Goal: Answer question/provide support: Share knowledge or assist other users

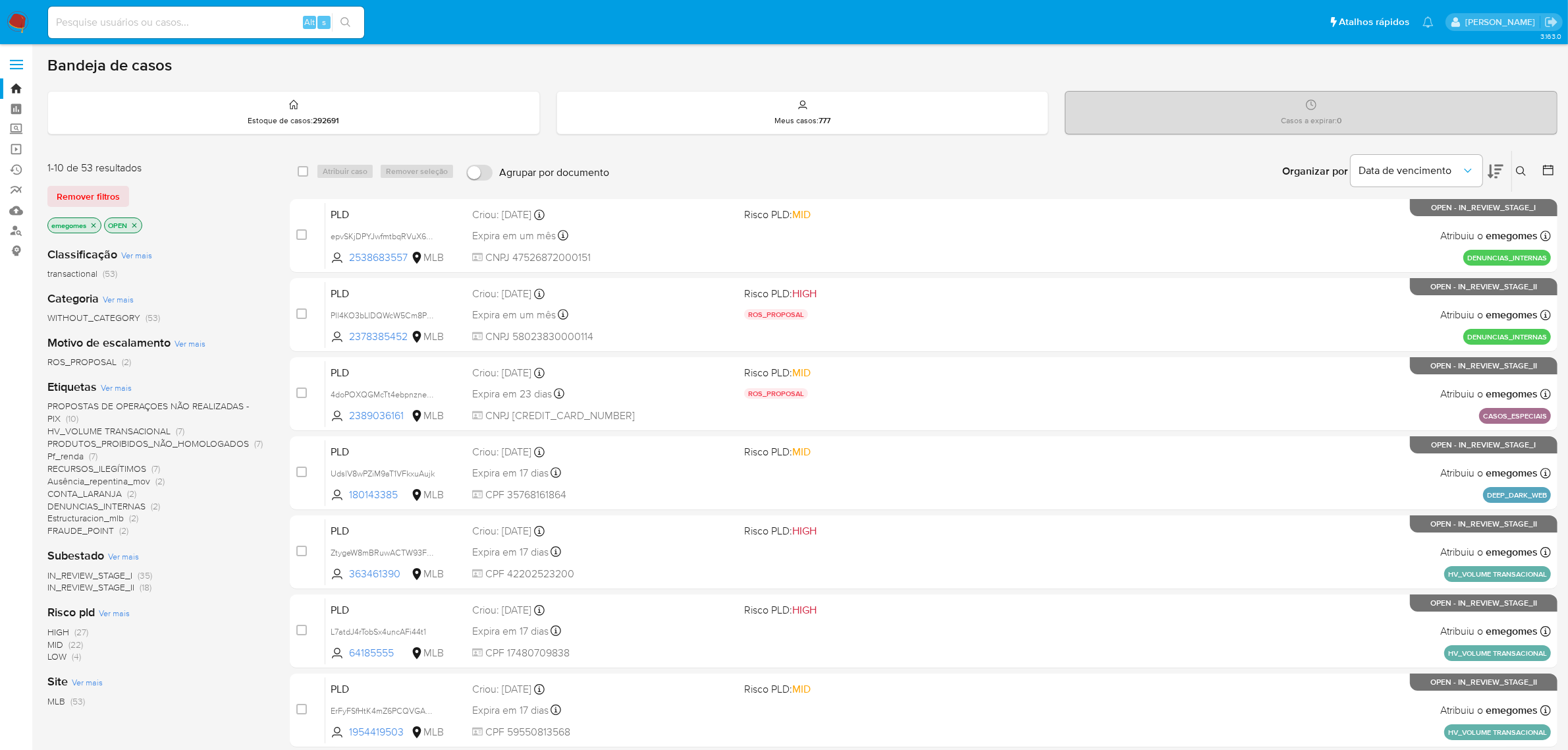
click at [187, 401] on span "PROPOSTAS DE OPERAÇOES NÃO REALIZADAS - PIX" at bounding box center [148, 412] width 201 height 26
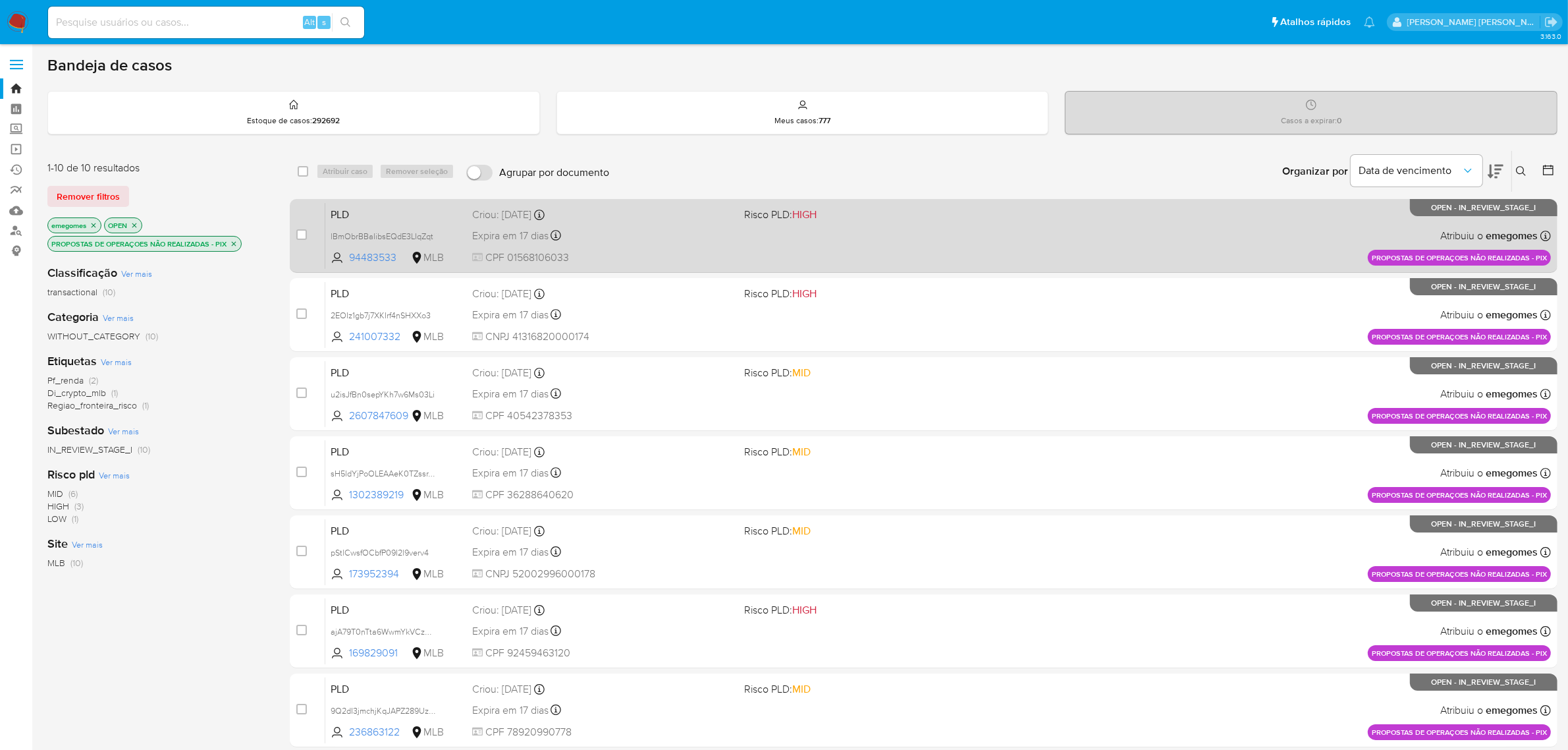
click at [627, 238] on div "Expira em 17 dias Expira em 27/10/2025 16:21:07" at bounding box center [604, 236] width 262 height 18
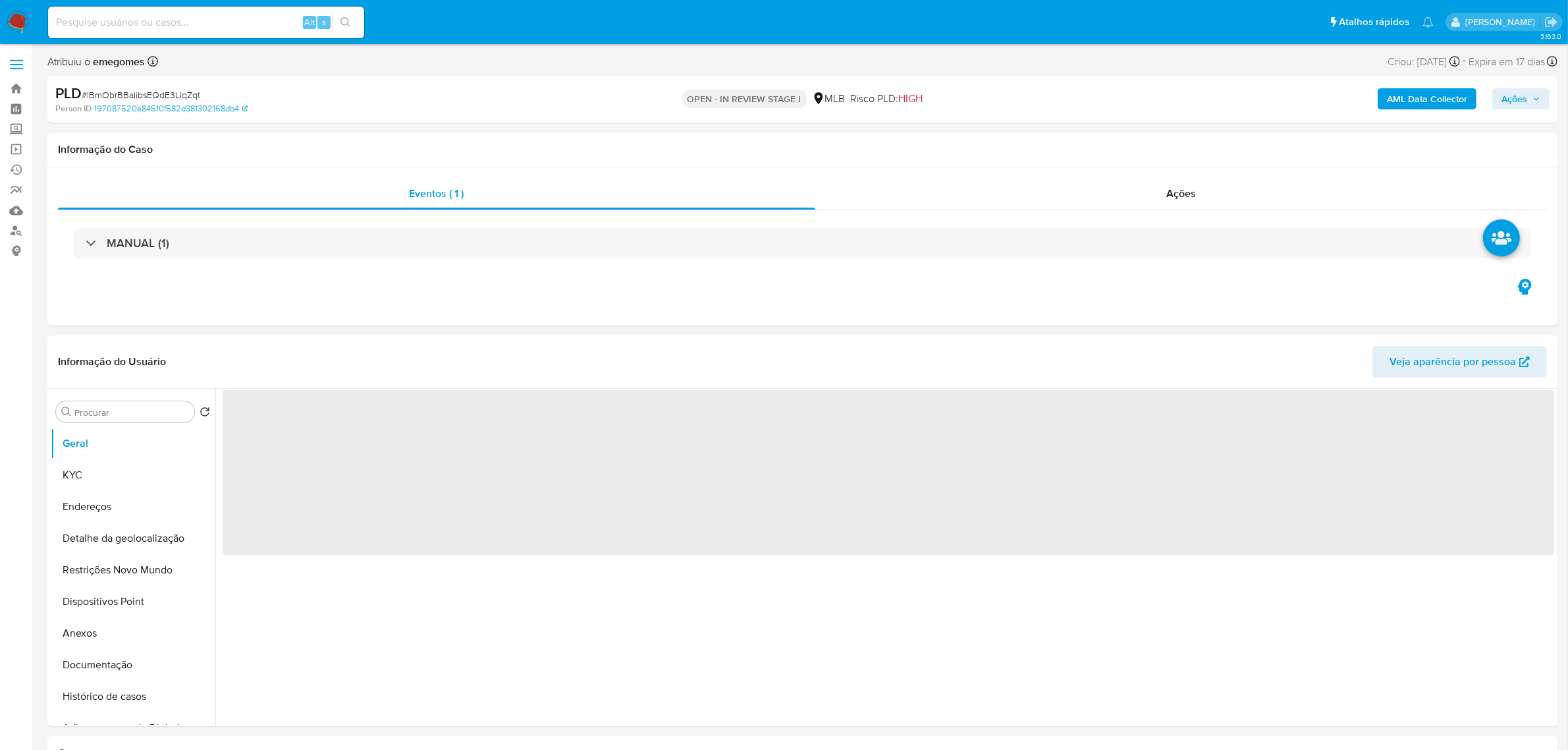
select select "10"
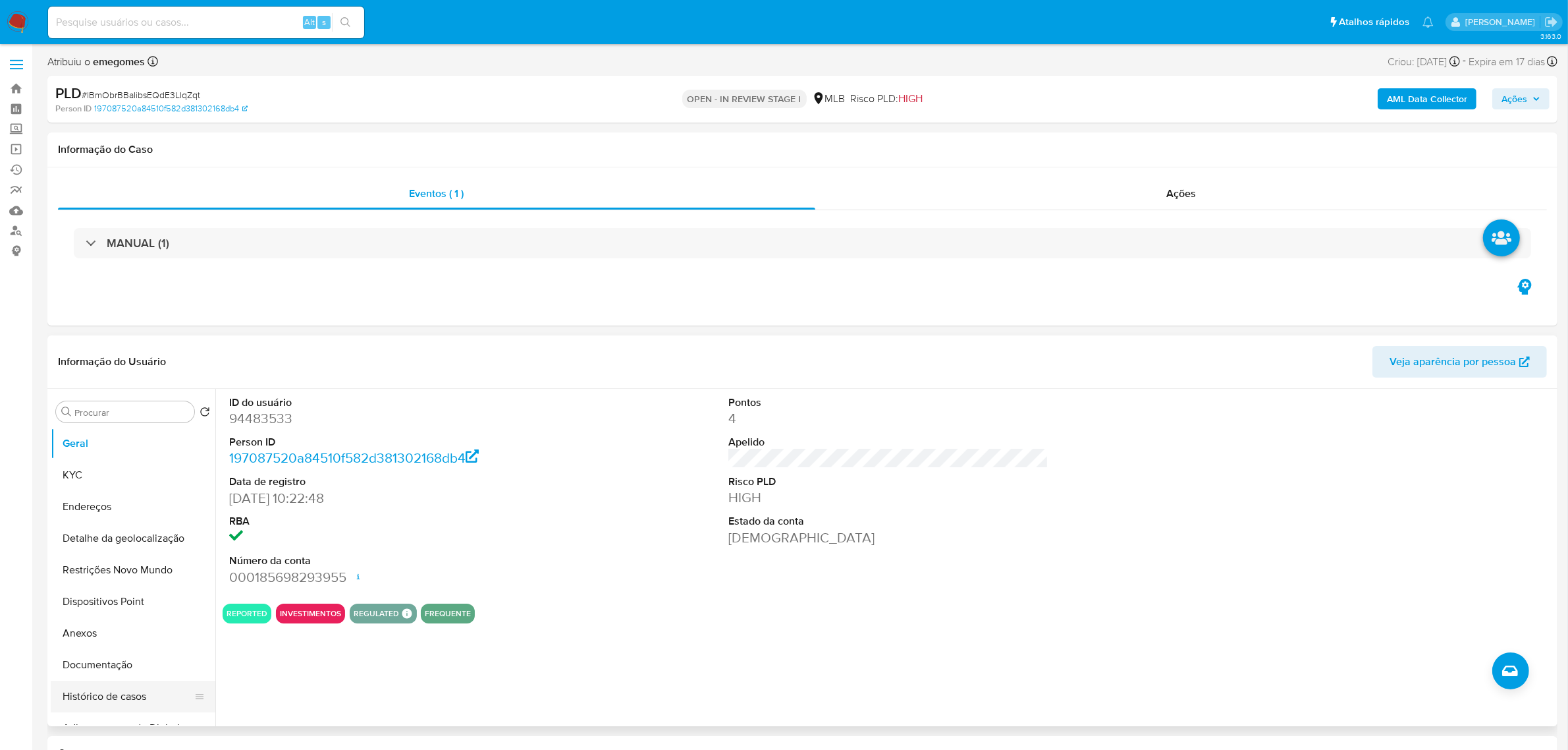
click at [91, 697] on button "Histórico de casos" at bounding box center [127, 696] width 154 height 32
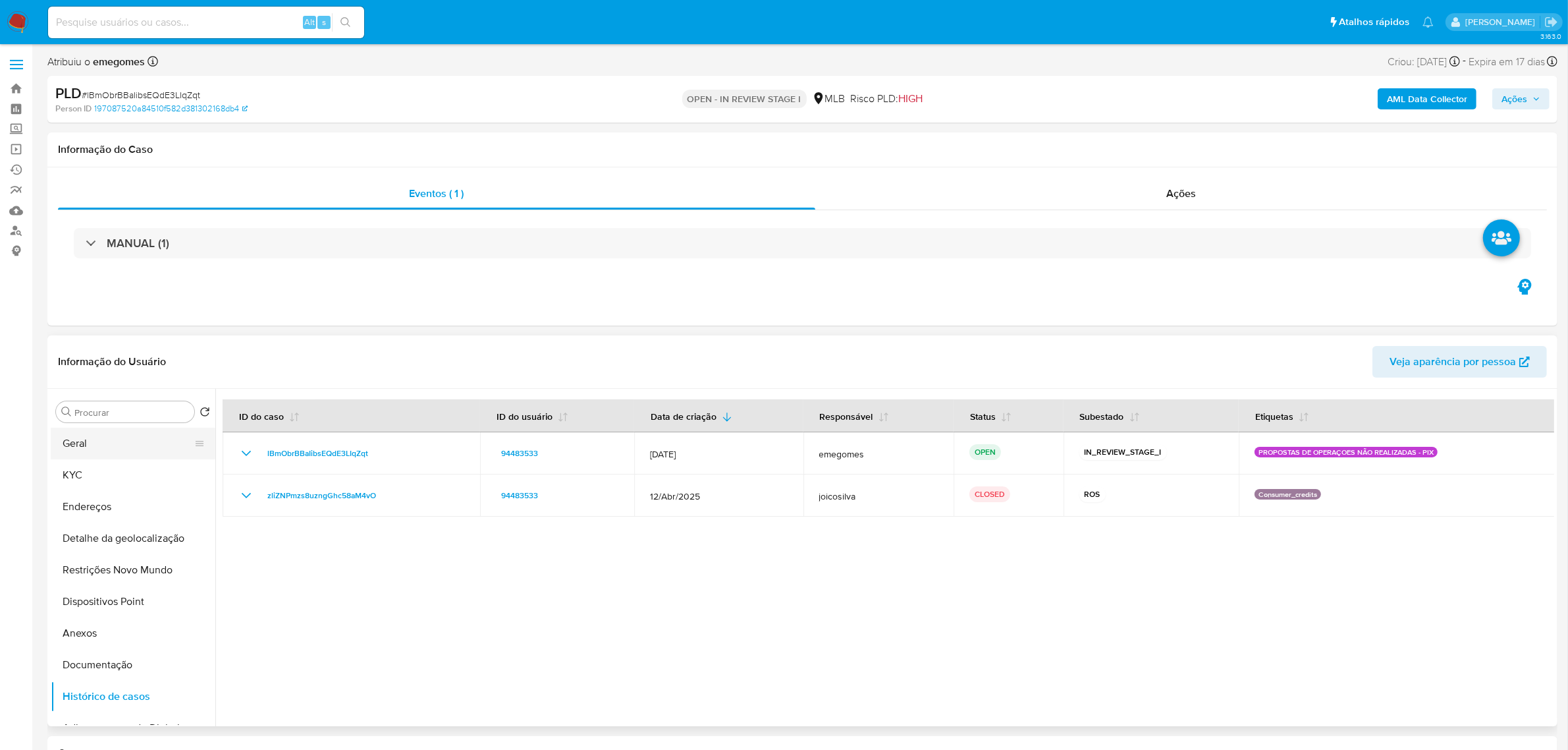
click at [102, 449] on button "Geral" at bounding box center [127, 443] width 154 height 32
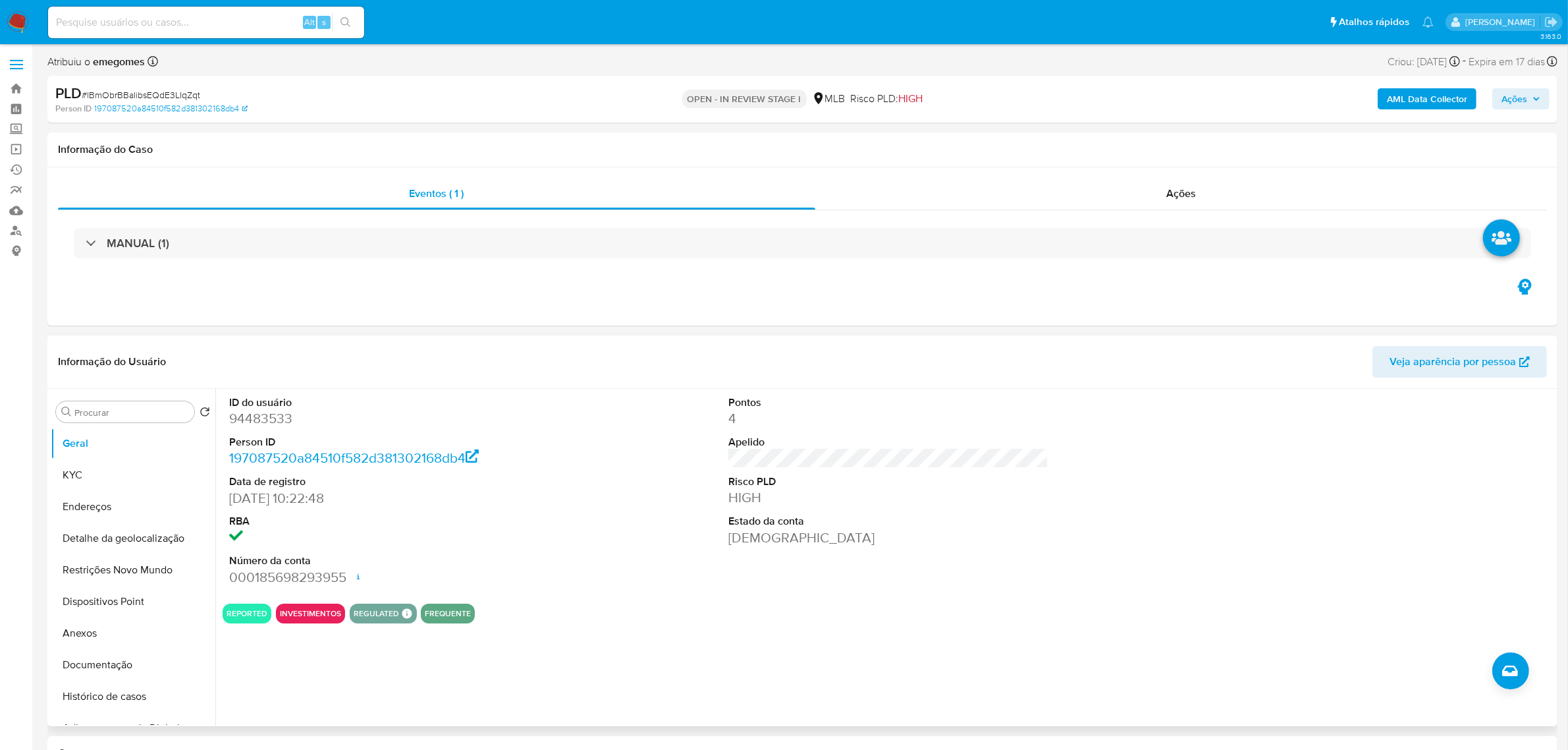
click at [393, 348] on header "Informação do Usuário Veja aparência por pessoa" at bounding box center [802, 362] width 1489 height 32
click at [116, 479] on button "KYC" at bounding box center [127, 475] width 154 height 32
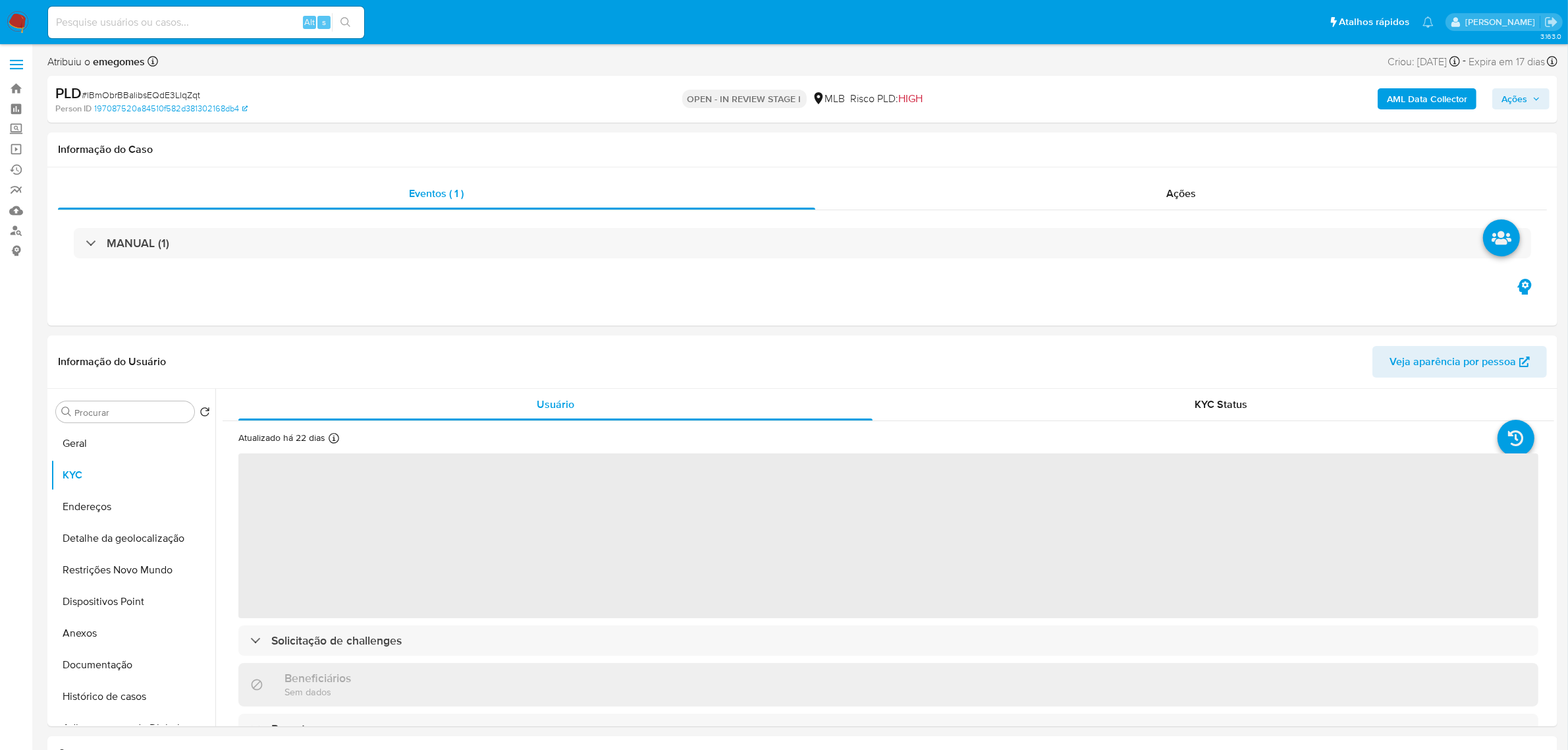
scroll to position [82, 0]
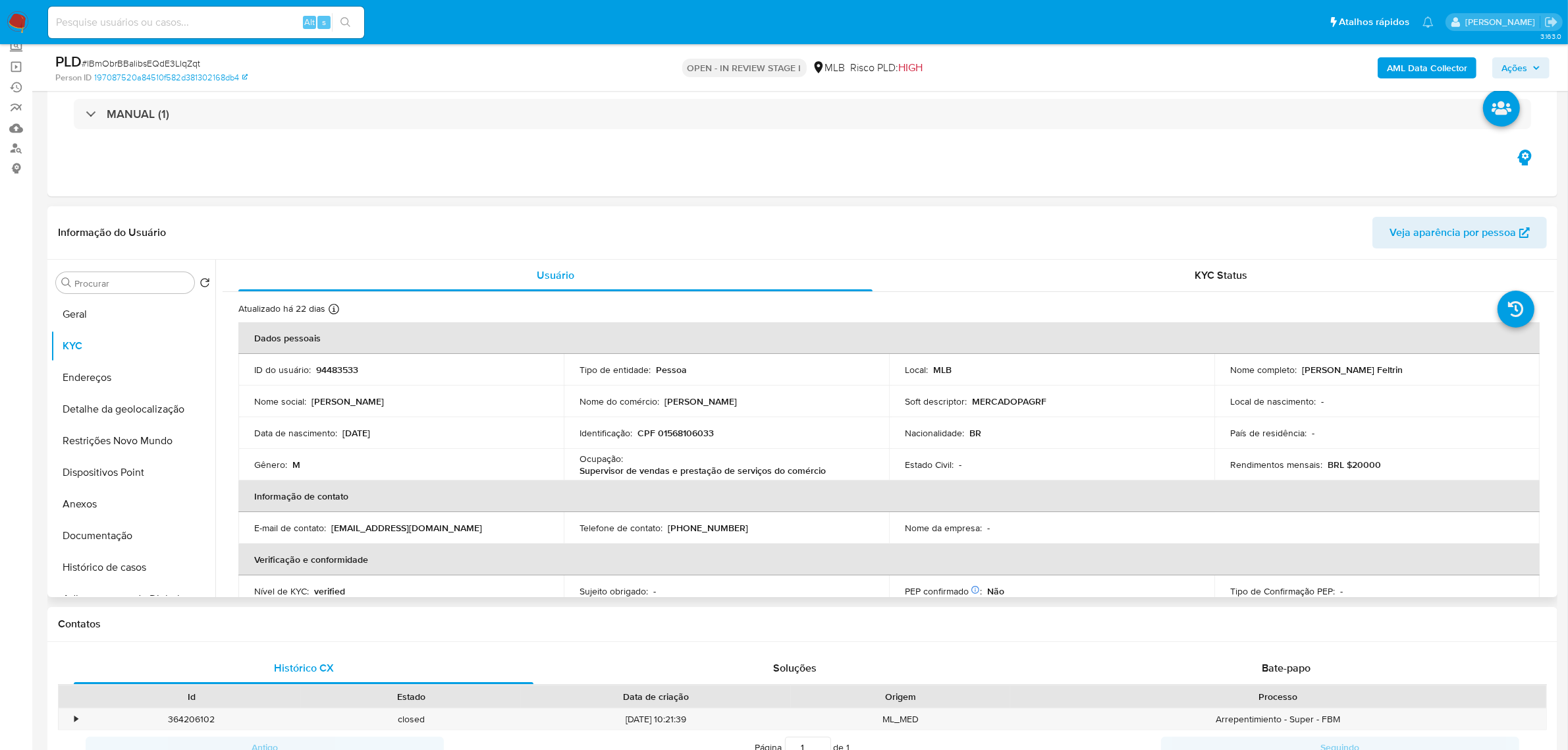
click at [364, 219] on header "Informação do Usuário Veja aparência por pessoa" at bounding box center [802, 233] width 1489 height 32
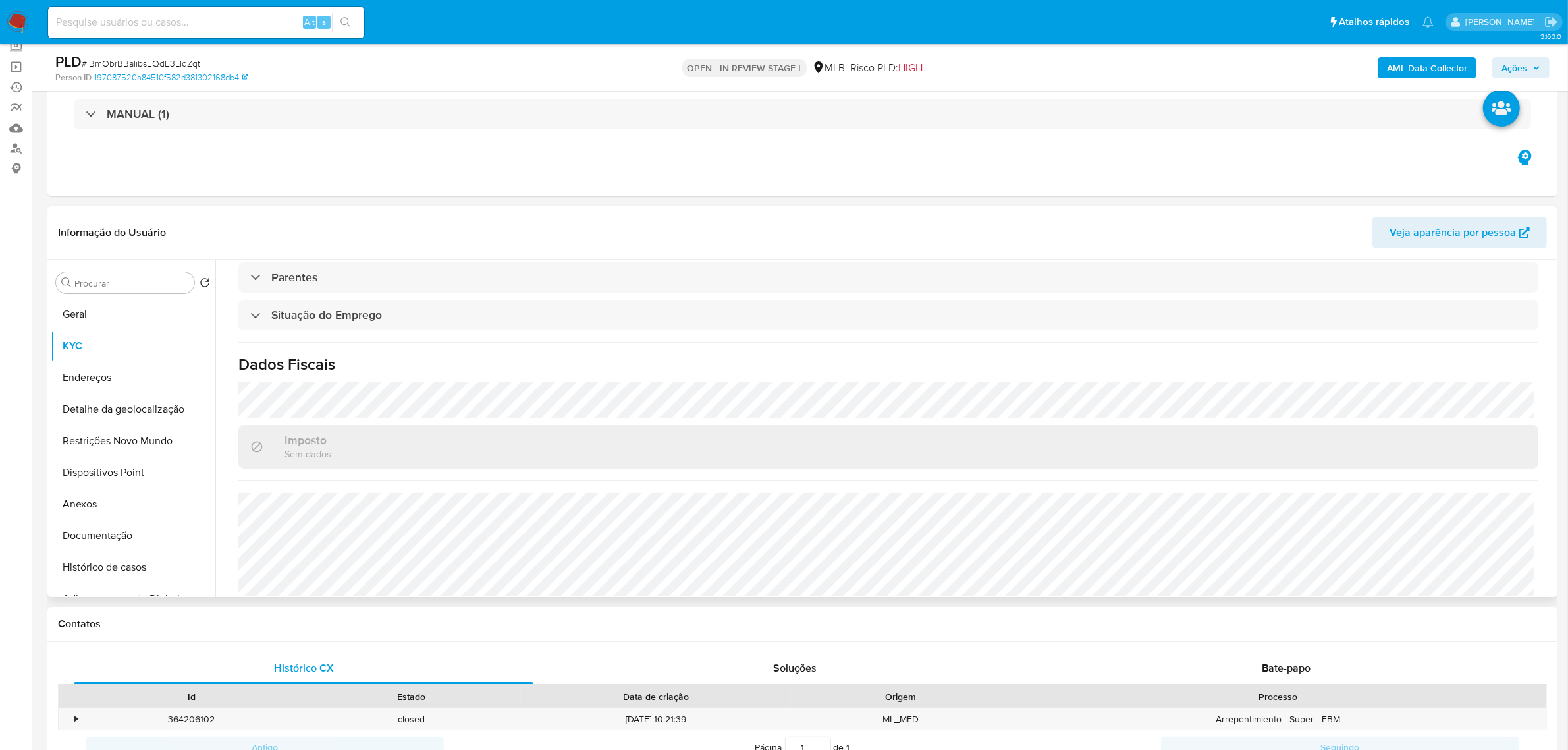
scroll to position [548, 0]
click at [104, 372] on button "Endereços" at bounding box center [127, 377] width 154 height 32
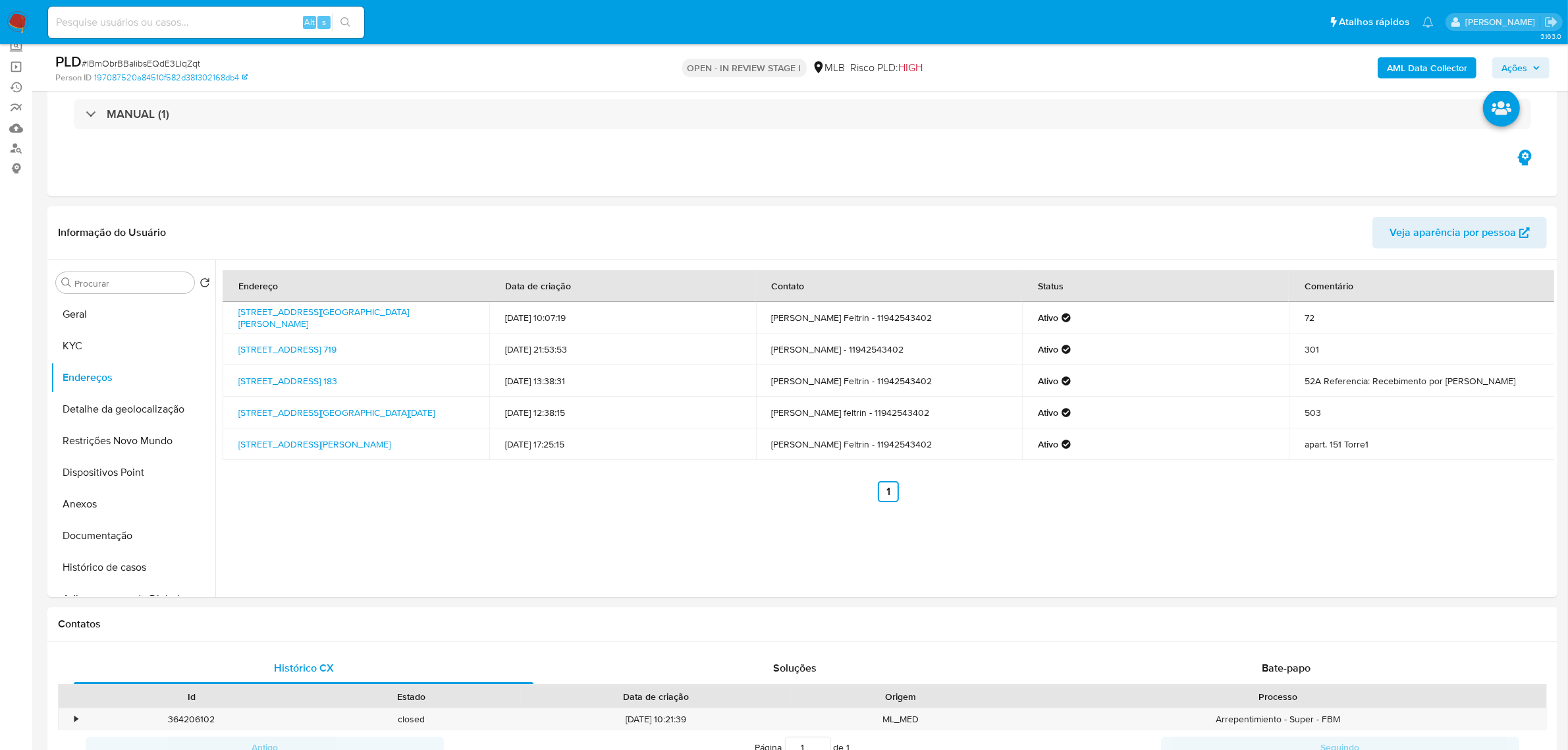
click at [135, 407] on button "Detalhe da geolocalização" at bounding box center [127, 409] width 154 height 32
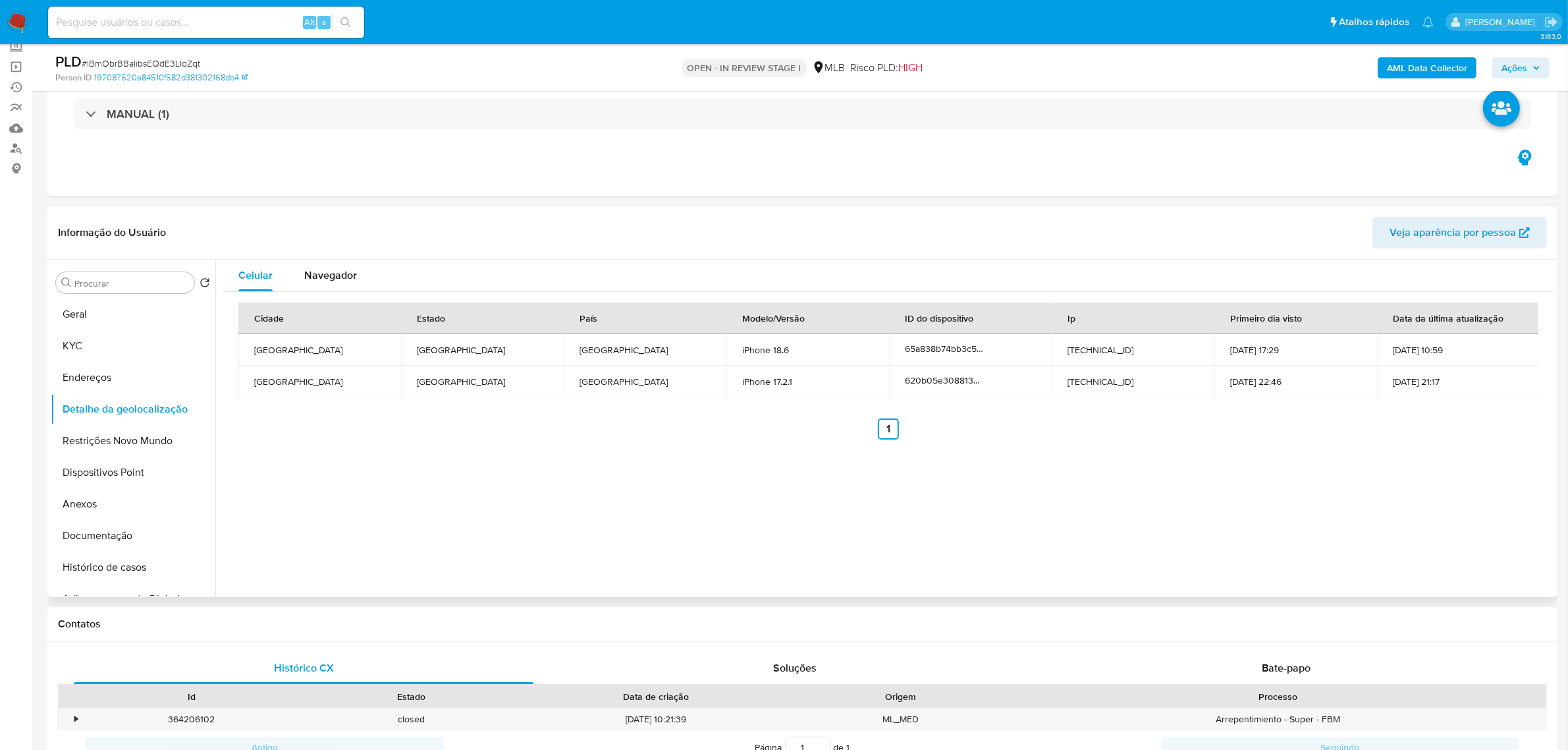
click at [321, 449] on div "Cidade Estado País Modelo/Versão ID do dispositivo Ip Primeiro dia visto Data d…" at bounding box center [889, 371] width 1332 height 158
click at [136, 445] on button "Restrições Novo Mundo" at bounding box center [127, 440] width 154 height 32
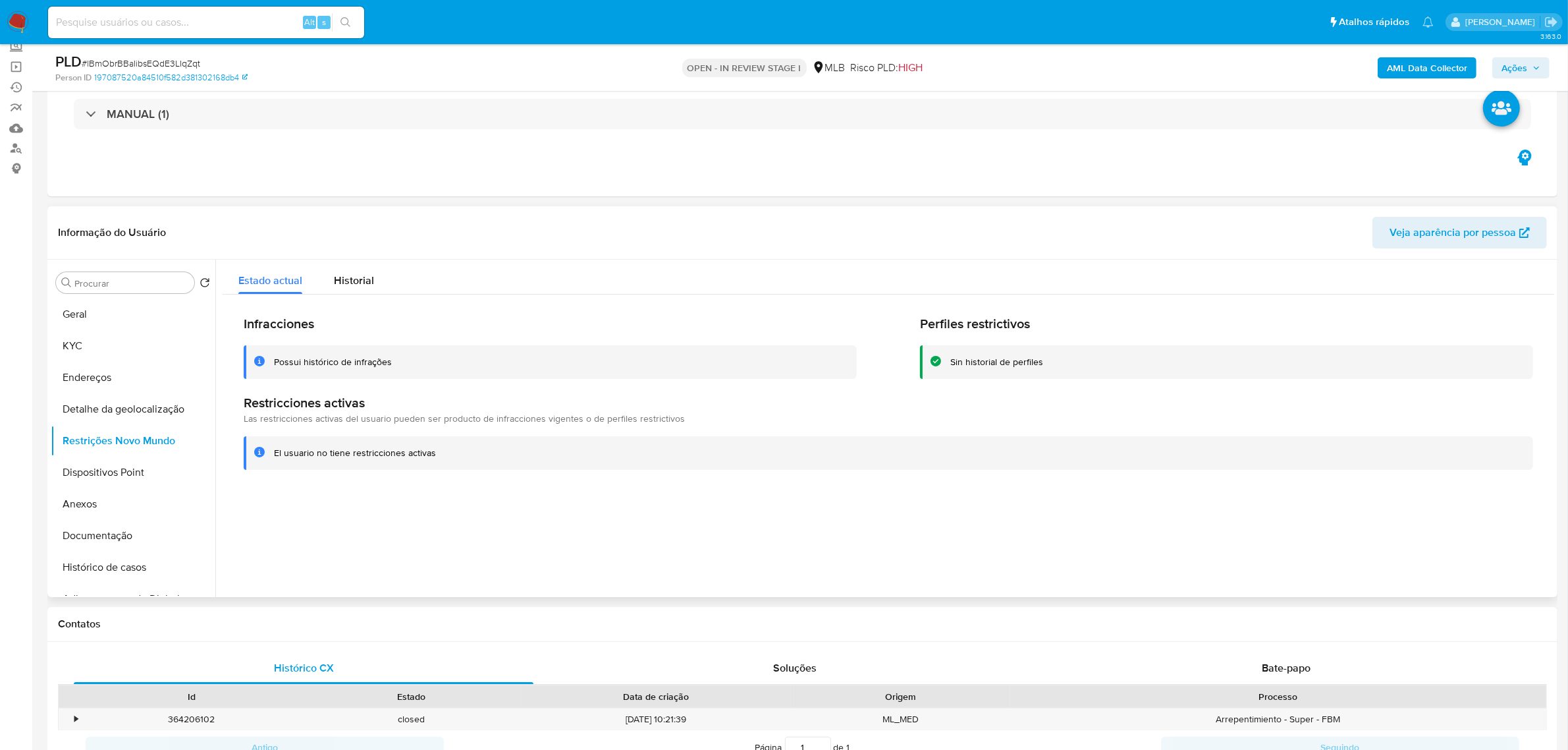
click at [407, 497] on div at bounding box center [885, 428] width 1339 height 337
click at [141, 482] on button "Dispositivos Point" at bounding box center [127, 472] width 154 height 32
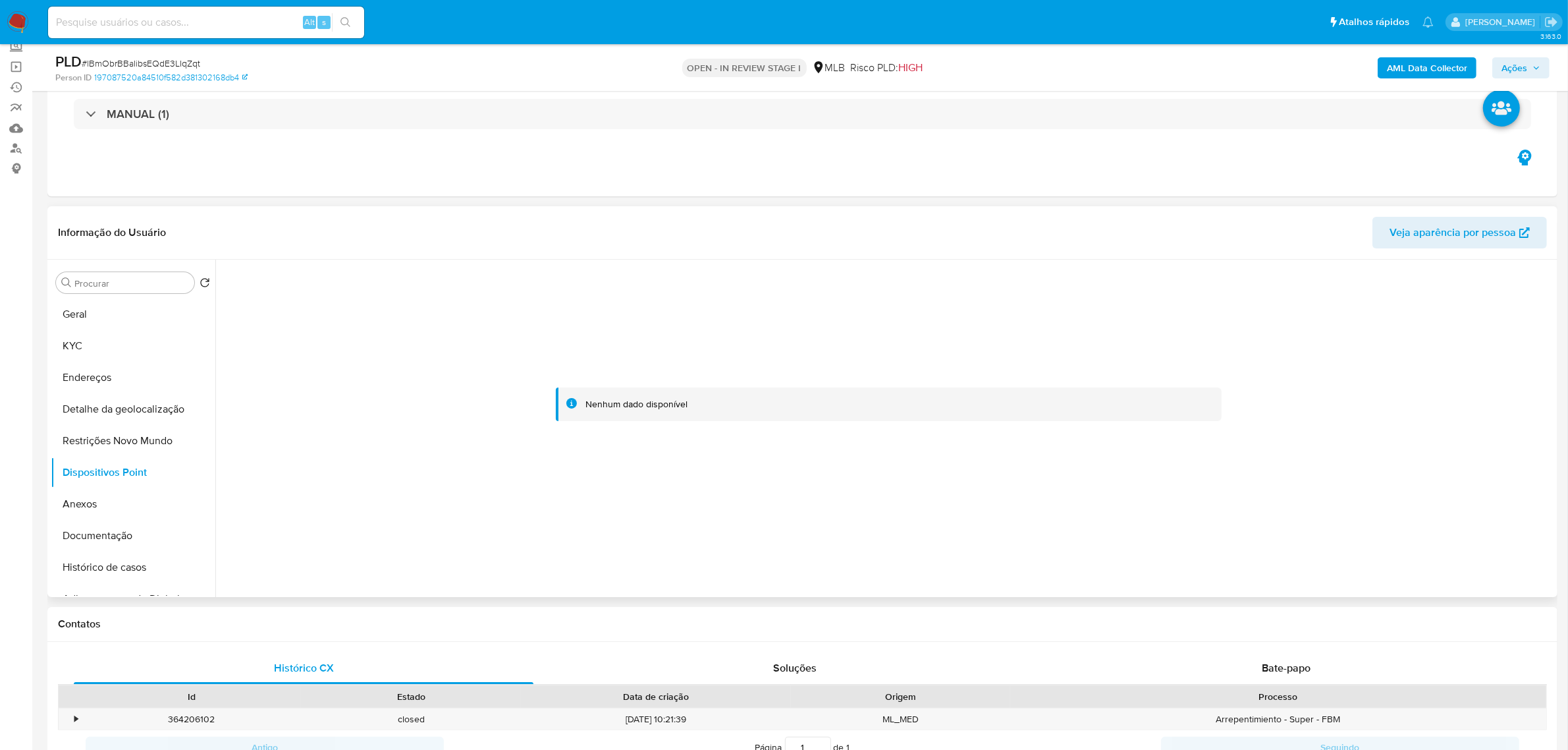
click at [401, 234] on header "Informação do Usuário Veja aparência por pessoa" at bounding box center [802, 233] width 1489 height 32
click at [1427, 61] on b "AML Data Collector" at bounding box center [1427, 67] width 80 height 21
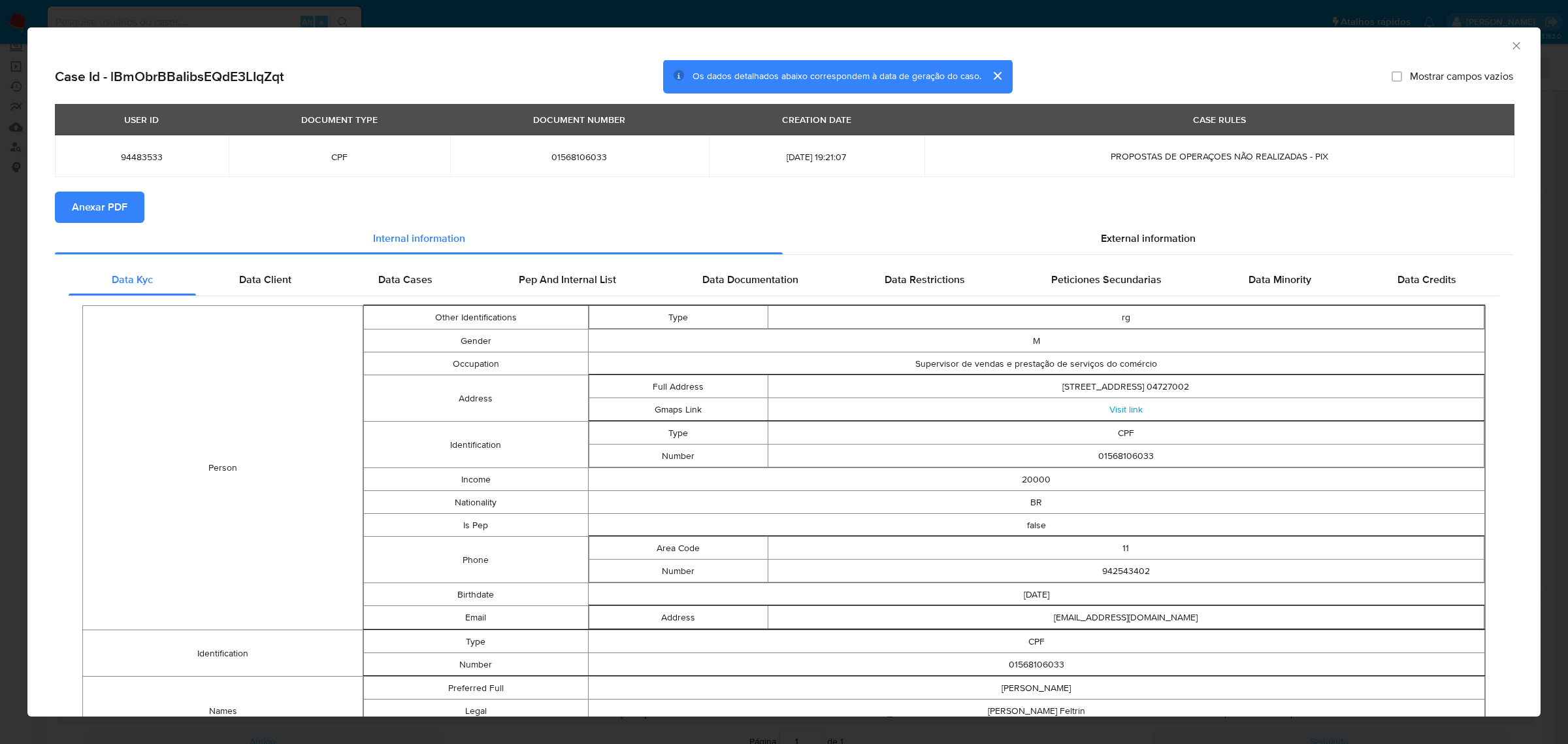
click at [109, 201] on span "Anexar PDF" at bounding box center [100, 207] width 56 height 29
click at [1510, 46] on icon "Fechar a janela" at bounding box center [1517, 46] width 13 height 13
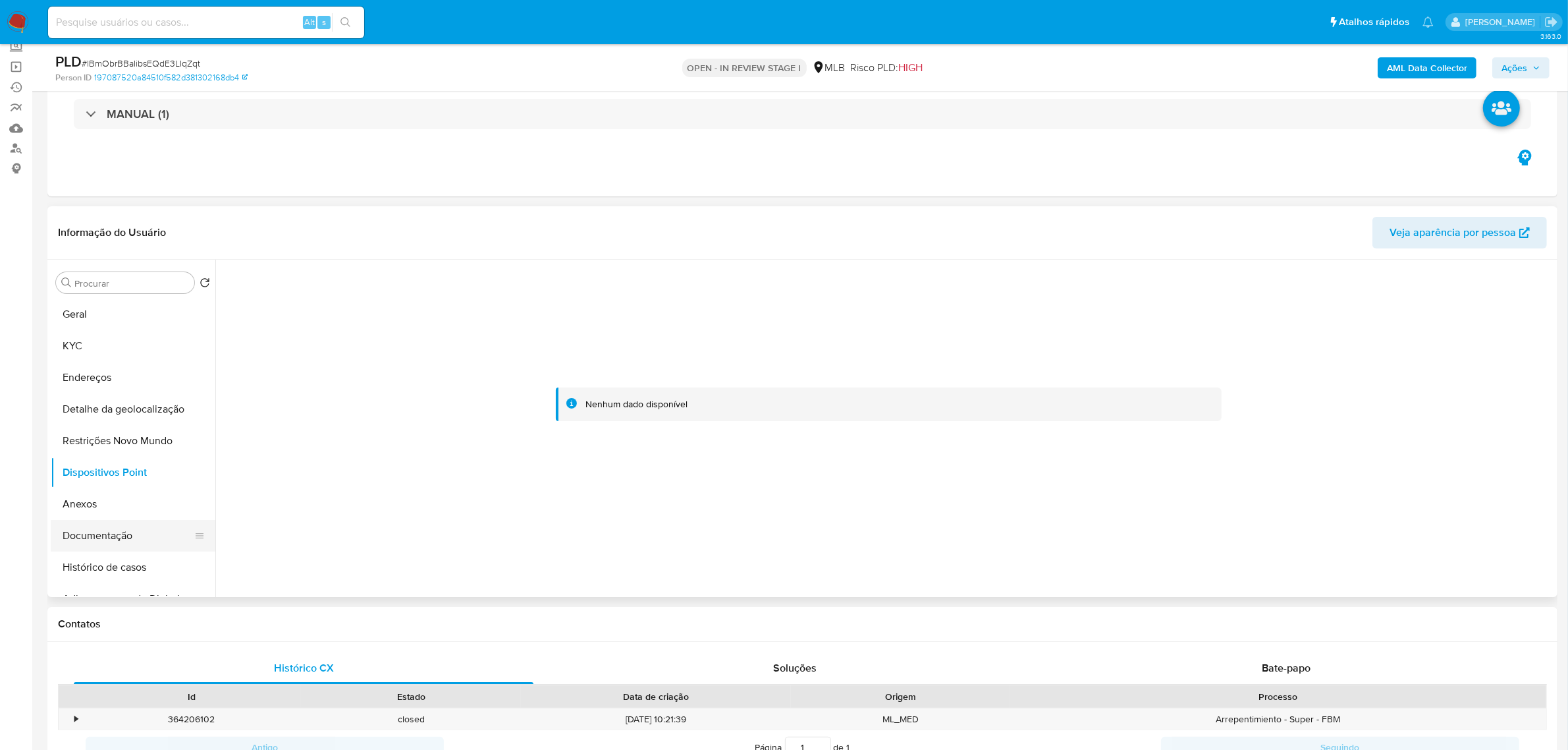
click at [96, 538] on button "Documentação" at bounding box center [127, 536] width 154 height 32
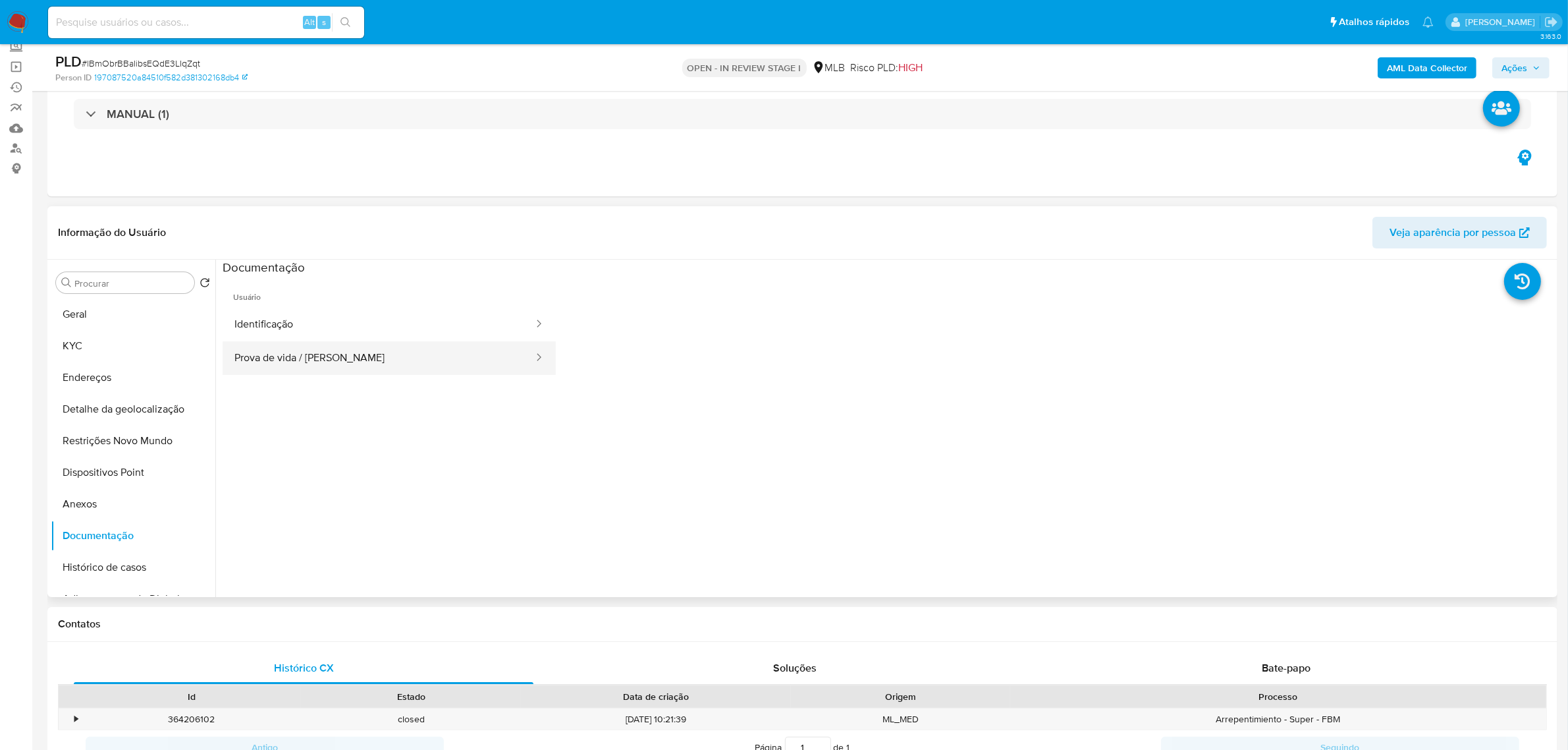
click at [292, 350] on button "Prova de vida / [PERSON_NAME]" at bounding box center [378, 358] width 312 height 33
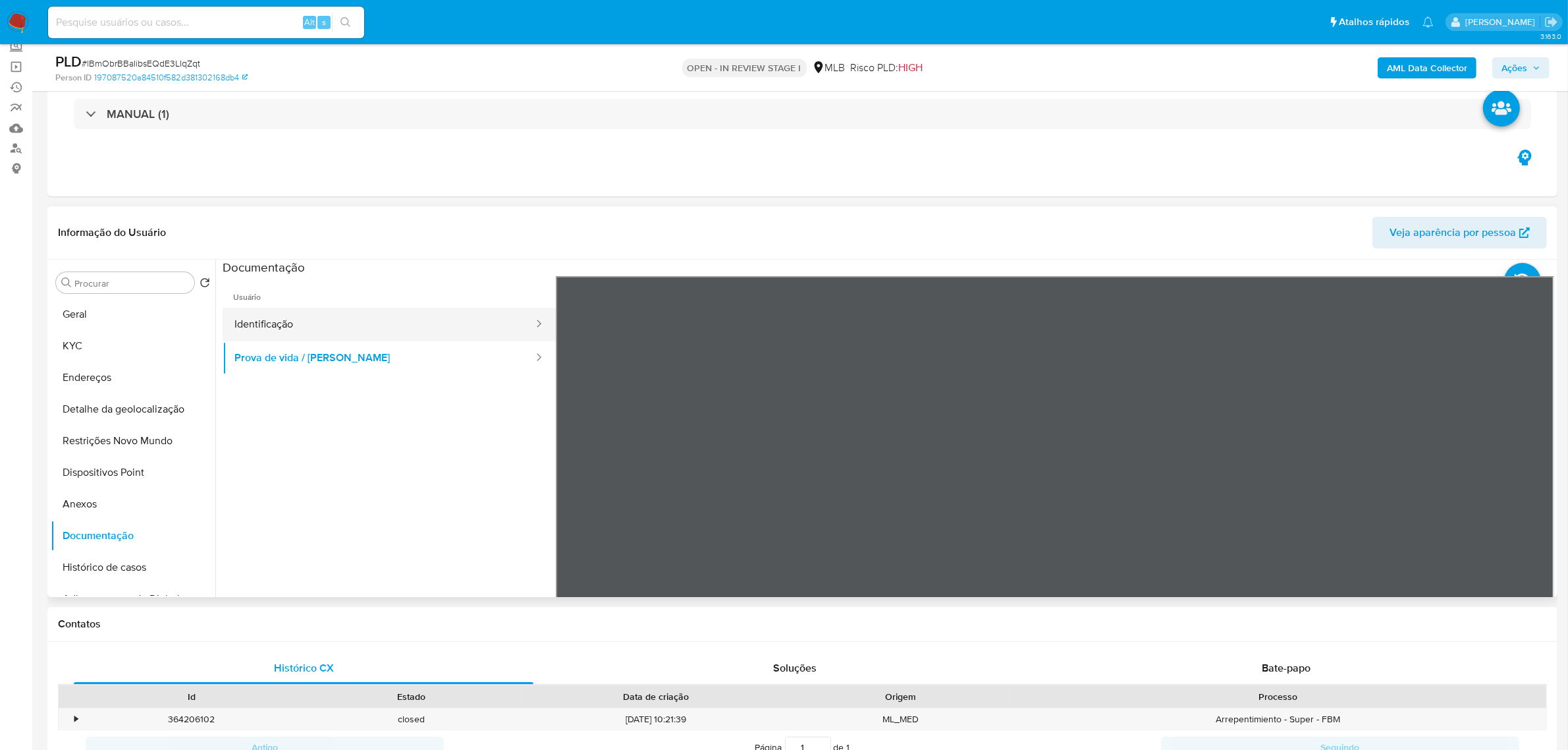
click at [281, 316] on button "Identificação" at bounding box center [378, 324] width 312 height 33
click at [123, 345] on button "KYC" at bounding box center [127, 345] width 154 height 32
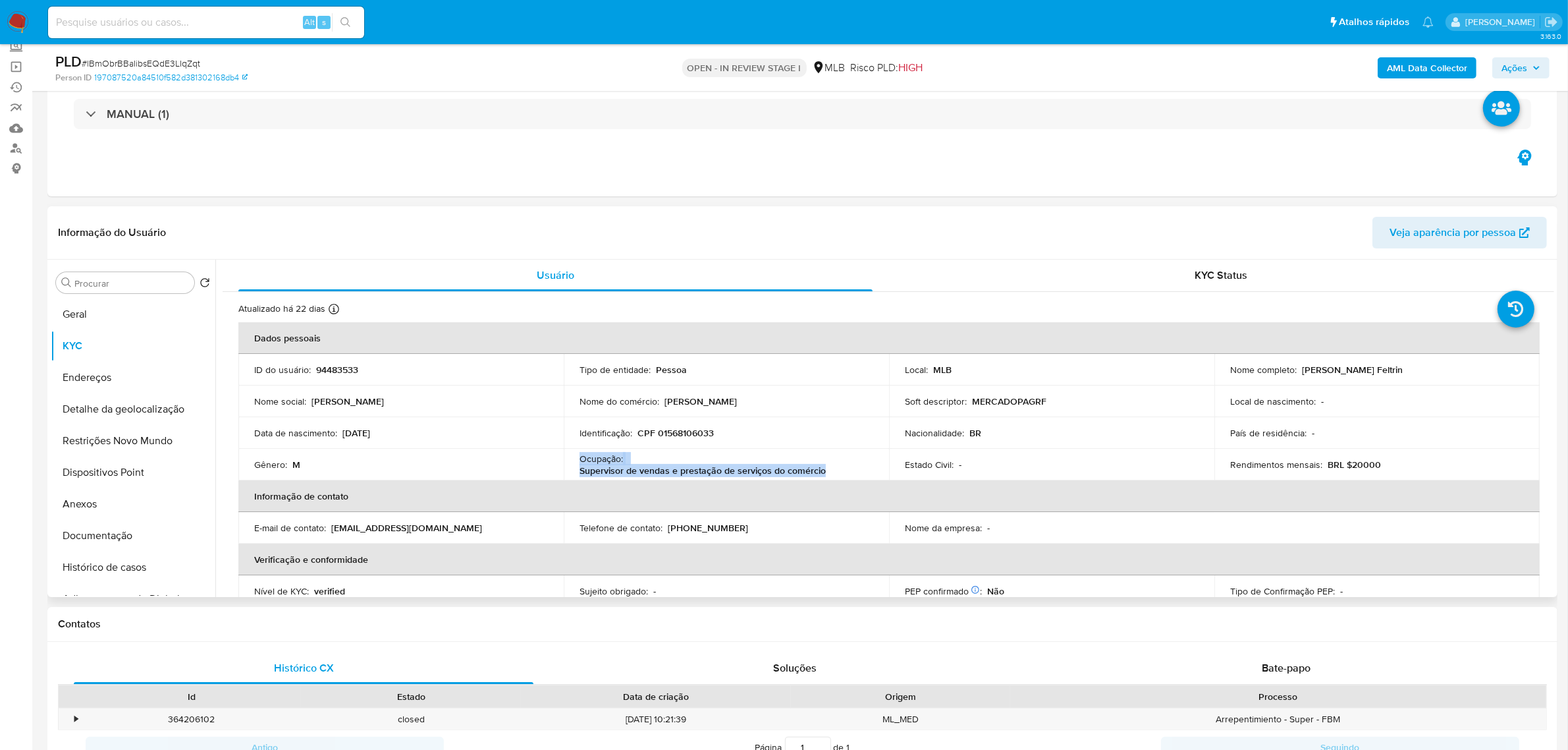
drag, startPoint x: 825, startPoint y: 472, endPoint x: 575, endPoint y: 463, distance: 250.2
click at [575, 463] on td "Ocupação : Supervisor de vendas e prestação de serviços do comércio" at bounding box center [726, 465] width 325 height 32
copy div "Ocupação : Supervisor de vendas e prestação de serviços do comércio"
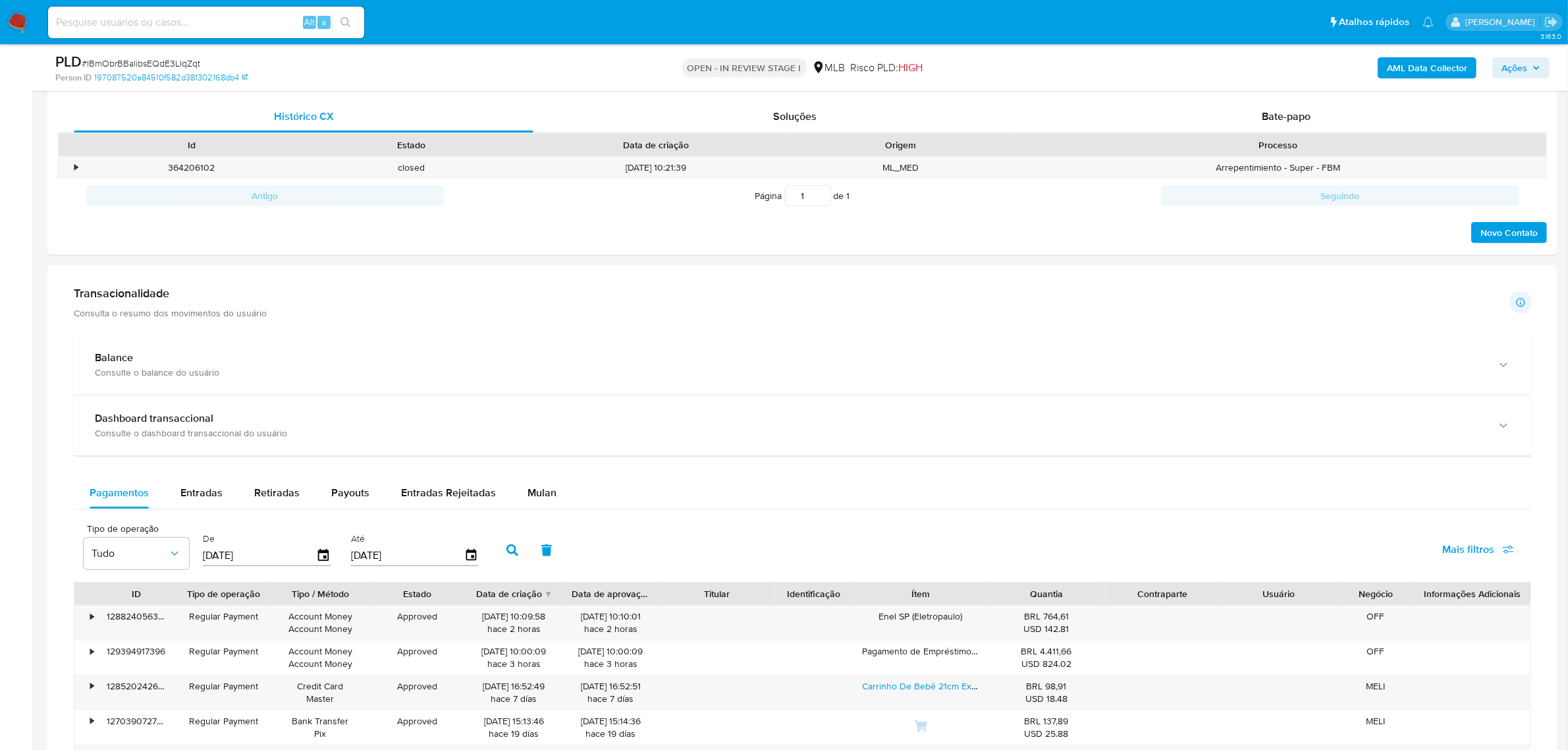
scroll to position [823, 0]
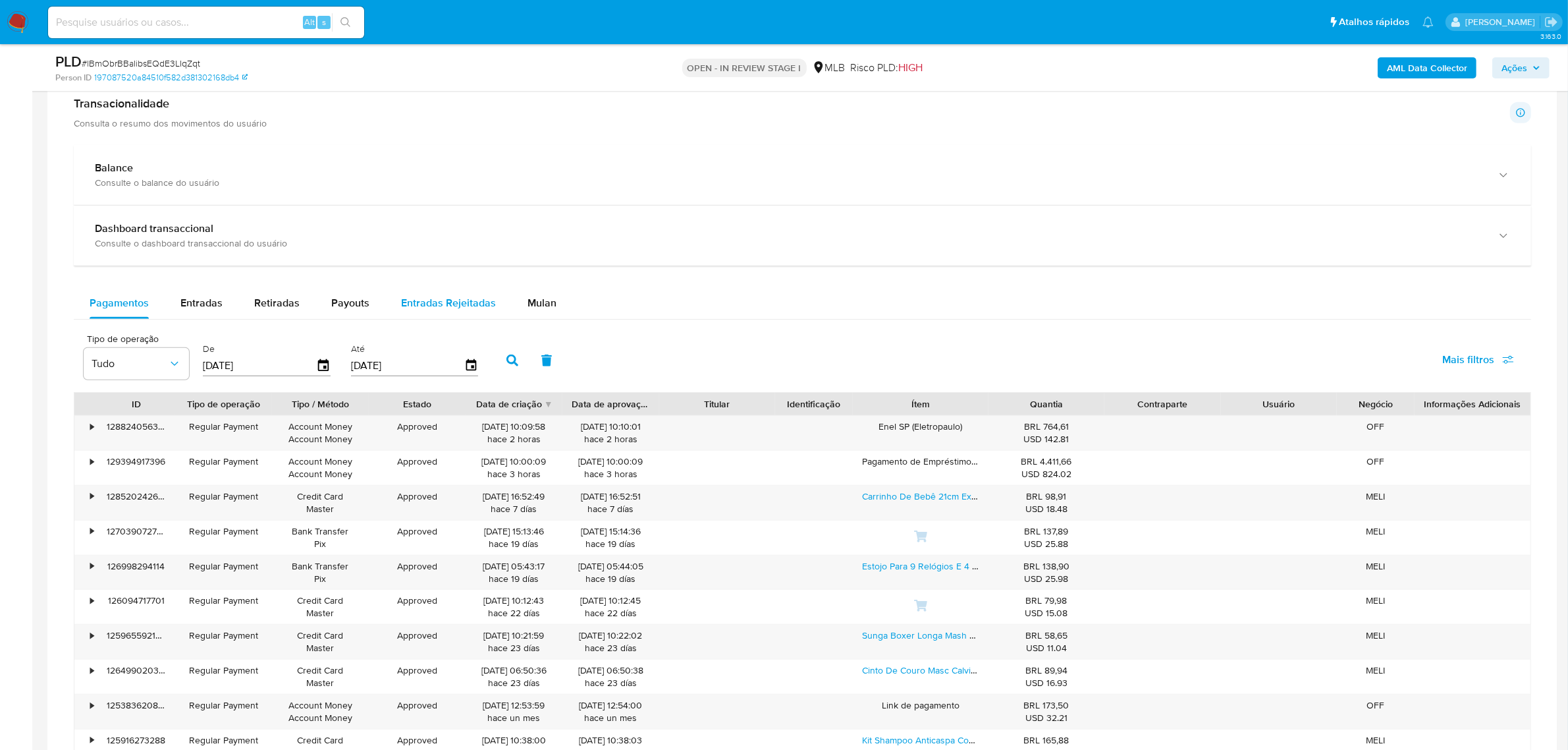
click at [481, 291] on div "Entradas Rejeitadas" at bounding box center [448, 303] width 95 height 32
select select "10"
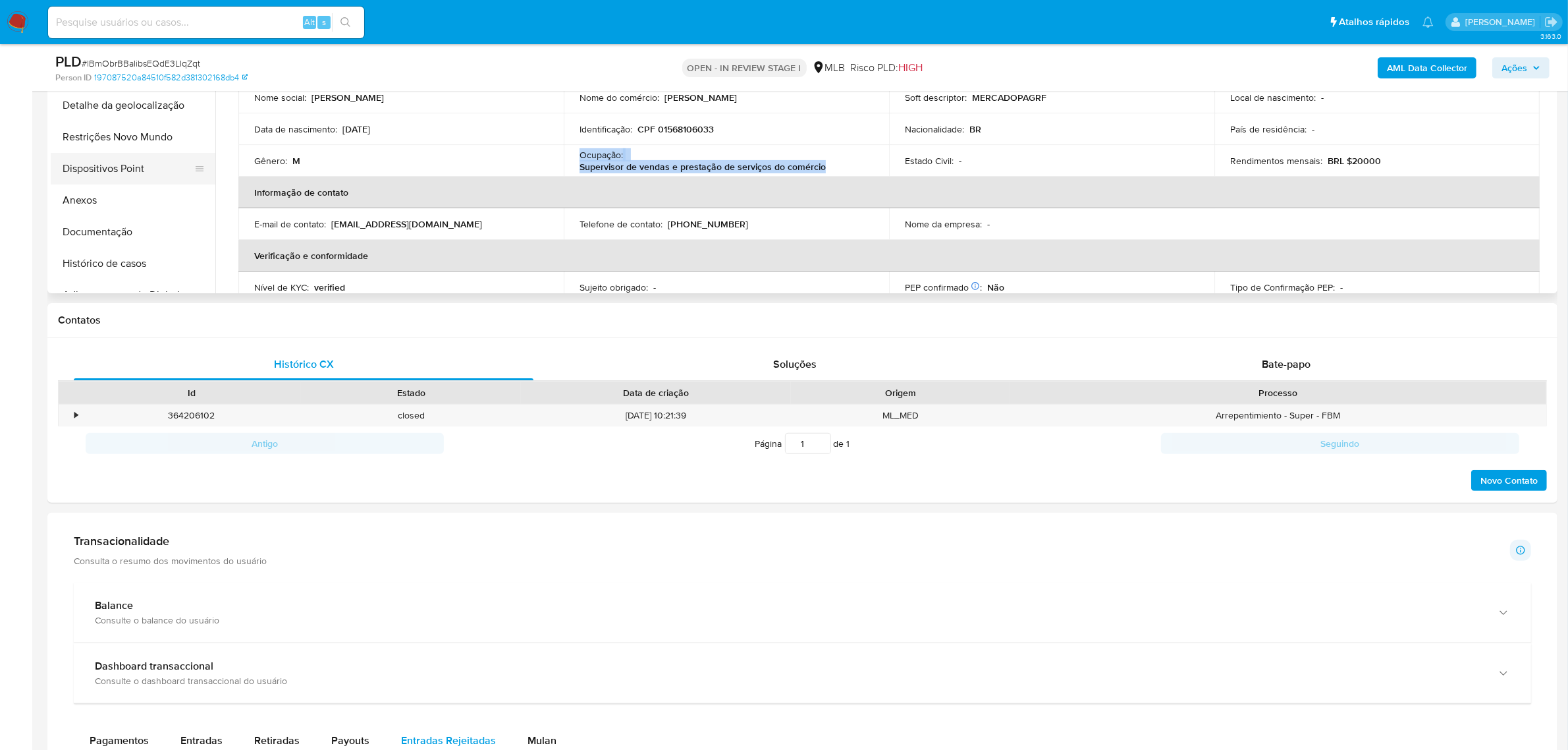
scroll to position [247, 0]
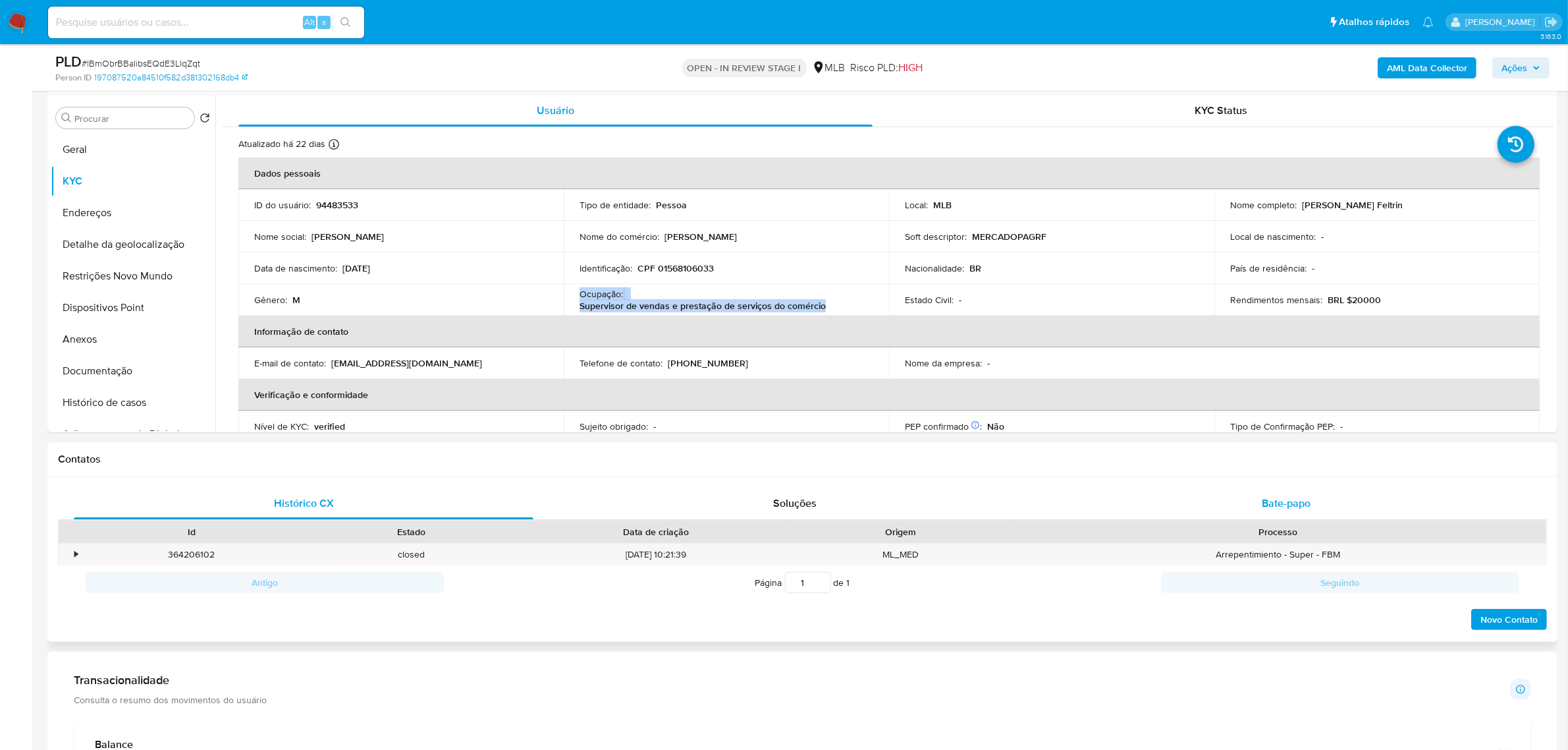
click at [1301, 498] on span "Bate-papo" at bounding box center [1287, 503] width 49 height 15
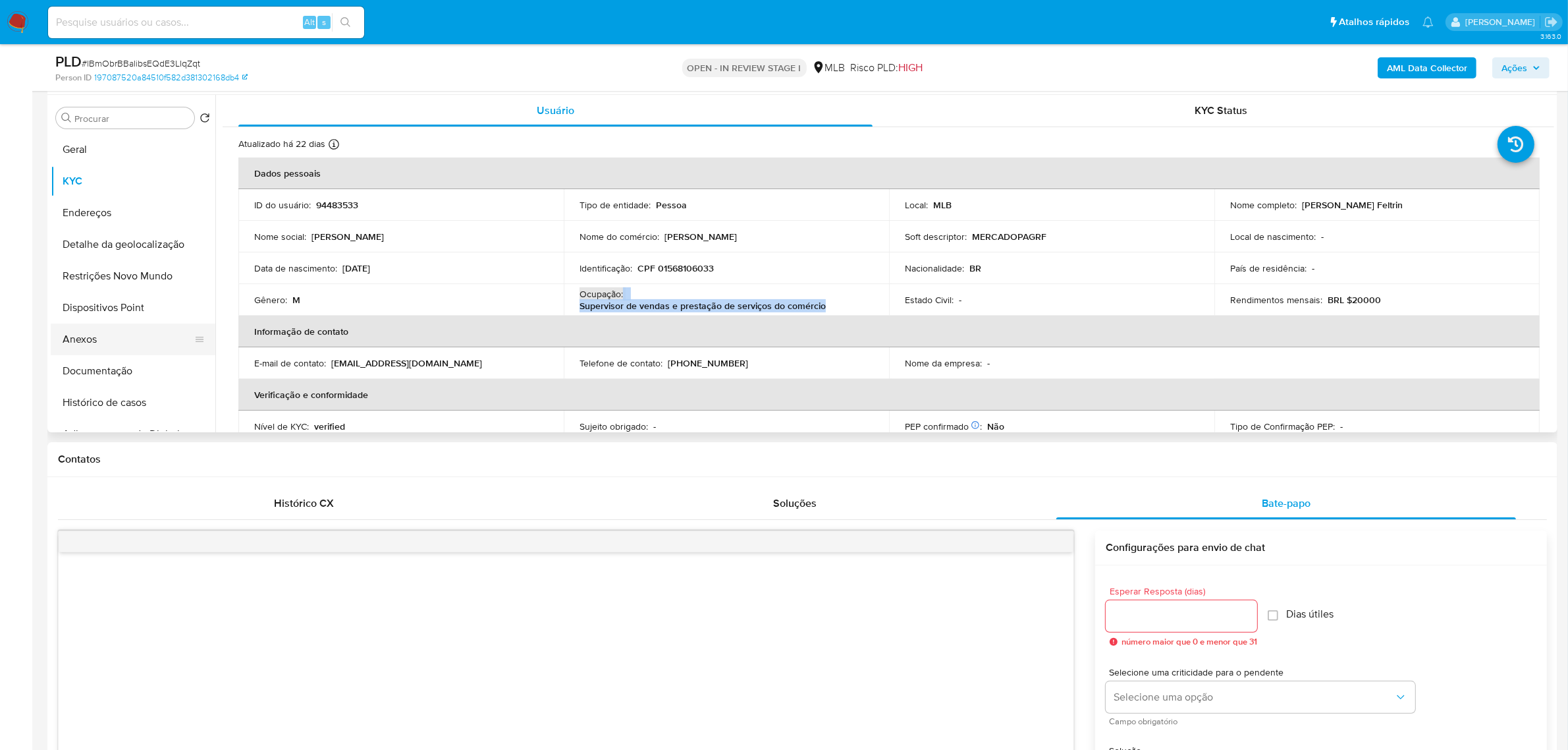
click at [74, 333] on button "Anexos" at bounding box center [127, 339] width 154 height 32
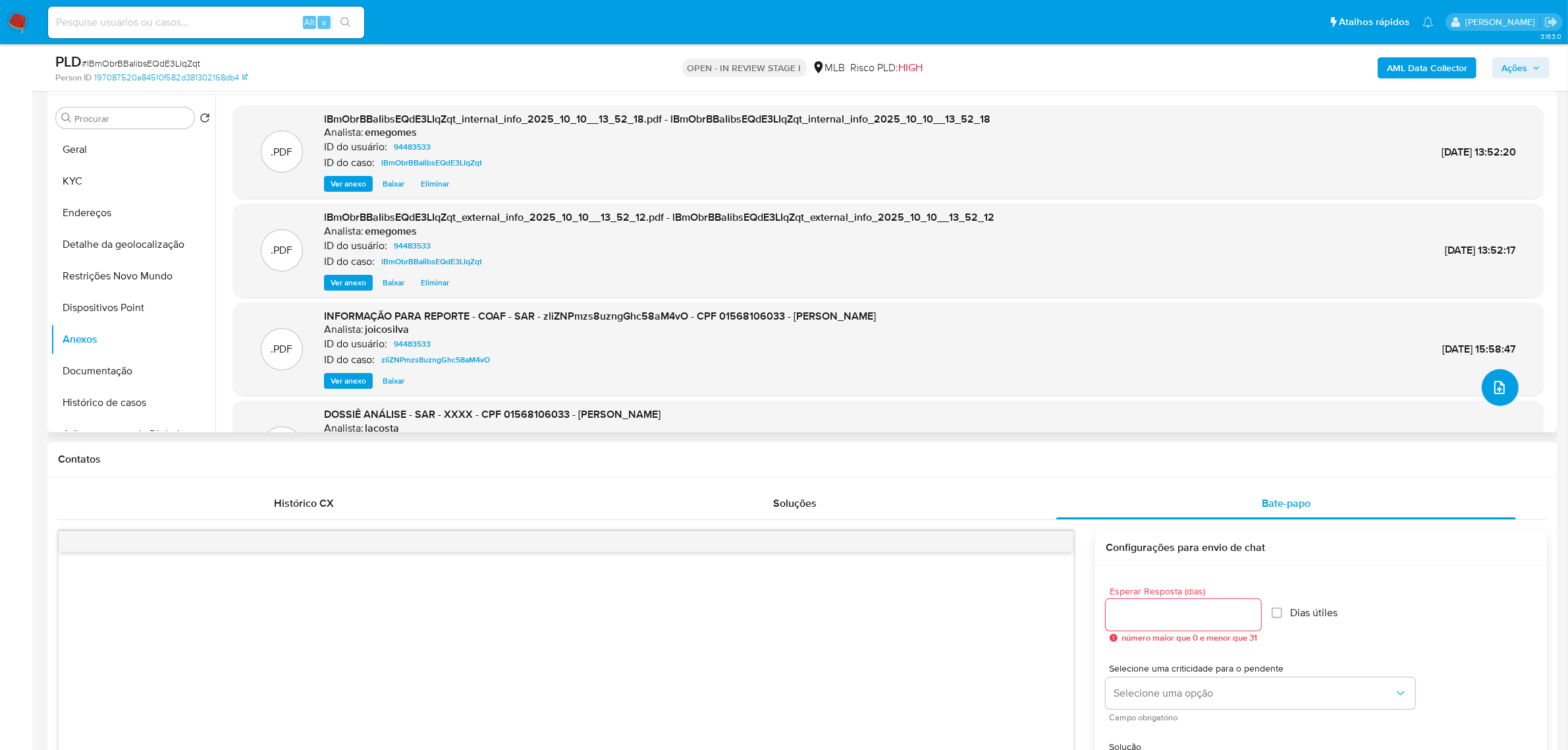
click at [1498, 394] on icon "upload-file" at bounding box center [1499, 387] width 16 height 16
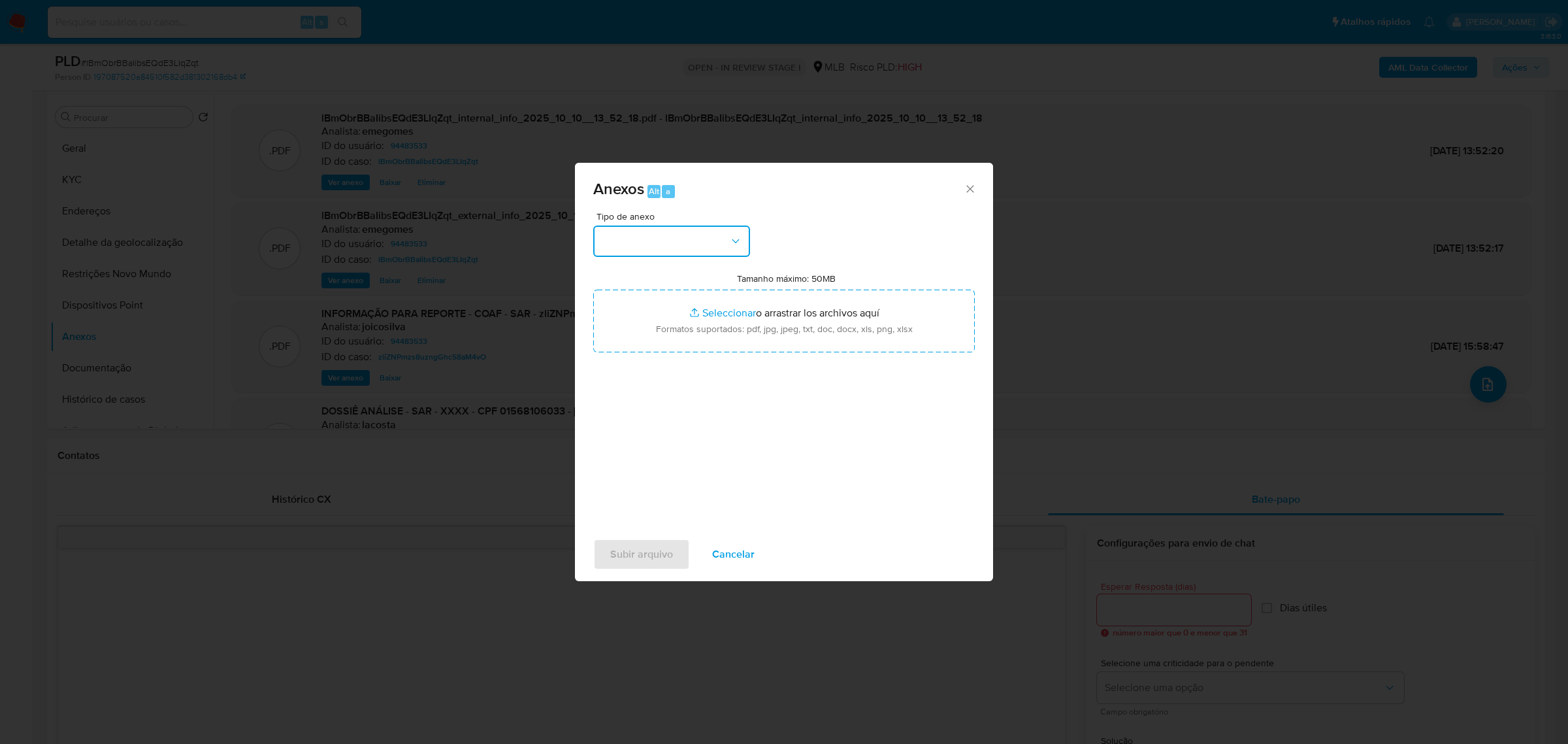
click at [737, 237] on icon "button" at bounding box center [736, 241] width 13 height 13
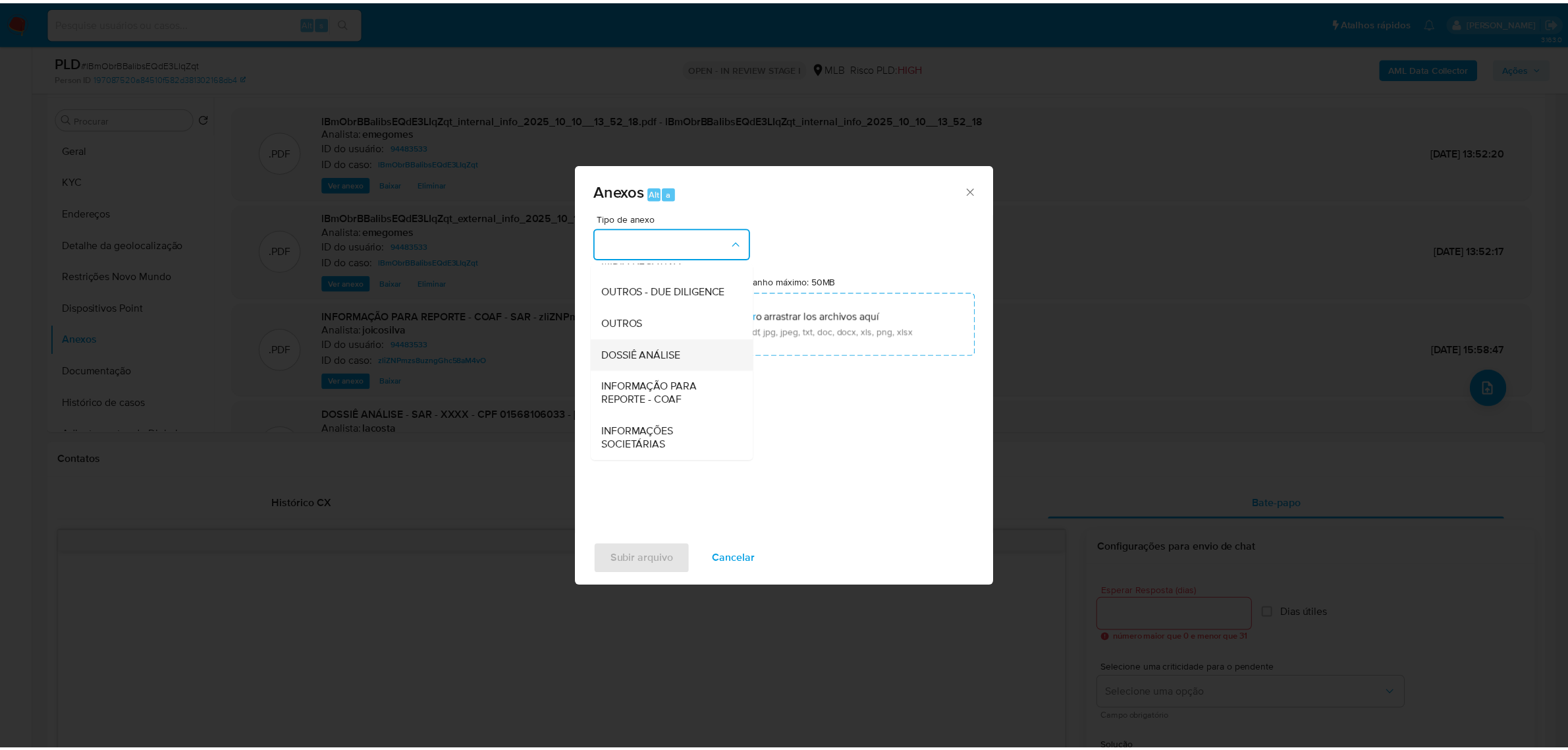
scroll to position [202, 0]
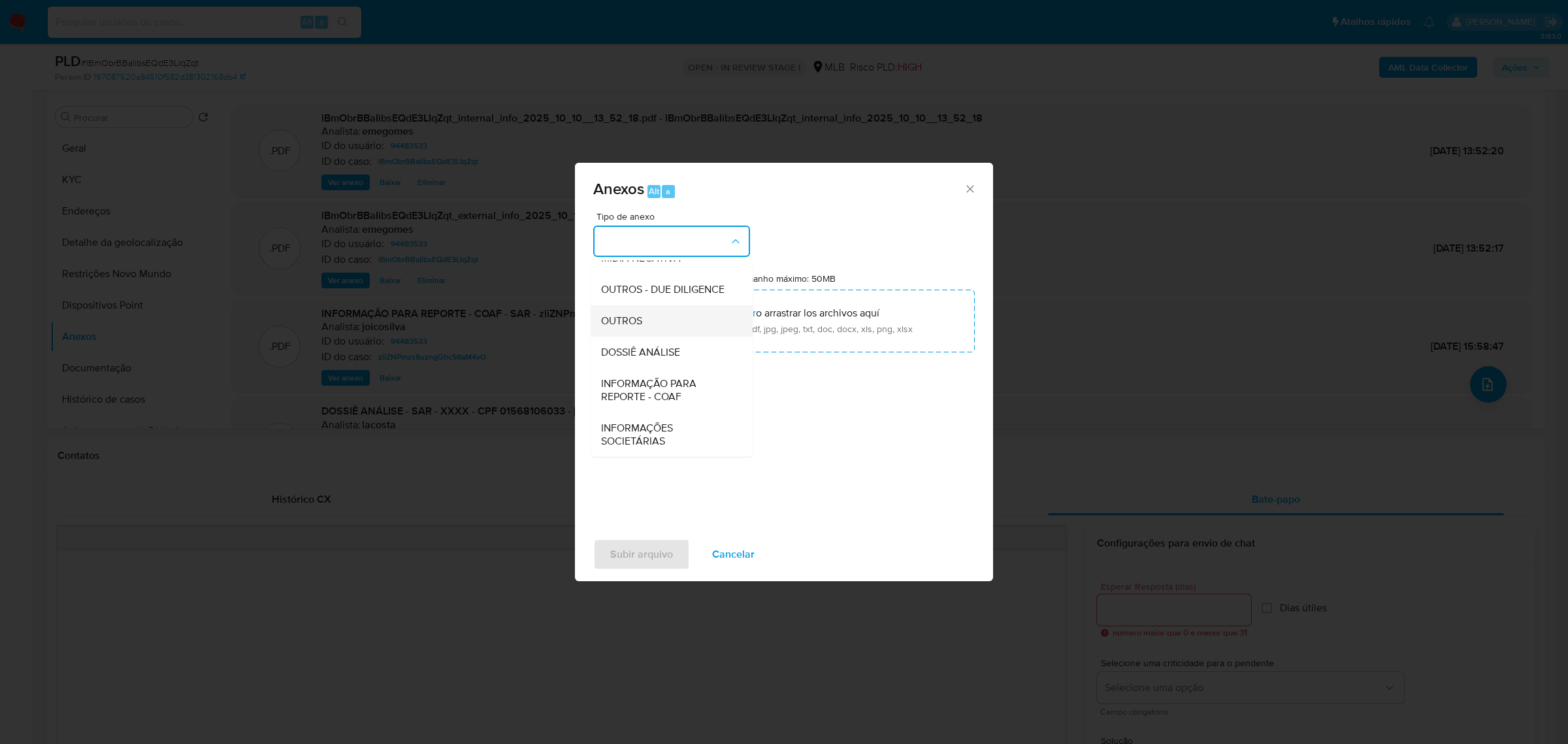
click at [634, 324] on span "OUTROS" at bounding box center [622, 321] width 41 height 13
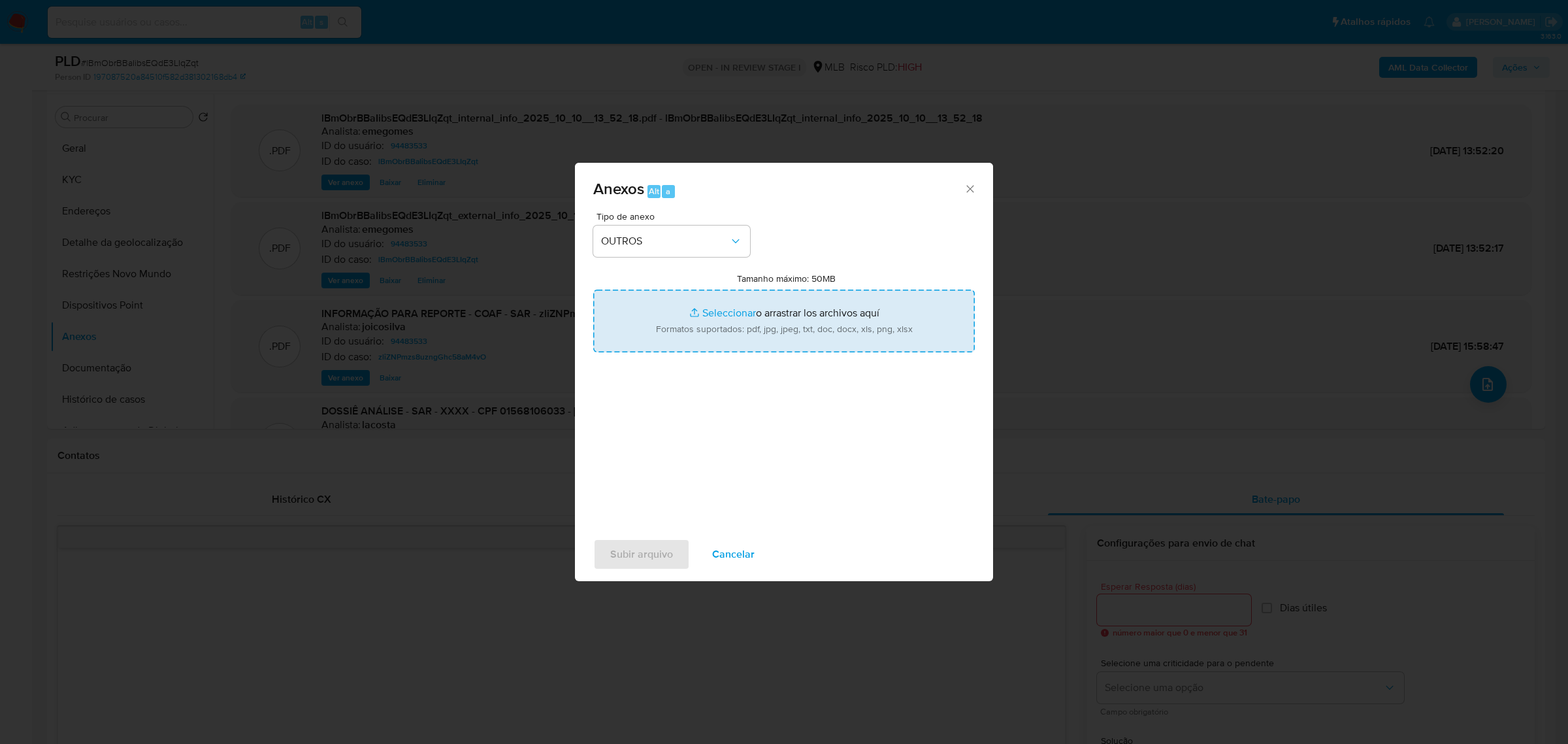
click at [726, 312] on input "Tamanho máximo: 50MB Seleccionar archivos" at bounding box center [783, 321] width 381 height 62
type input "C:\fakepath\MOV - RODRIGO FELTRIN.xlsx"
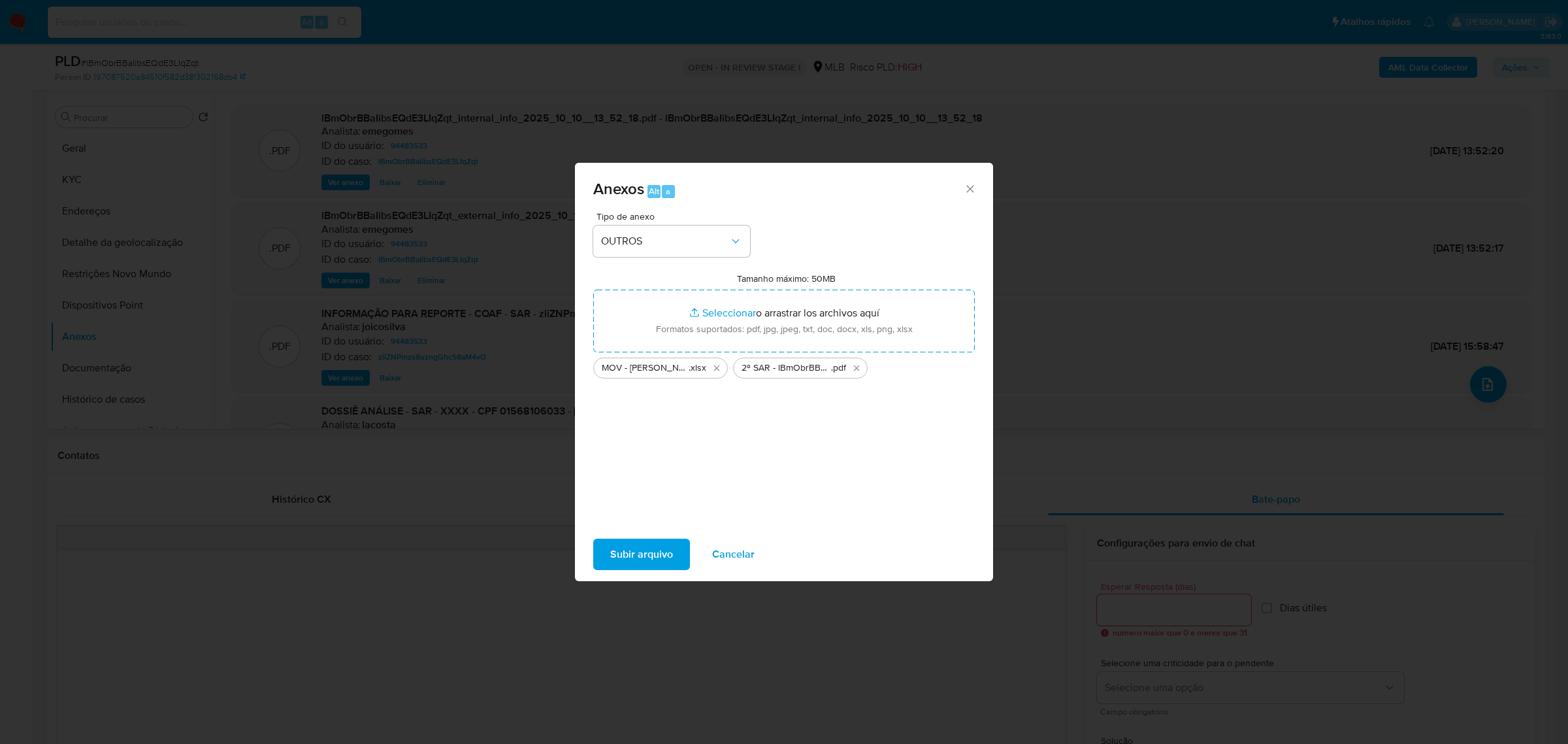
click at [658, 547] on span "Subir arquivo" at bounding box center [641, 554] width 62 height 29
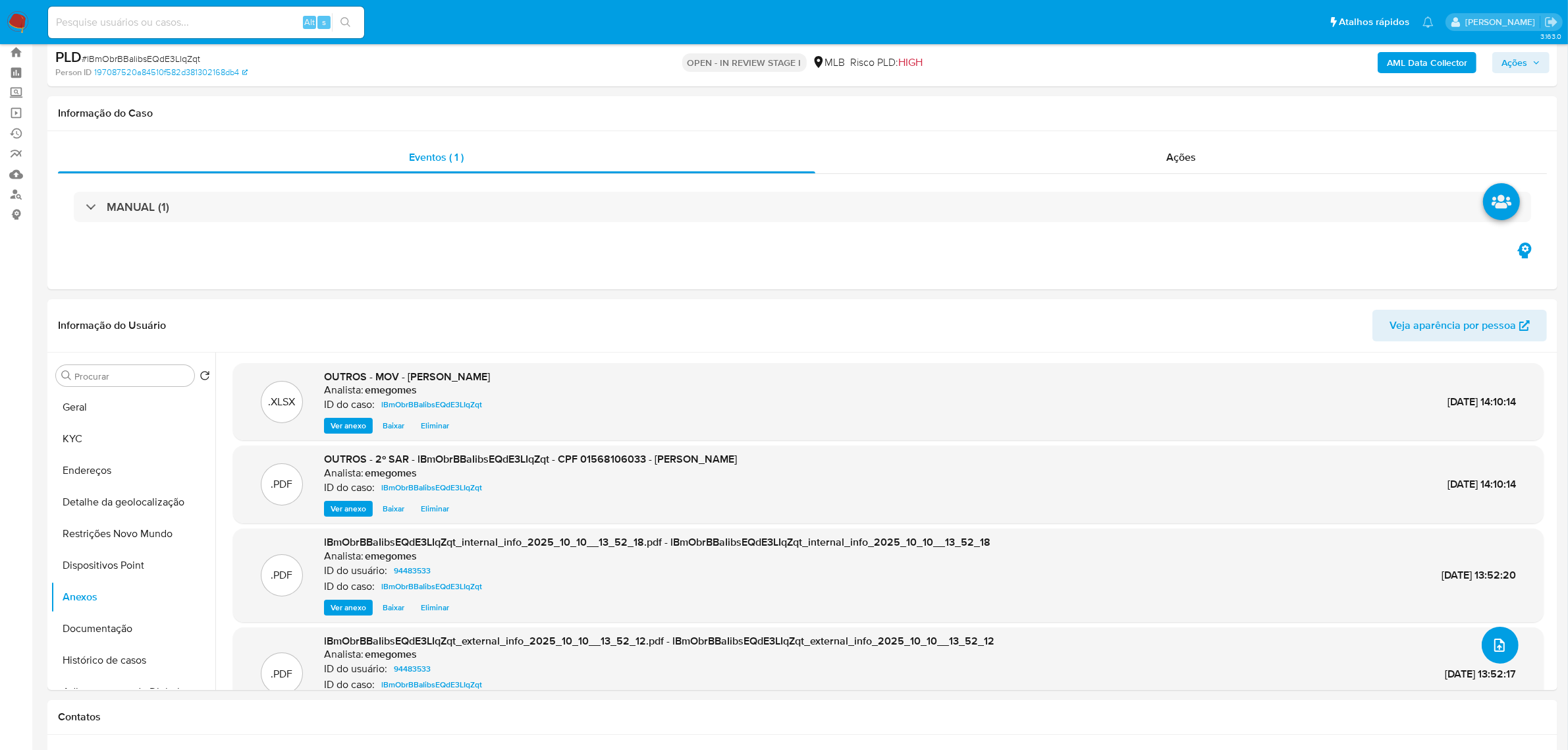
scroll to position [0, 0]
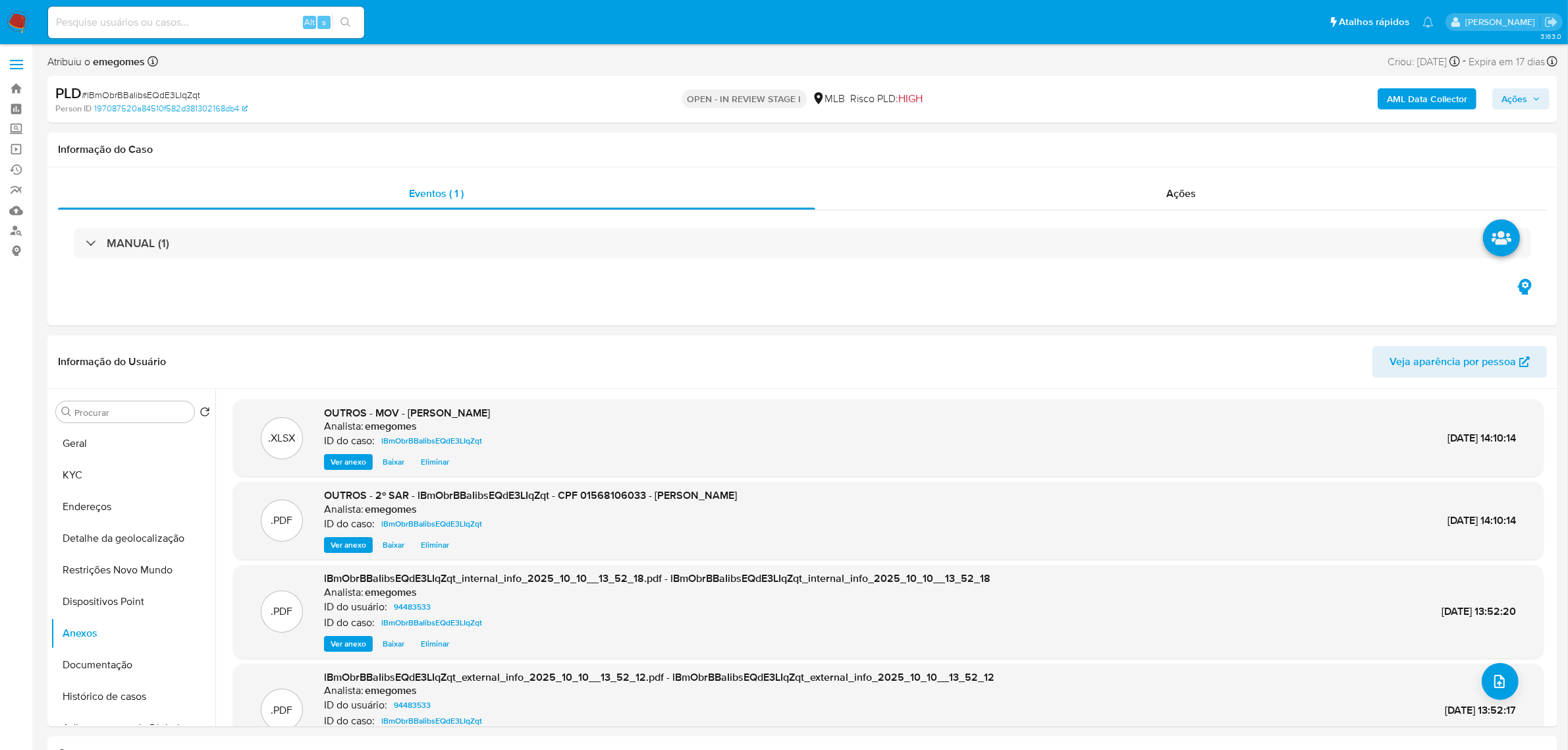
click at [1535, 96] on icon "button" at bounding box center [1536, 99] width 8 height 8
click at [1153, 133] on span "Resolução do caso" at bounding box center [1138, 141] width 89 height 15
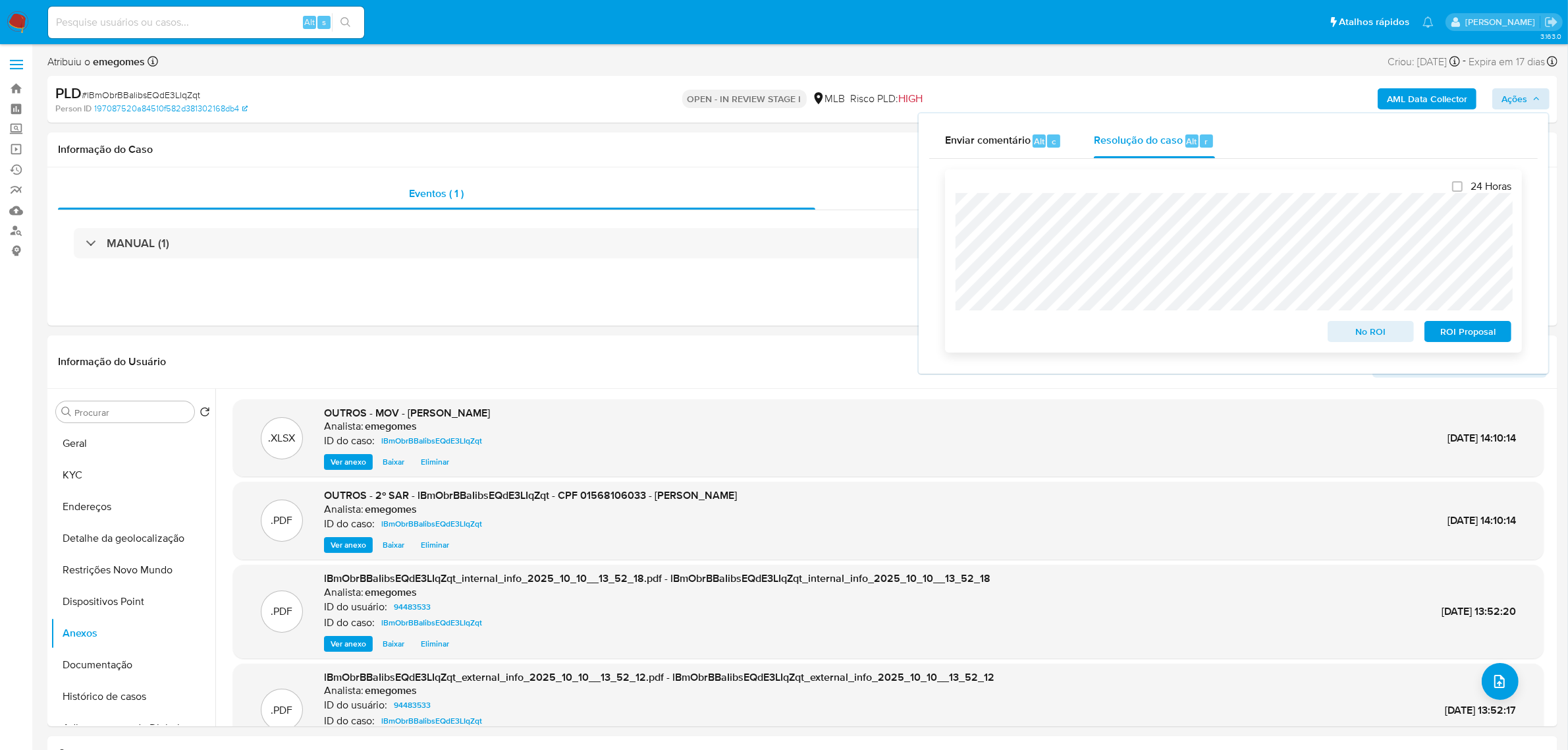
click at [1479, 336] on span "ROI Proposal" at bounding box center [1468, 331] width 68 height 19
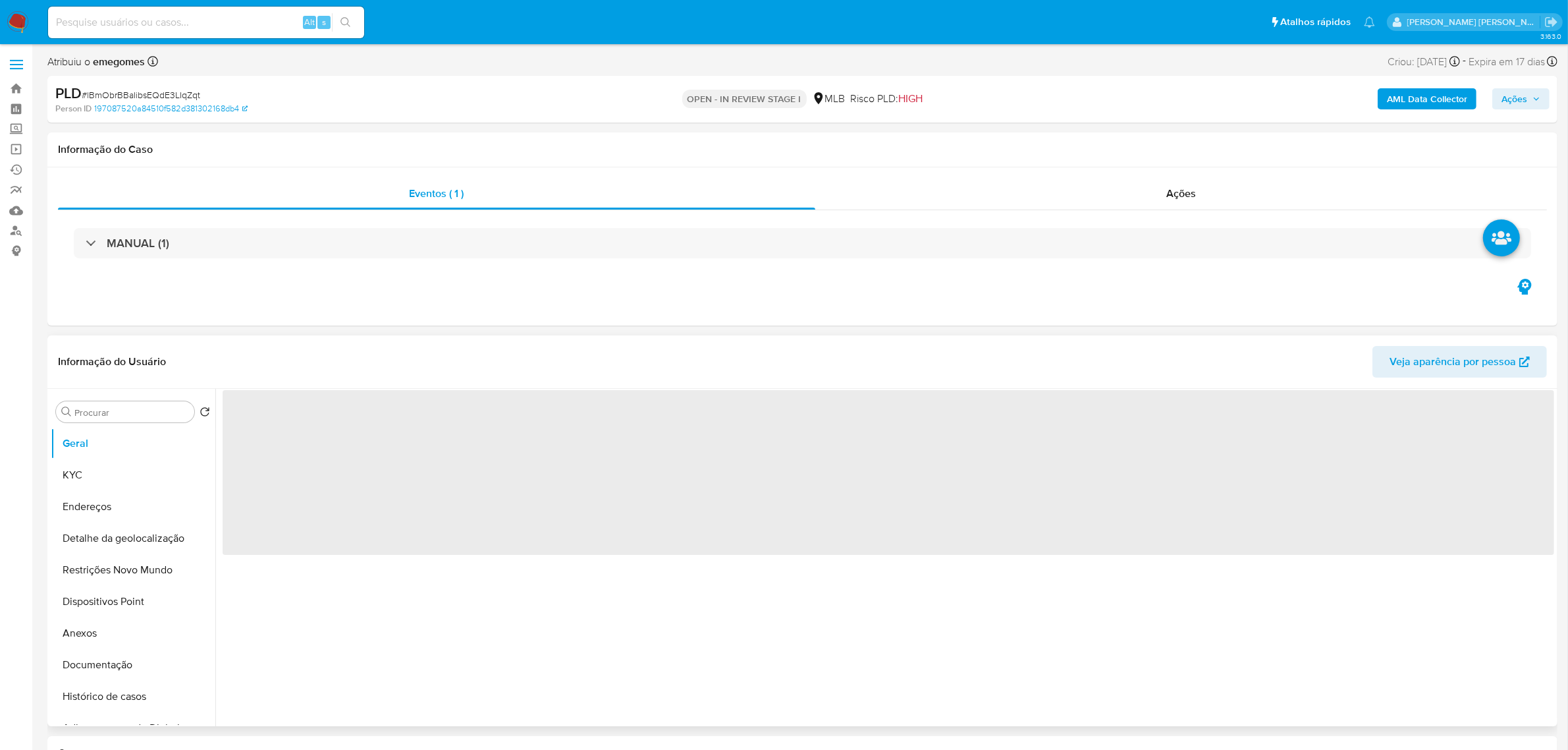
select select "10"
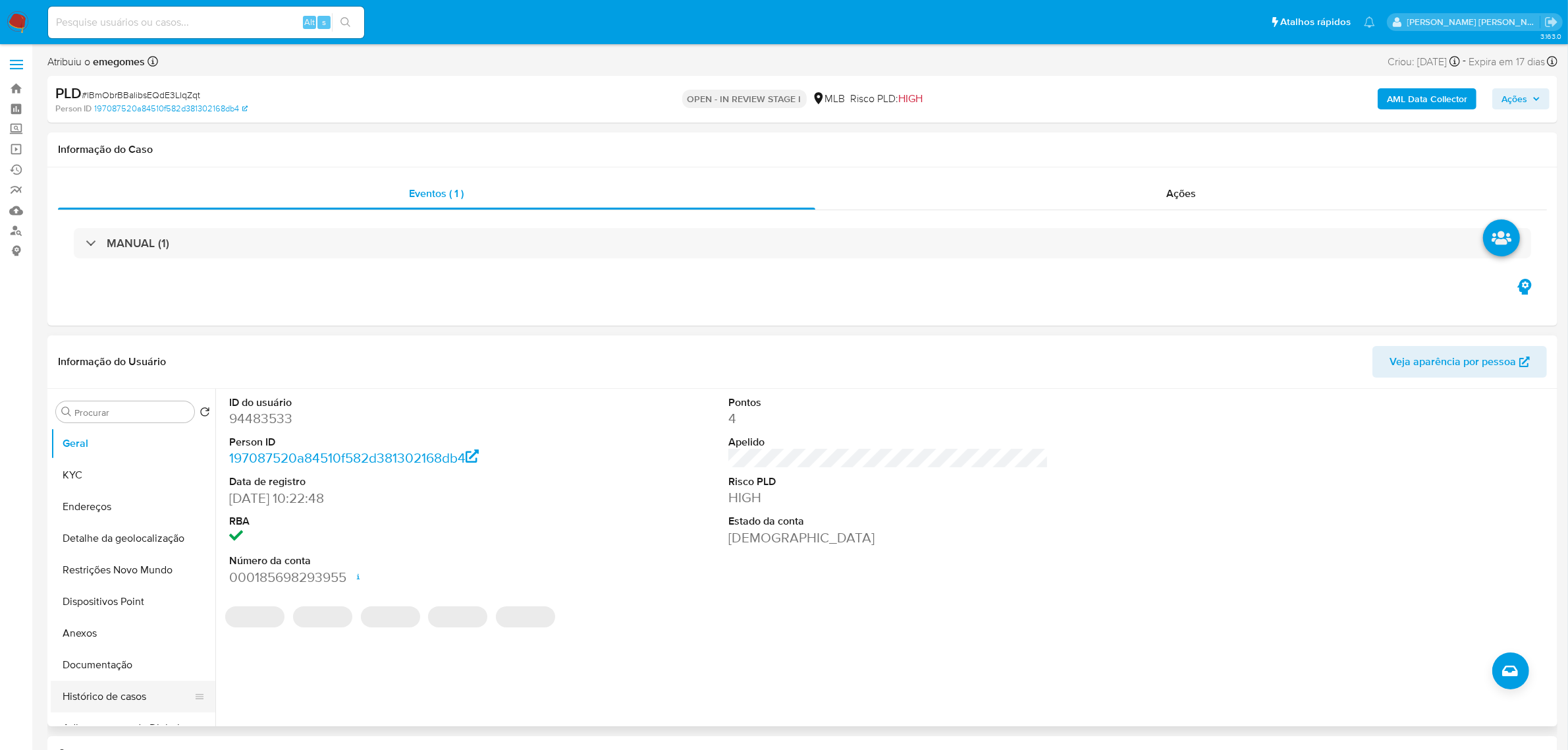
click at [92, 695] on button "Histórico de casos" at bounding box center [127, 696] width 154 height 32
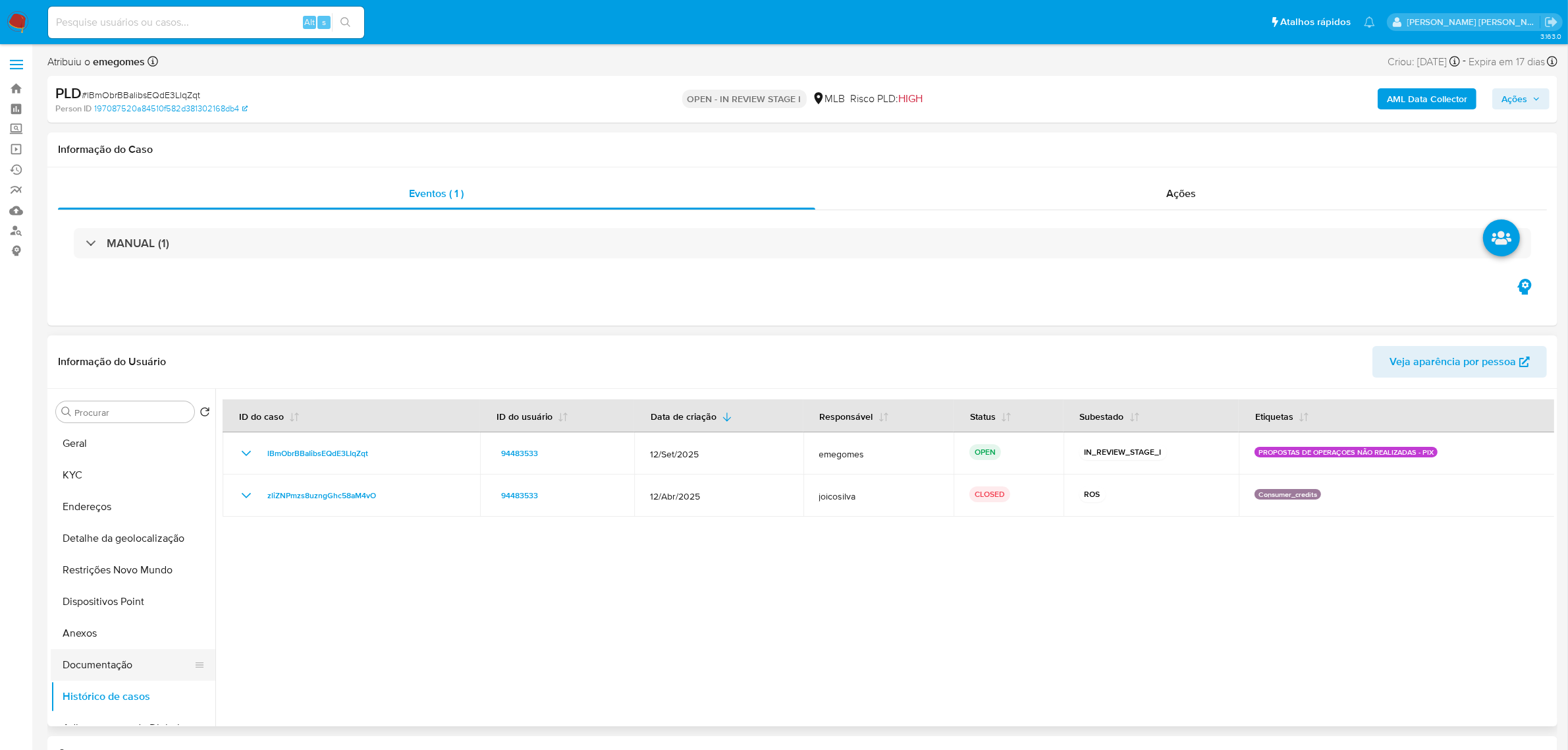
click at [100, 669] on button "Documentação" at bounding box center [127, 665] width 154 height 32
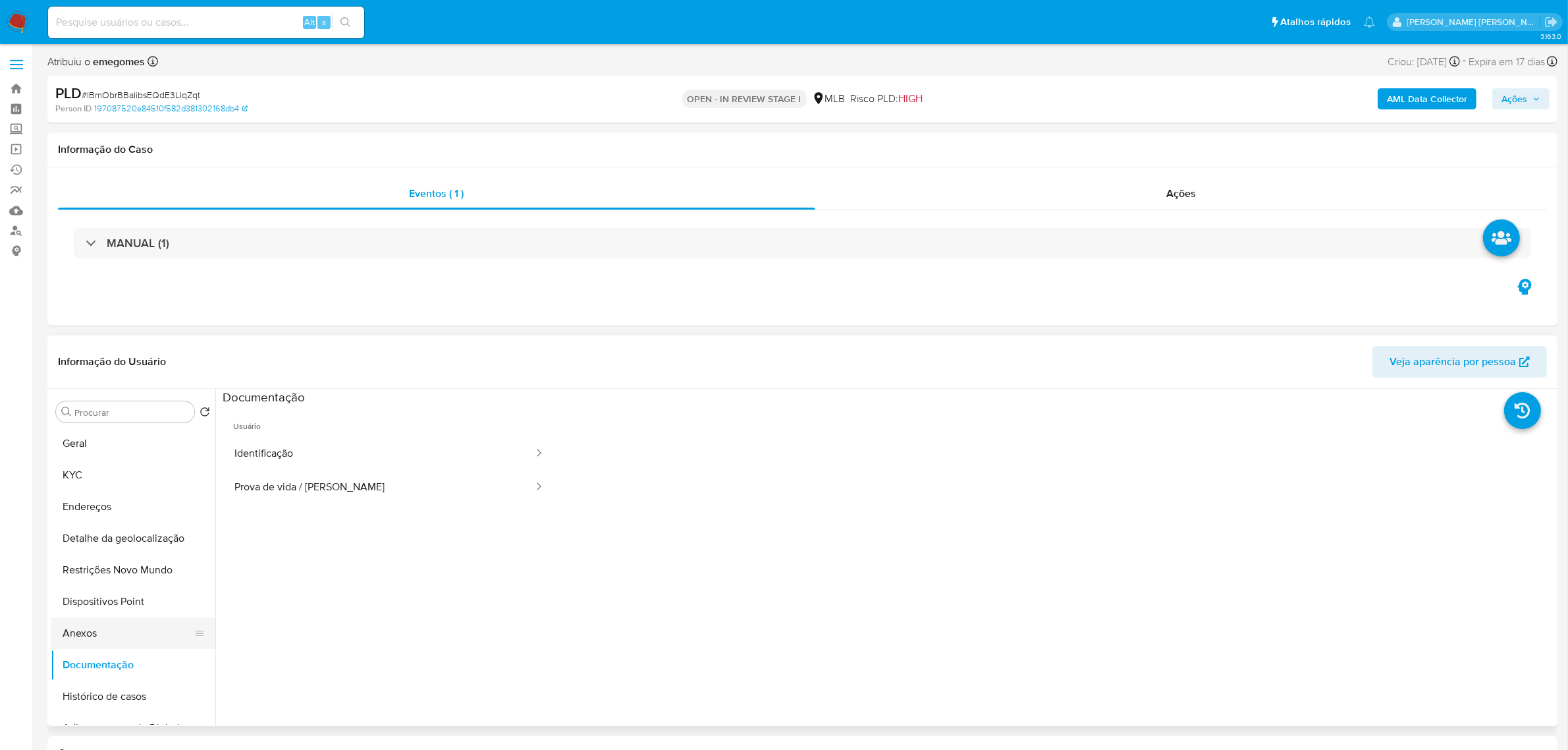
click at [102, 633] on button "Anexos" at bounding box center [127, 633] width 154 height 32
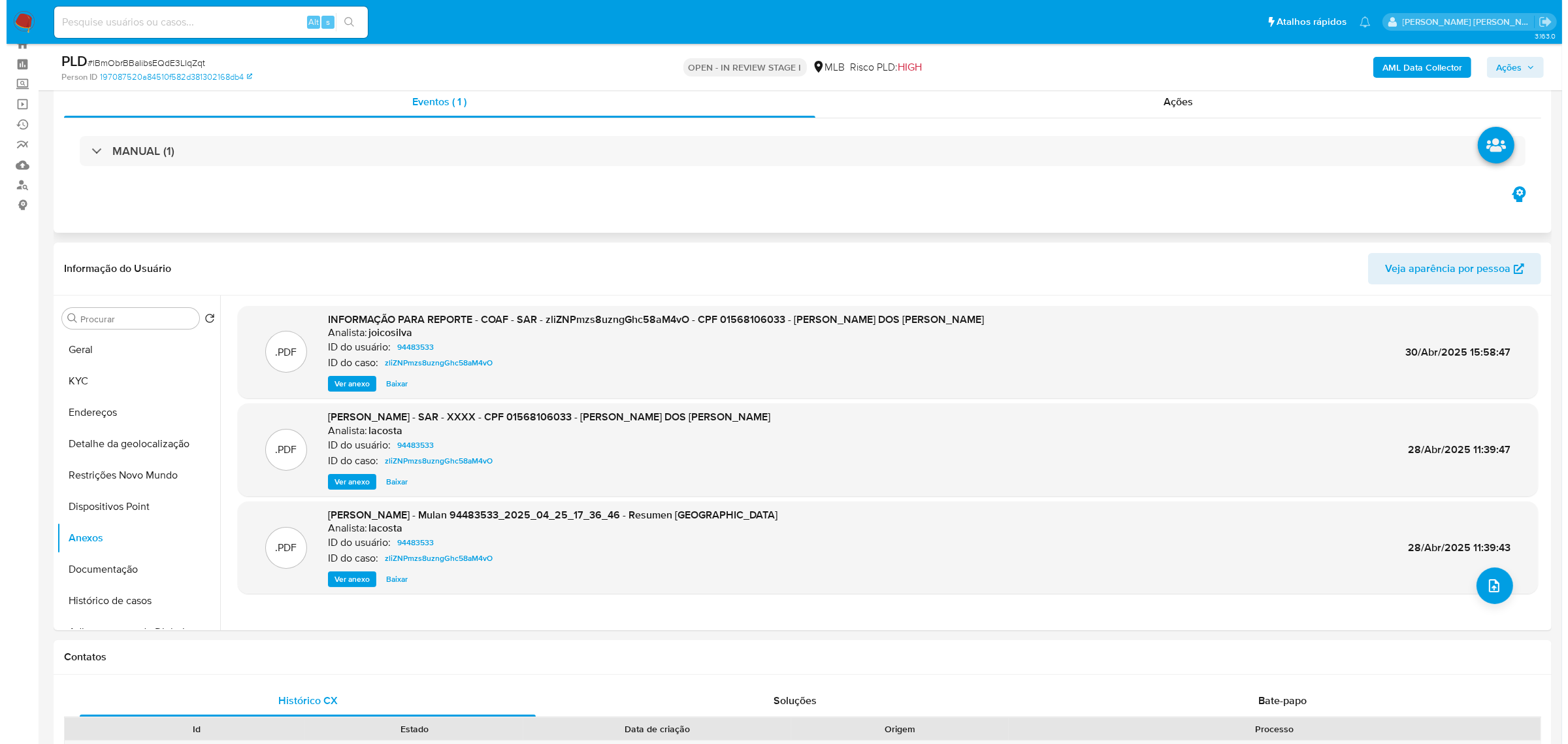
scroll to position [82, 0]
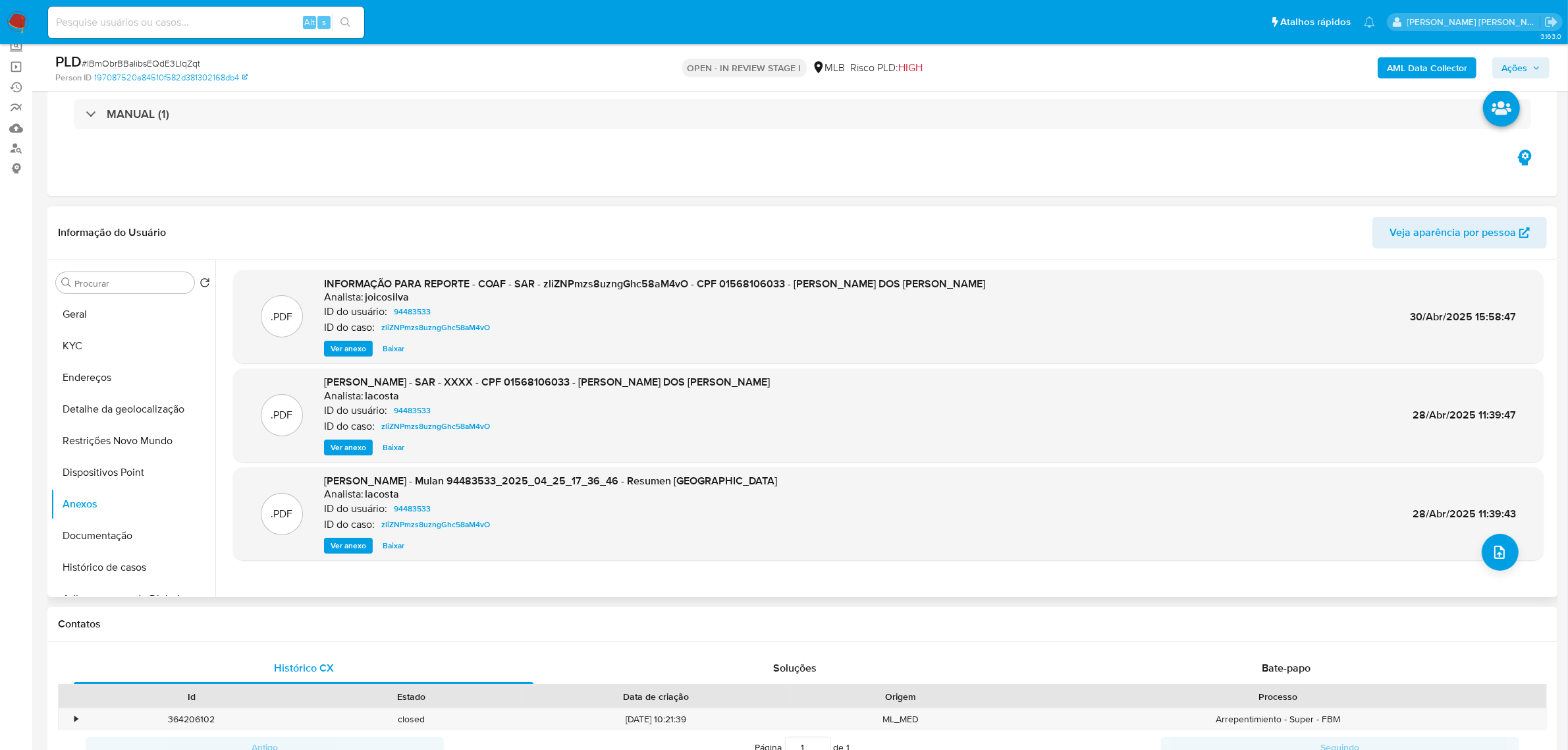
click at [353, 354] on span "Ver anexo" at bounding box center [348, 348] width 36 height 13
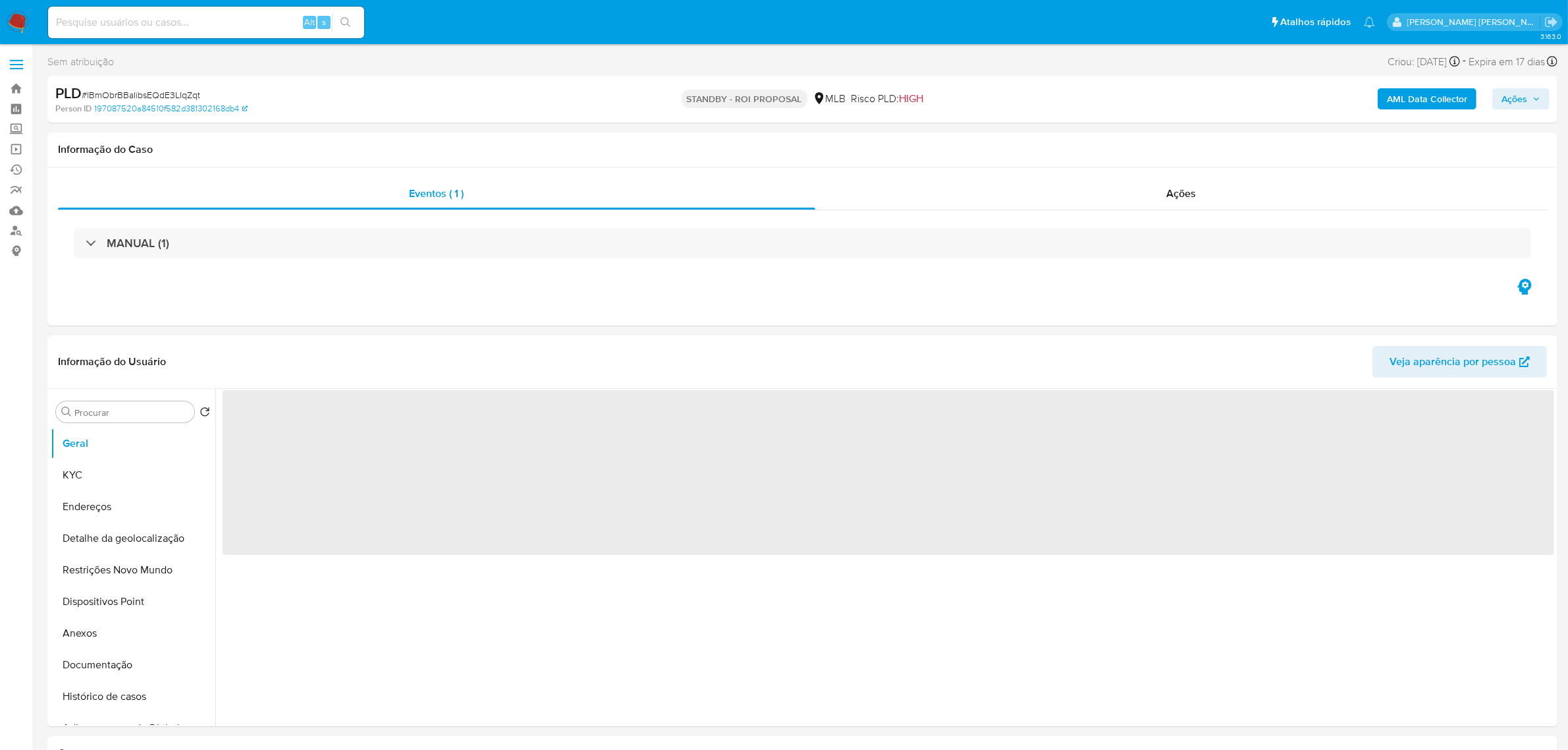
select select "10"
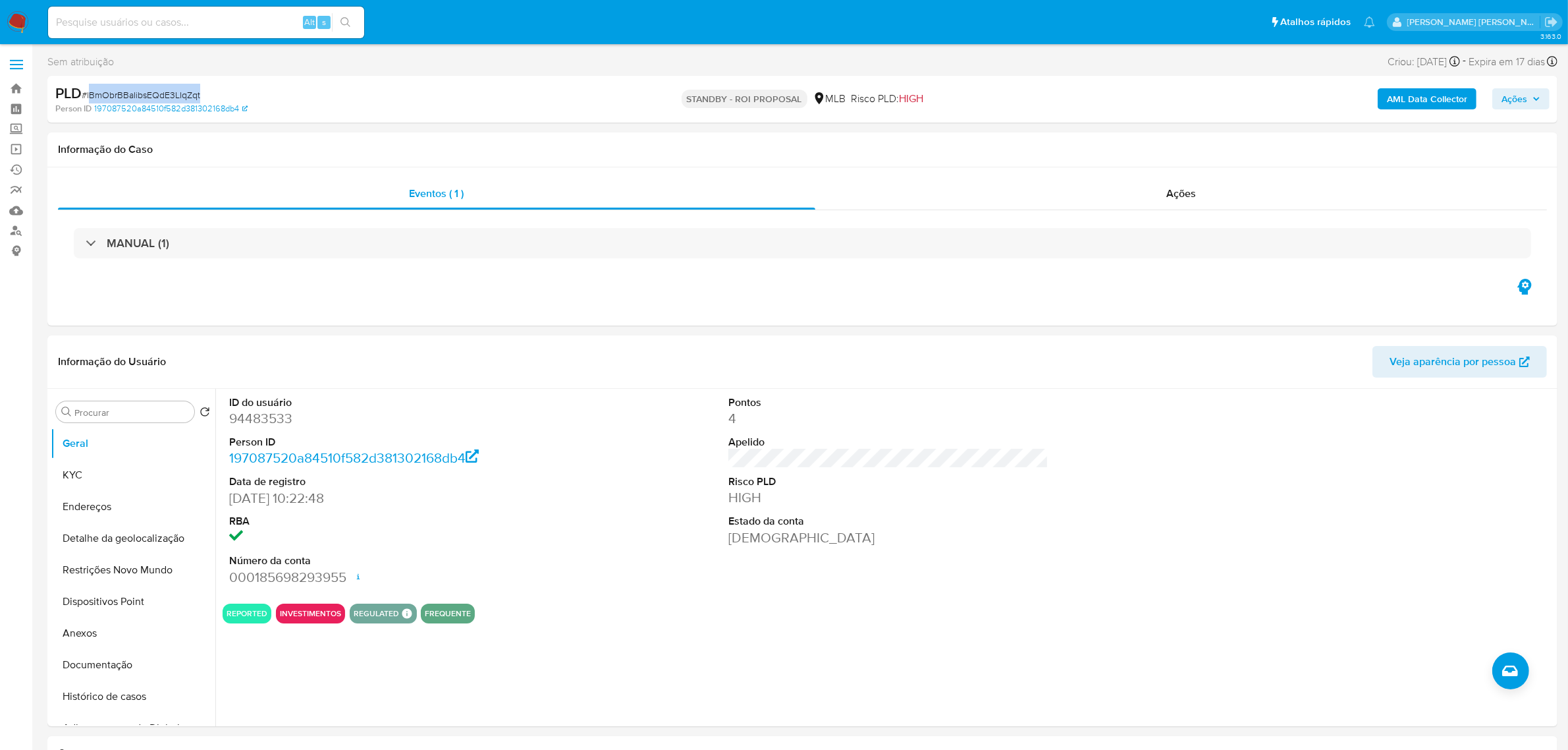
drag, startPoint x: 209, startPoint y: 96, endPoint x: 89, endPoint y: 90, distance: 120.1
click at [89, 90] on div "PLD # lBmObrBBaIibsEQdE3LIqZqt" at bounding box center [302, 93] width 493 height 20
copy span "lBmObrBBaIibsEQdE3LIqZqt"
click at [8, 64] on label at bounding box center [16, 64] width 33 height 27
click at [0, 0] on input "checkbox" at bounding box center [0, 0] width 0 height 0
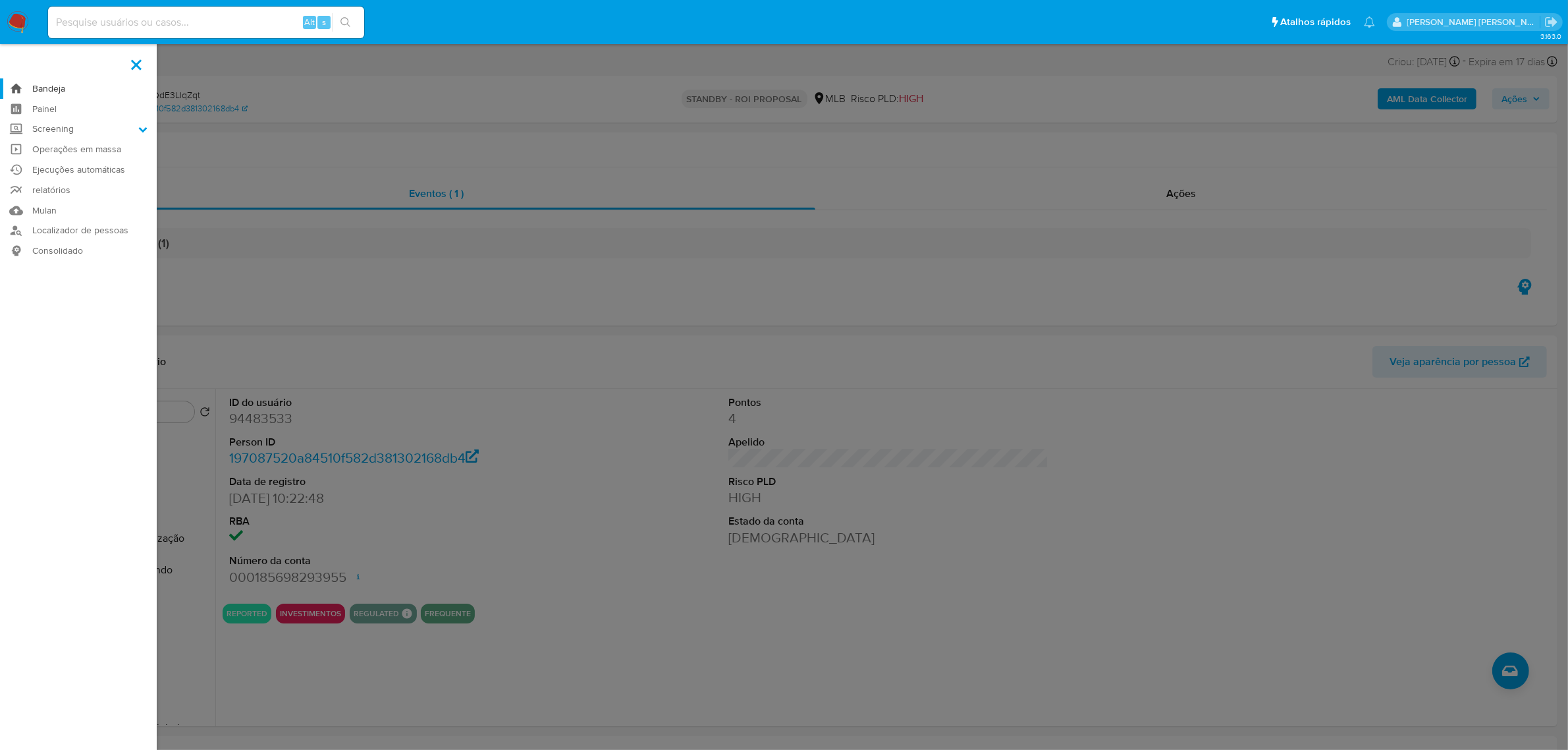
click at [44, 91] on link "Bandeja" at bounding box center [79, 89] width 157 height 21
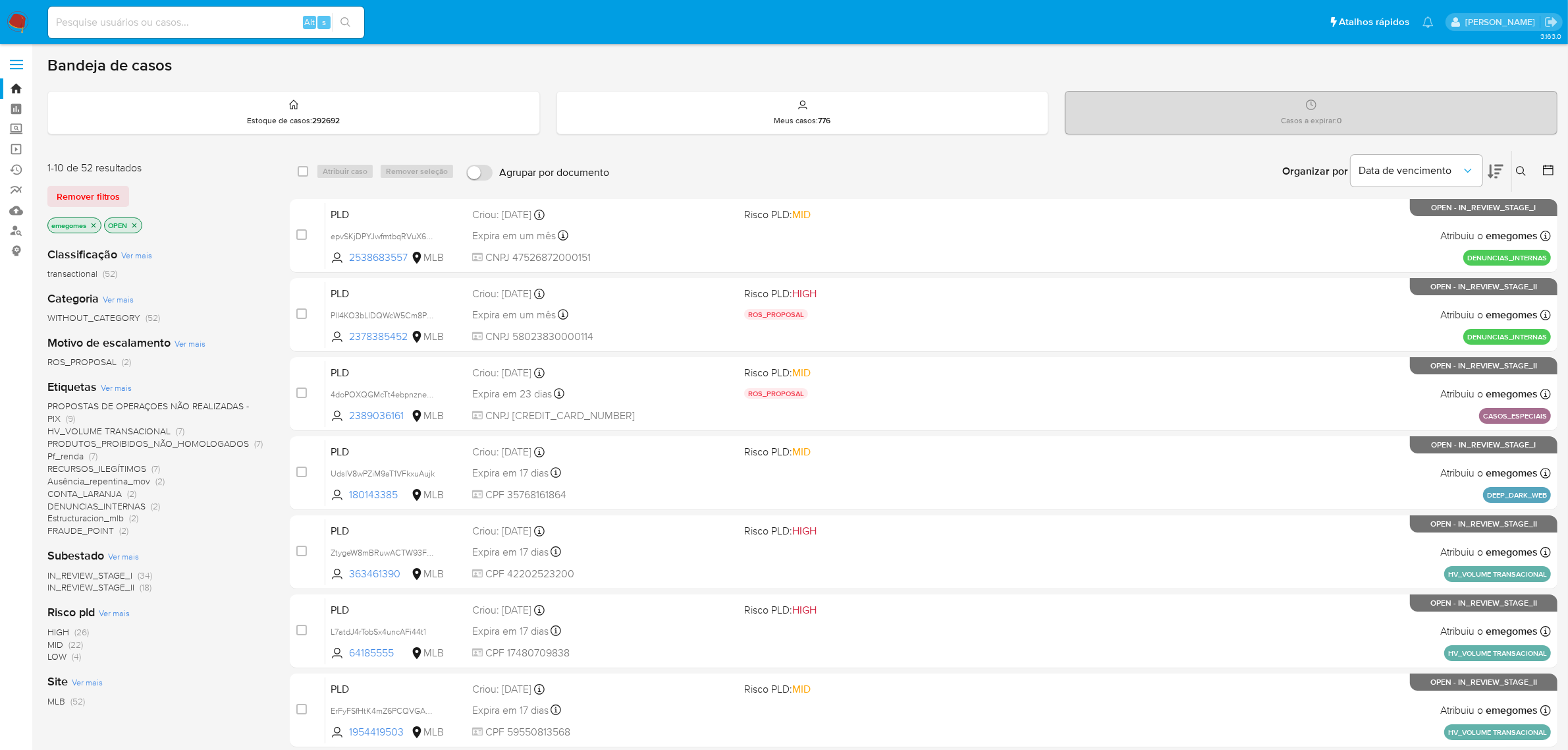
click at [1517, 168] on icon at bounding box center [1521, 170] width 10 height 10
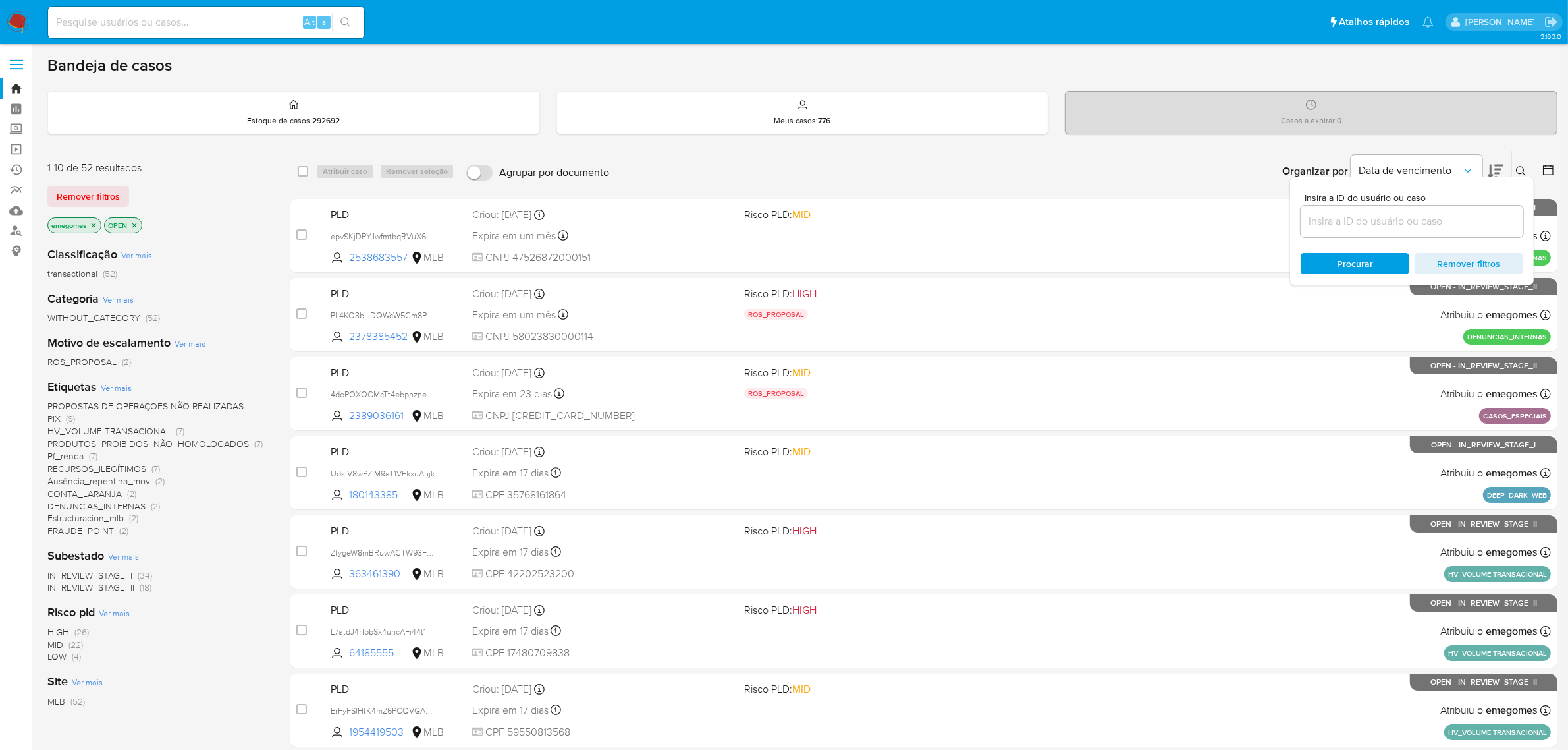
click at [1346, 230] on div at bounding box center [1412, 221] width 223 height 32
click at [1364, 221] on input at bounding box center [1412, 221] width 223 height 17
paste input "lBmObrBBaIibsEQdE3LIqZqt"
type input "lBmObrBBaIibsEQdE3LIqZqt"
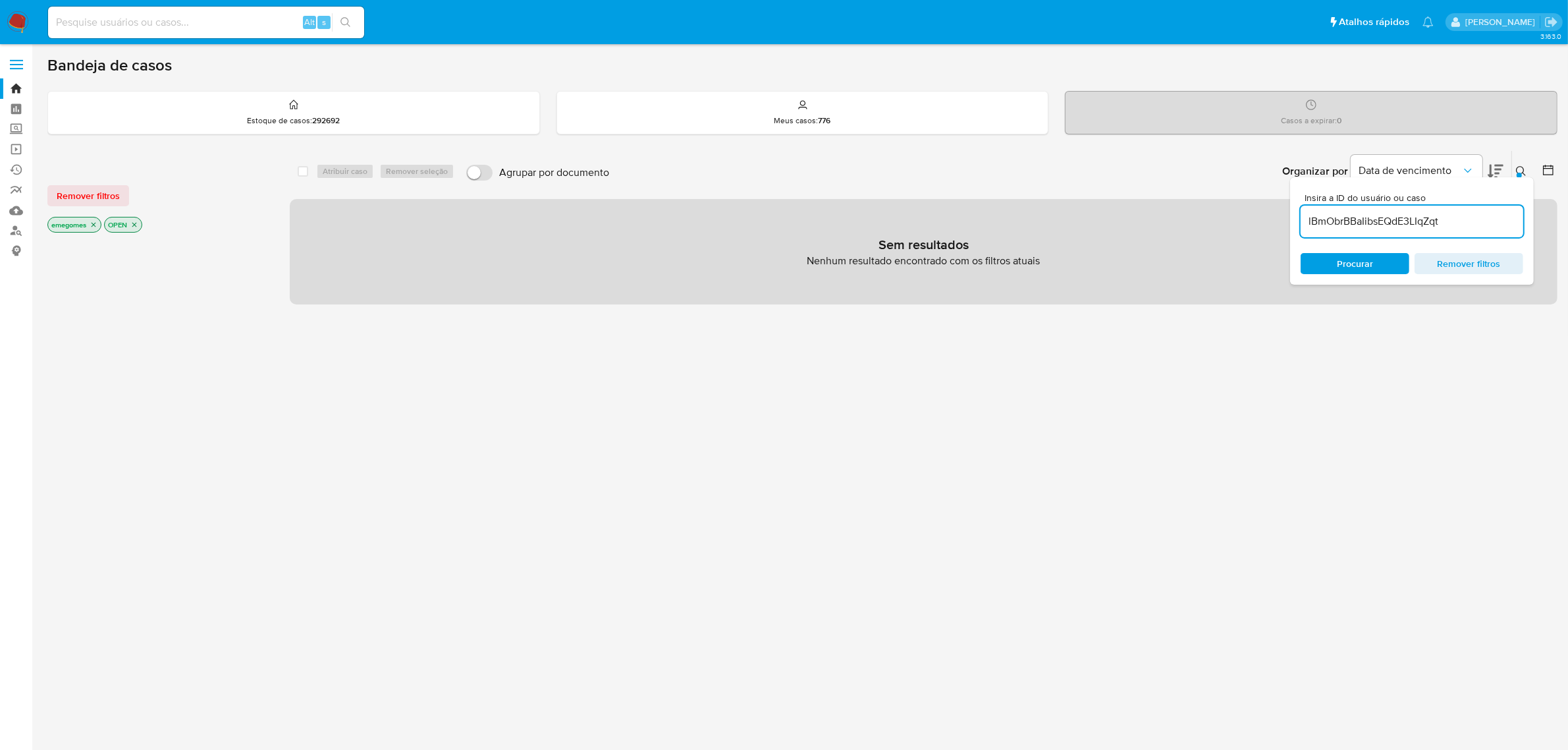
click at [96, 225] on icon "close-filter" at bounding box center [94, 225] width 4 height 4
click at [78, 222] on icon "close-filter" at bounding box center [78, 225] width 8 height 8
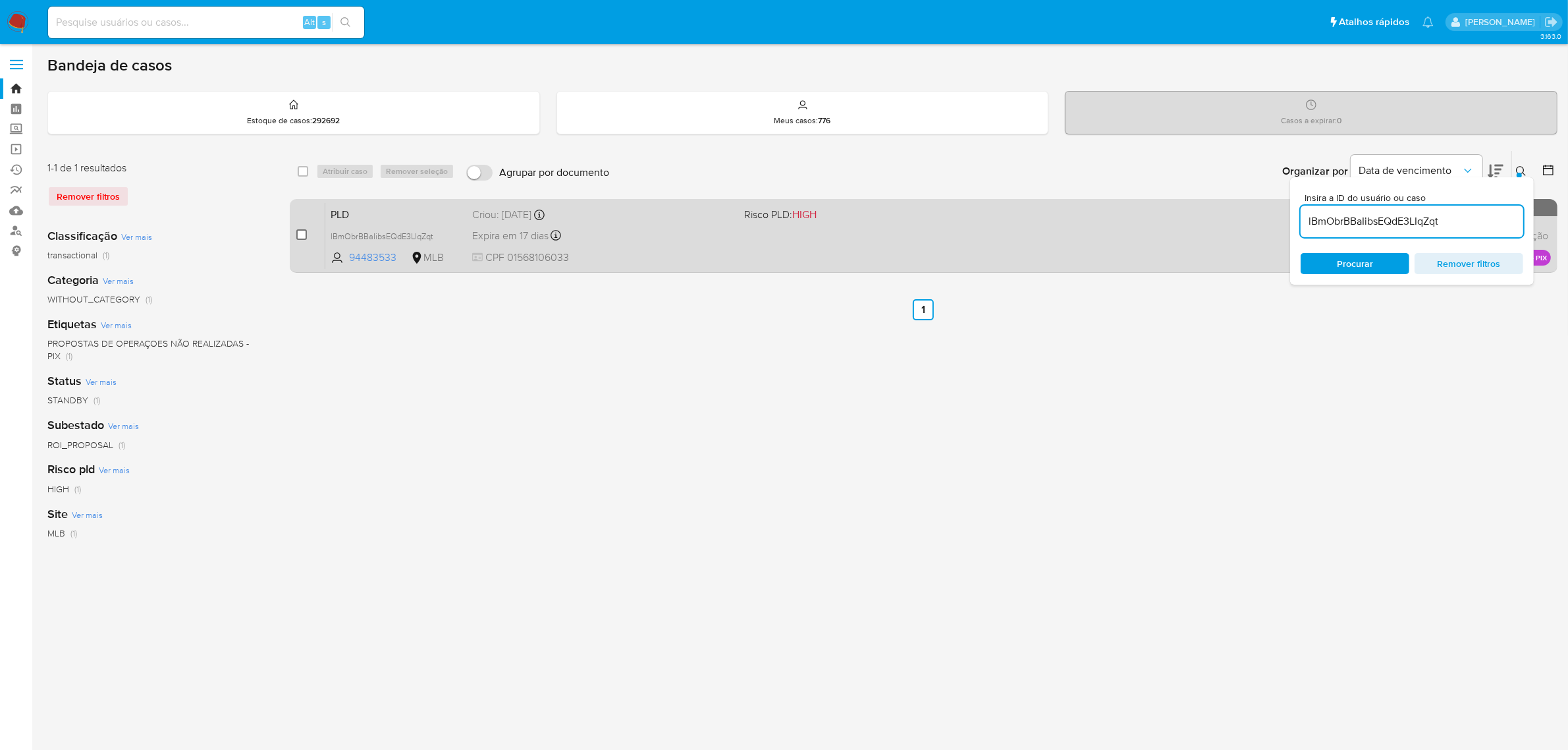
click at [301, 231] on input "checkbox" at bounding box center [301, 234] width 10 height 10
checkbox input "true"
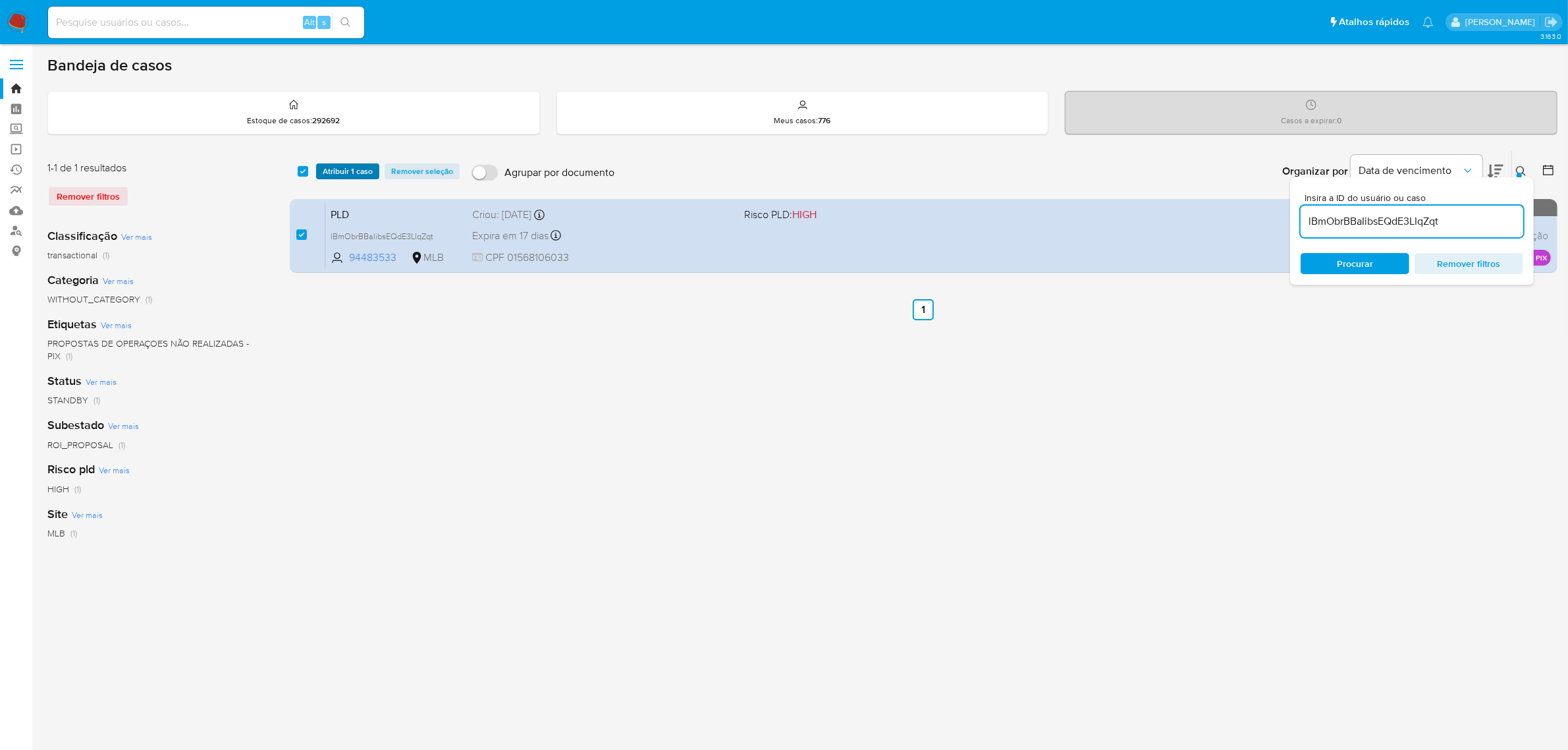
click at [341, 176] on span "Atribuir 1 caso" at bounding box center [348, 171] width 50 height 13
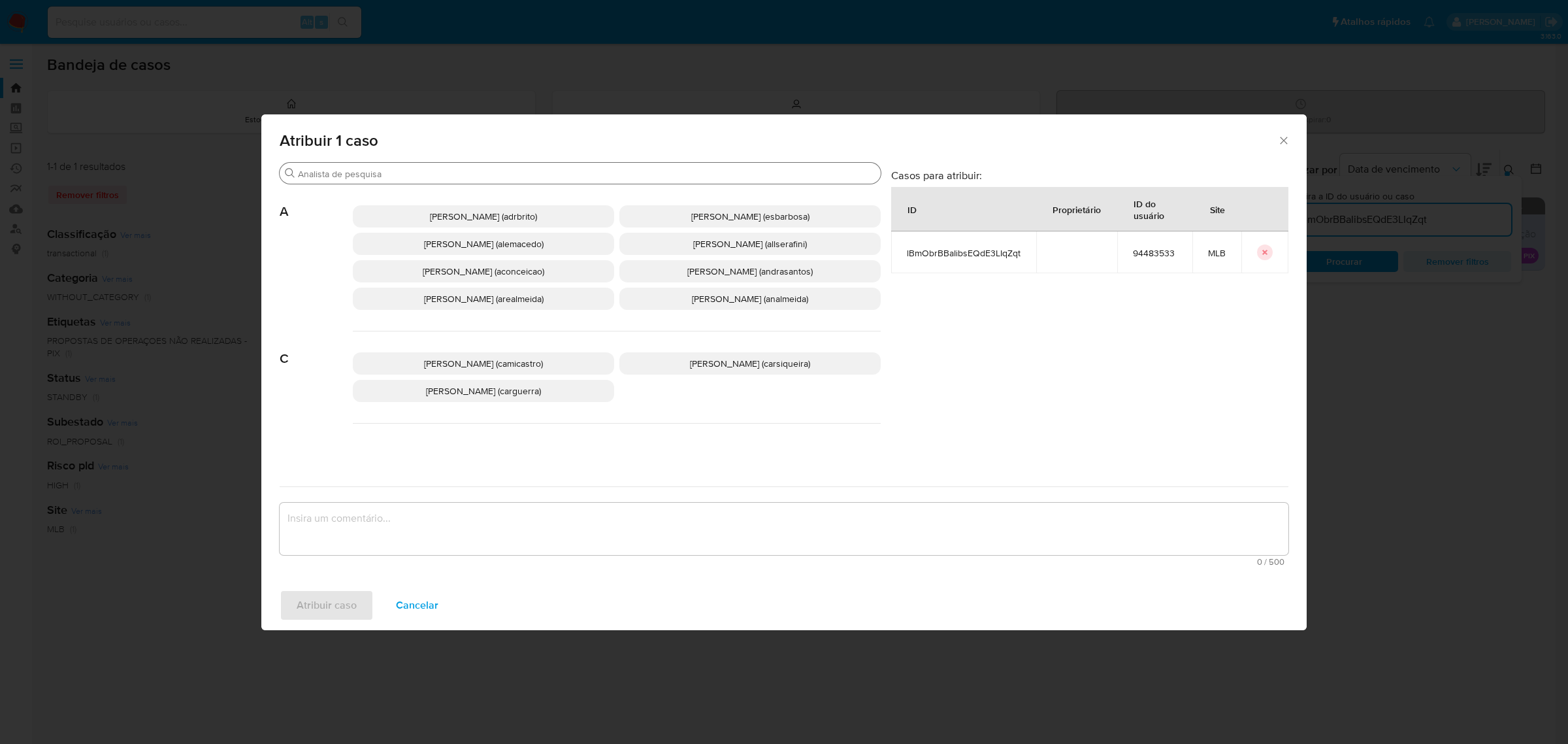
click at [380, 175] on input "Buscar" at bounding box center [586, 174] width 578 height 12
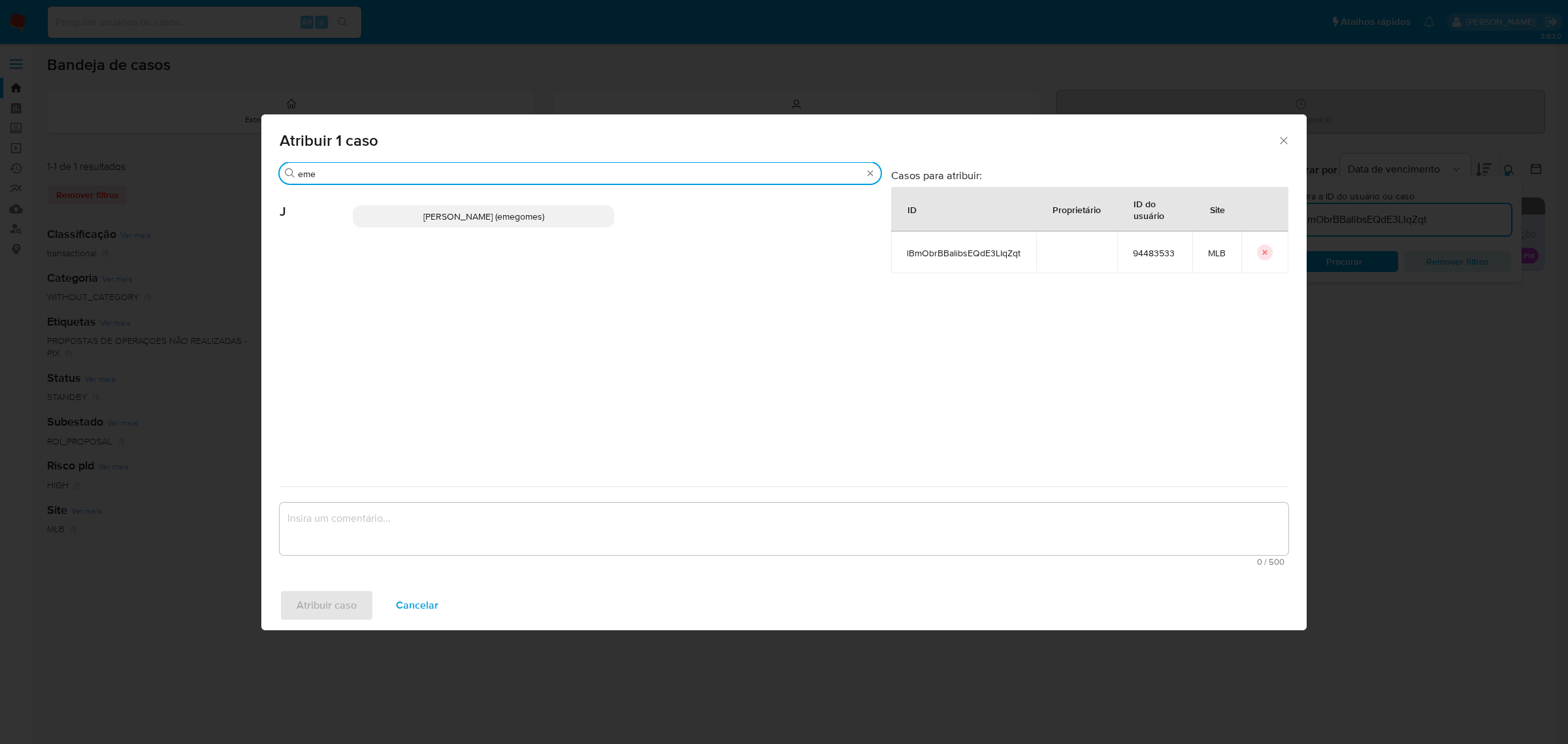
type input "eme"
click at [445, 210] on span "Jose Emerson Gomes Pereira (emegomes)" at bounding box center [483, 216] width 121 height 13
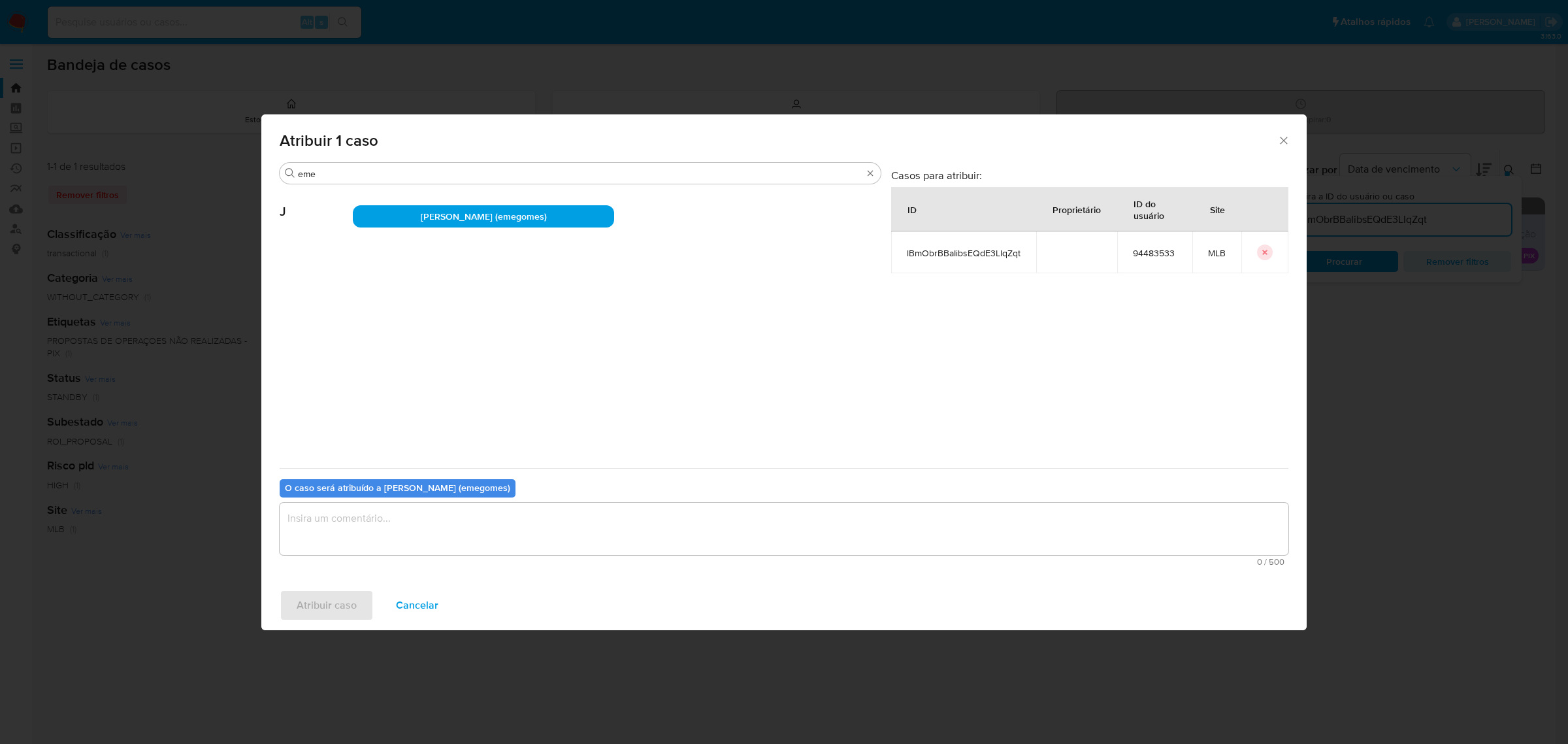
click at [412, 537] on textarea "assign-modal" at bounding box center [784, 529] width 1009 height 52
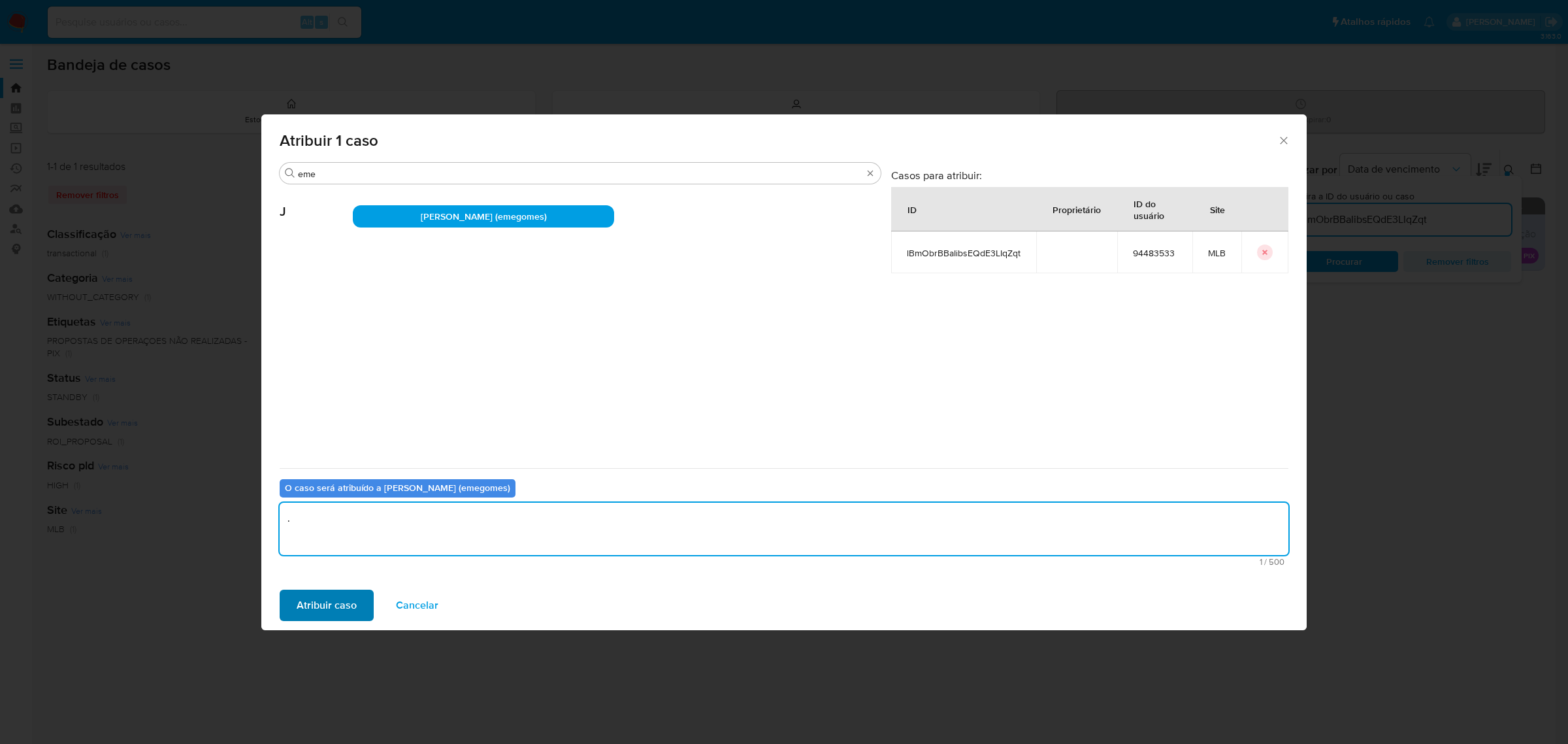
type textarea "."
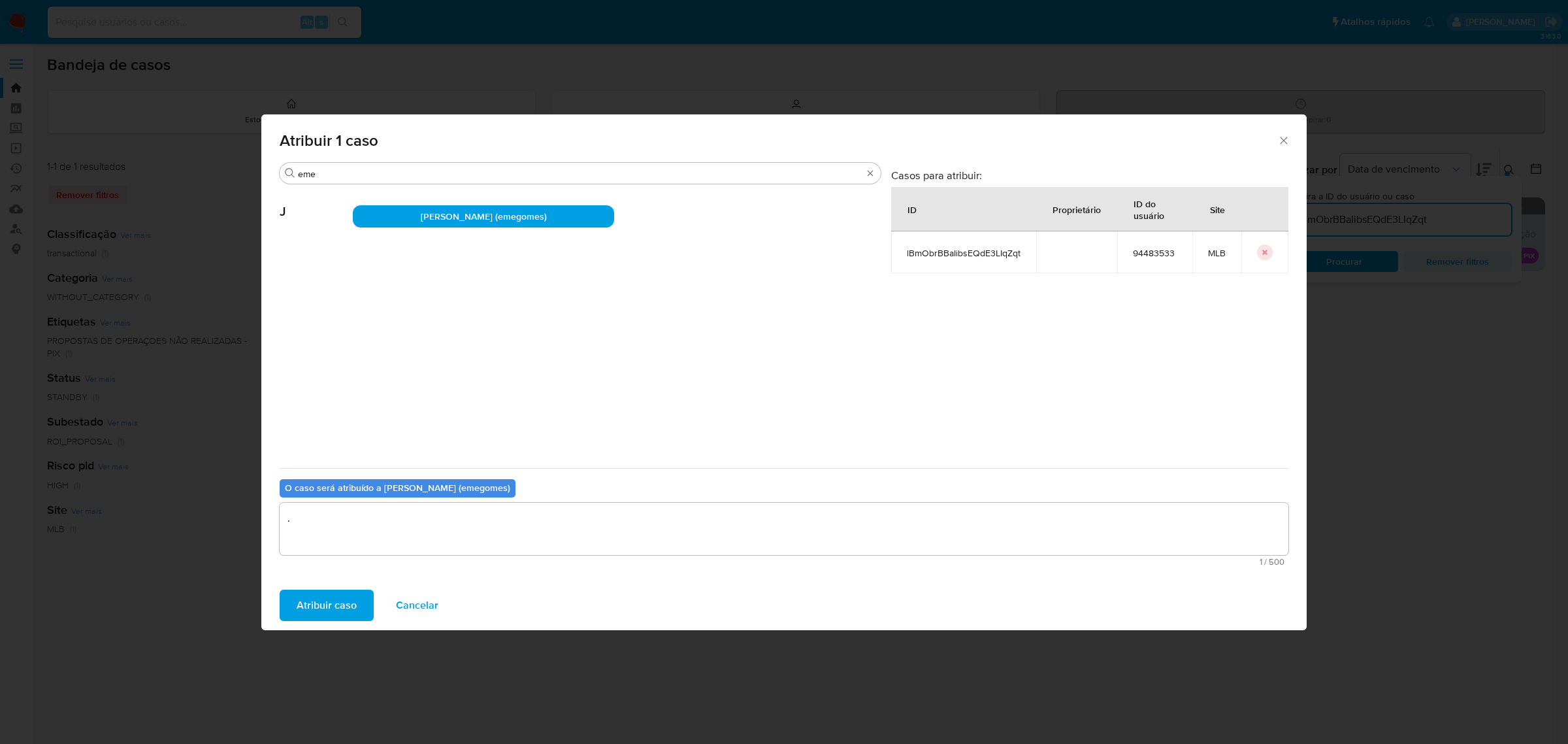
click at [311, 593] on span "Atribuir caso" at bounding box center [327, 605] width 60 height 29
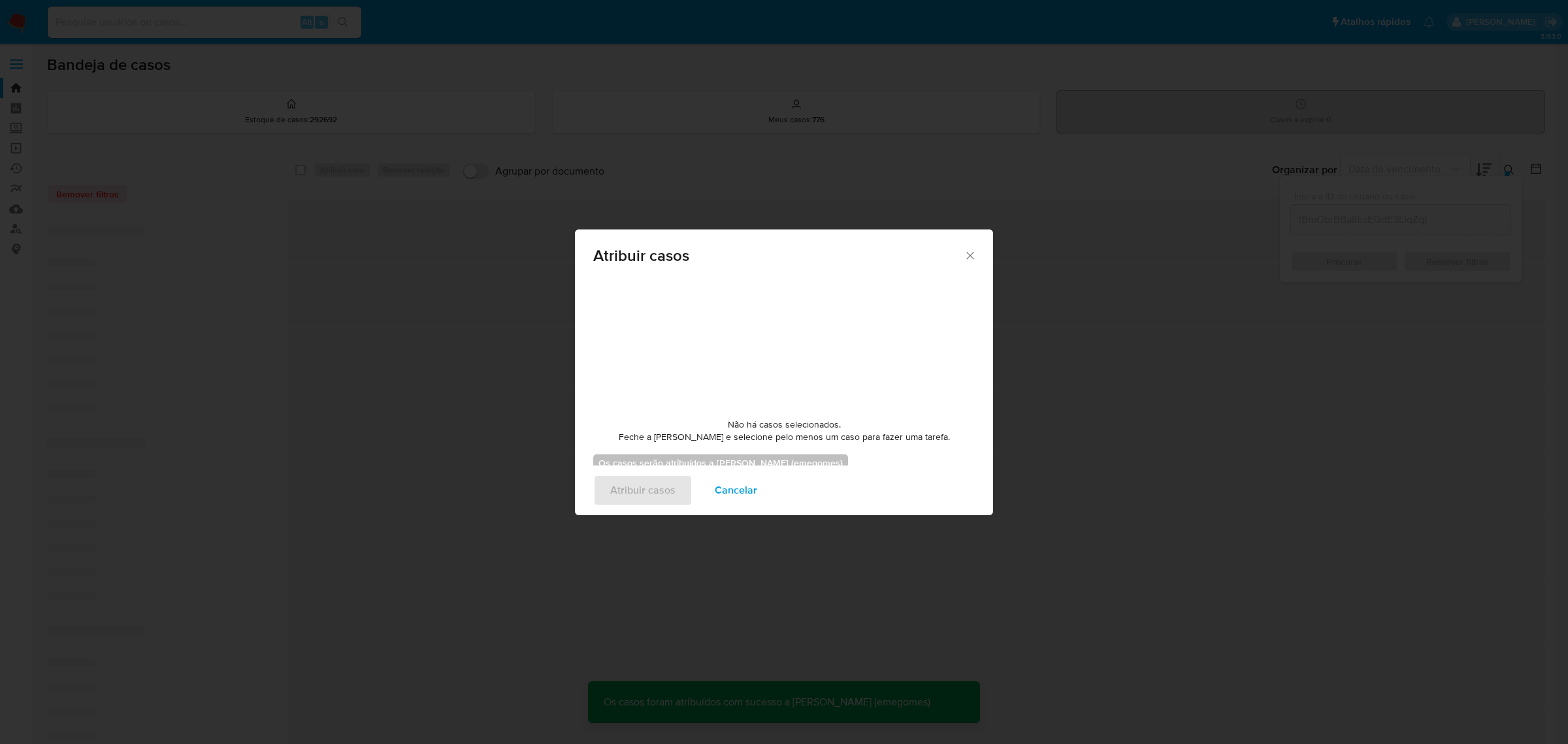
checkbox input "false"
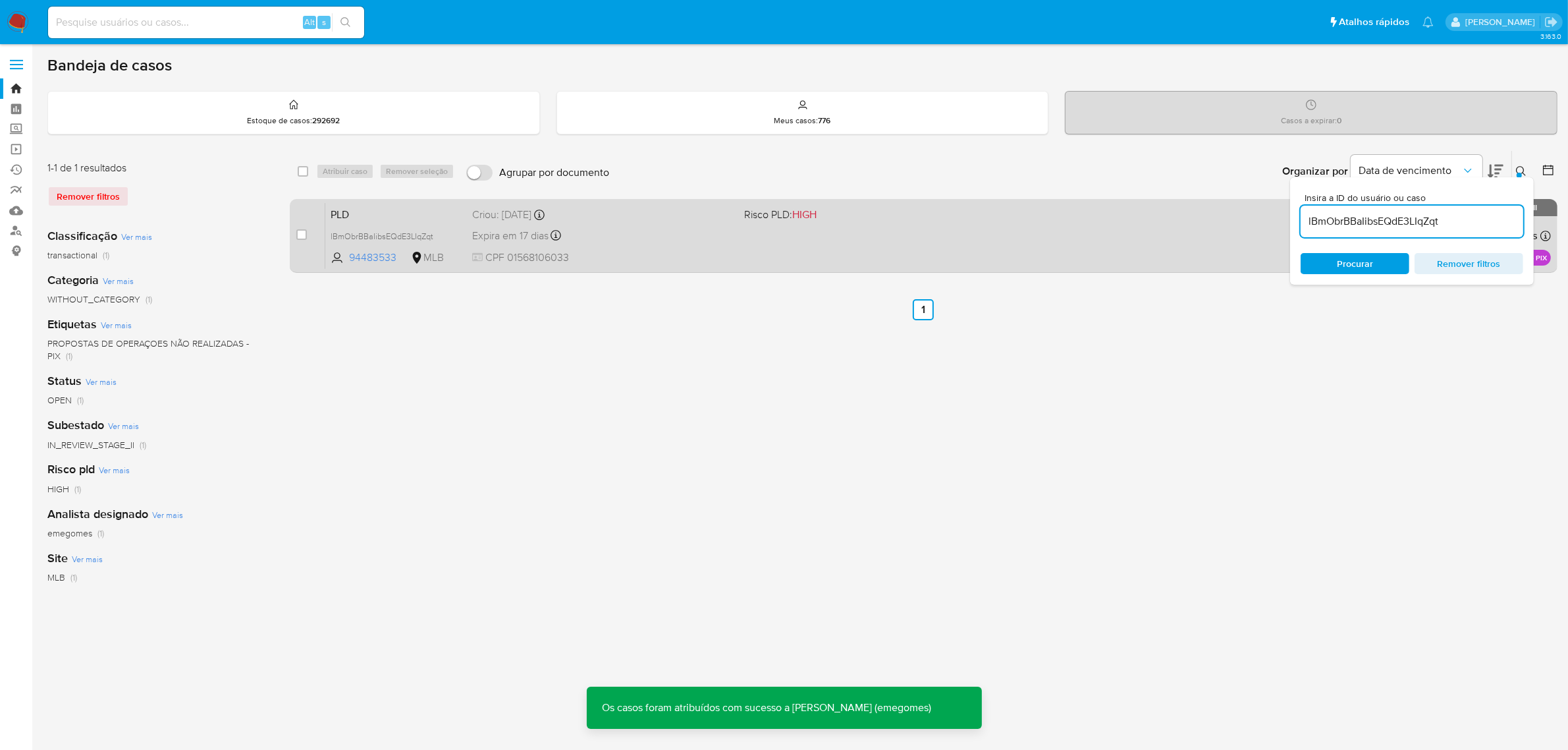
click at [647, 212] on div "Criou: 12/09/2025 Criou: 12/09/2025 16:21:07" at bounding box center [604, 215] width 262 height 15
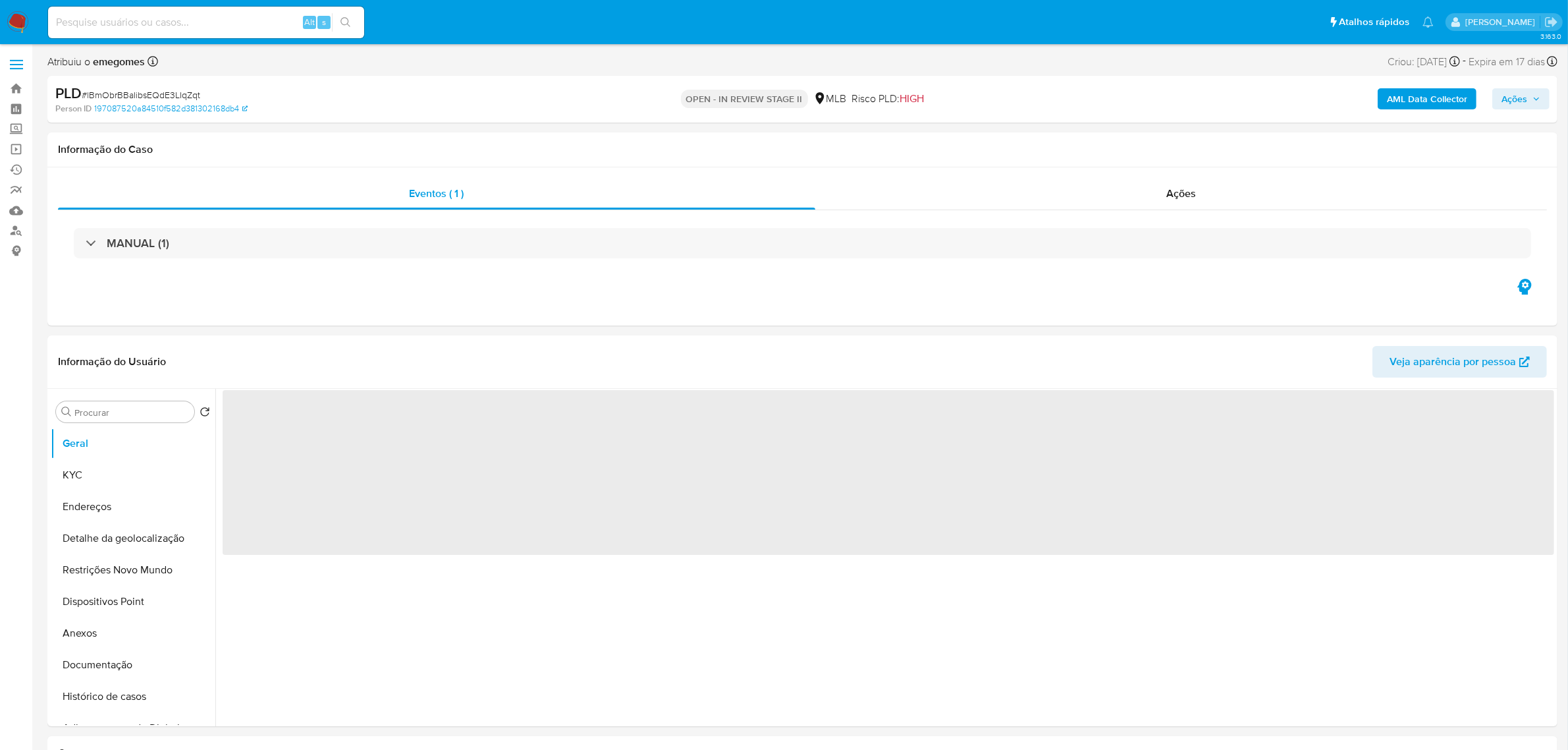
select select "10"
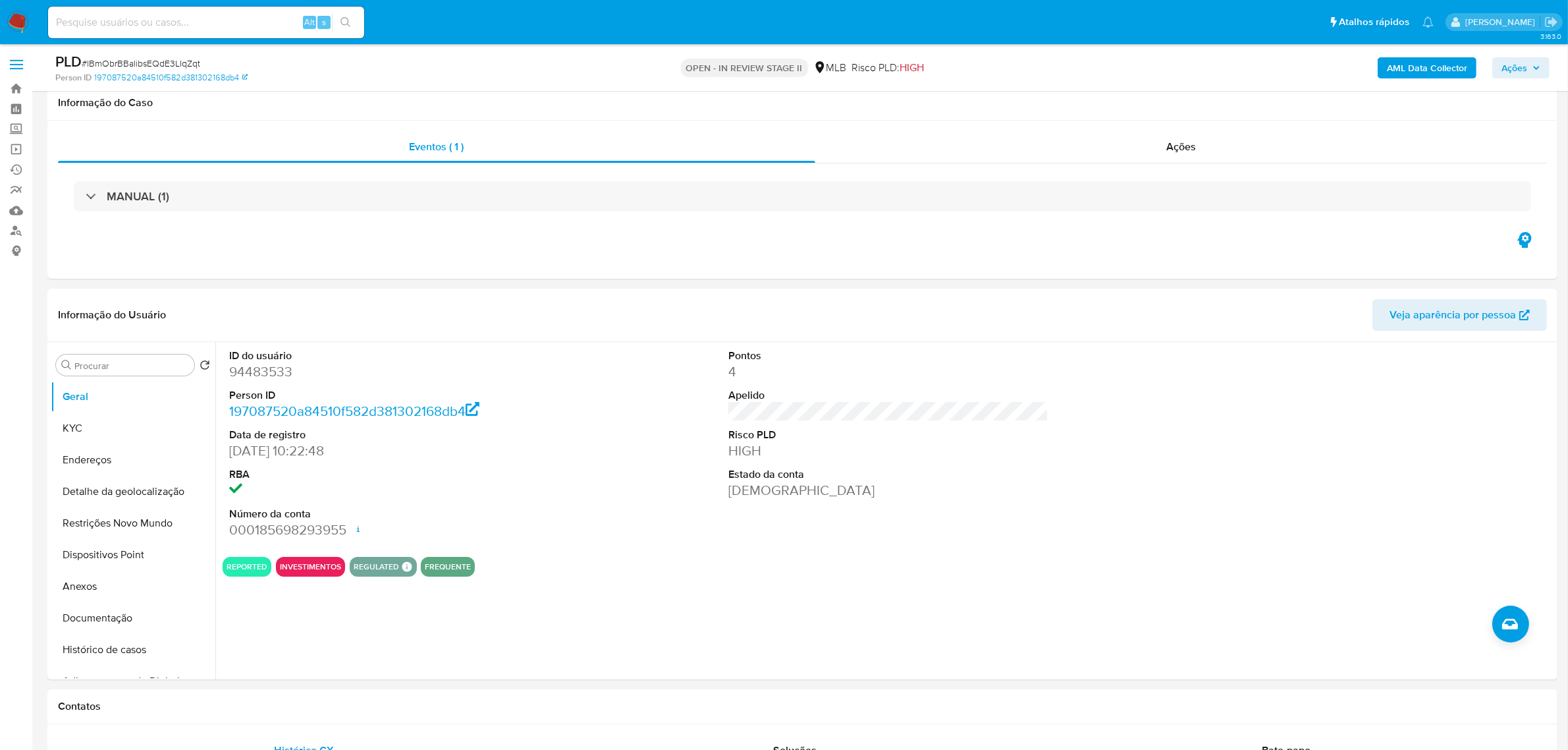
scroll to position [82, 0]
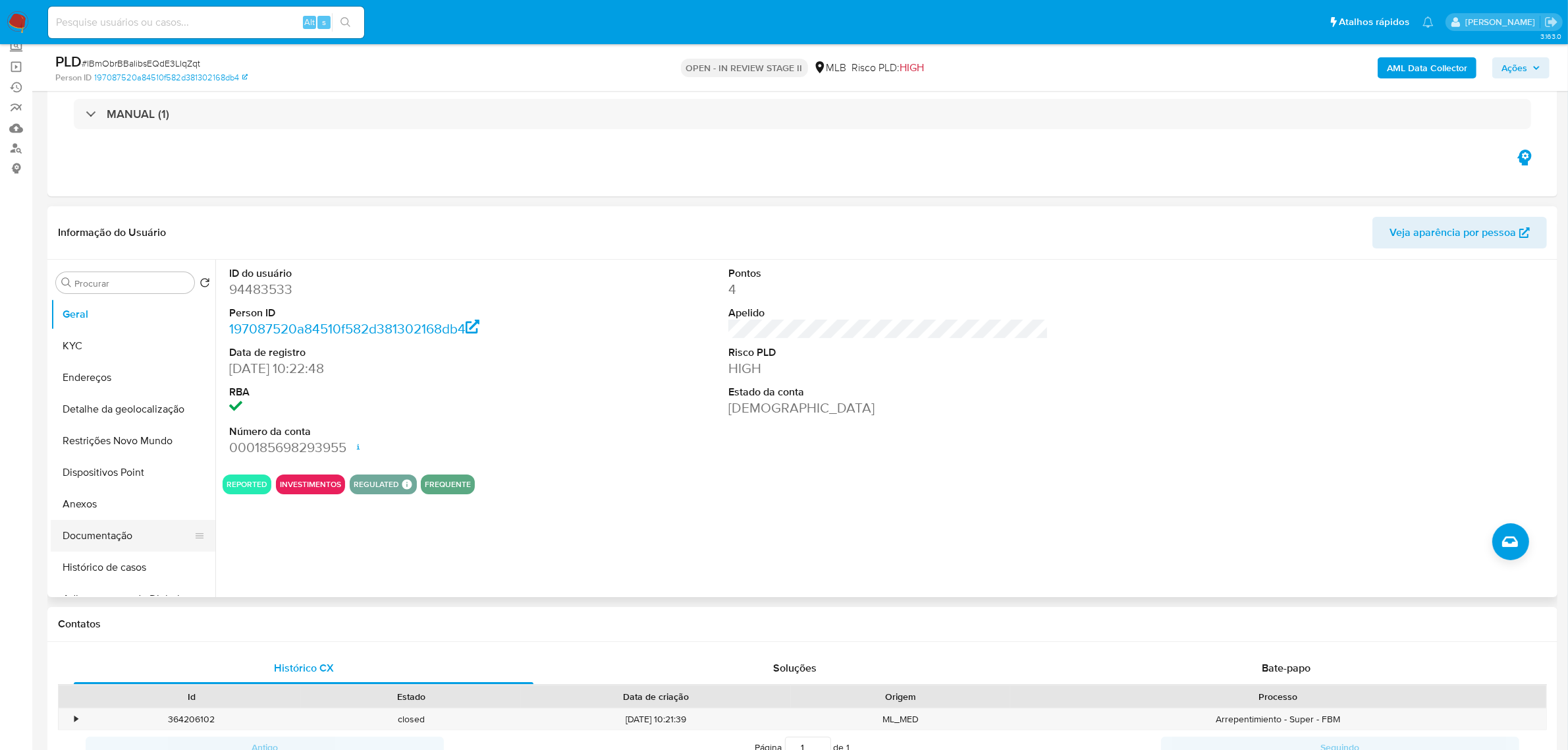
click at [129, 535] on button "Documentação" at bounding box center [127, 536] width 154 height 32
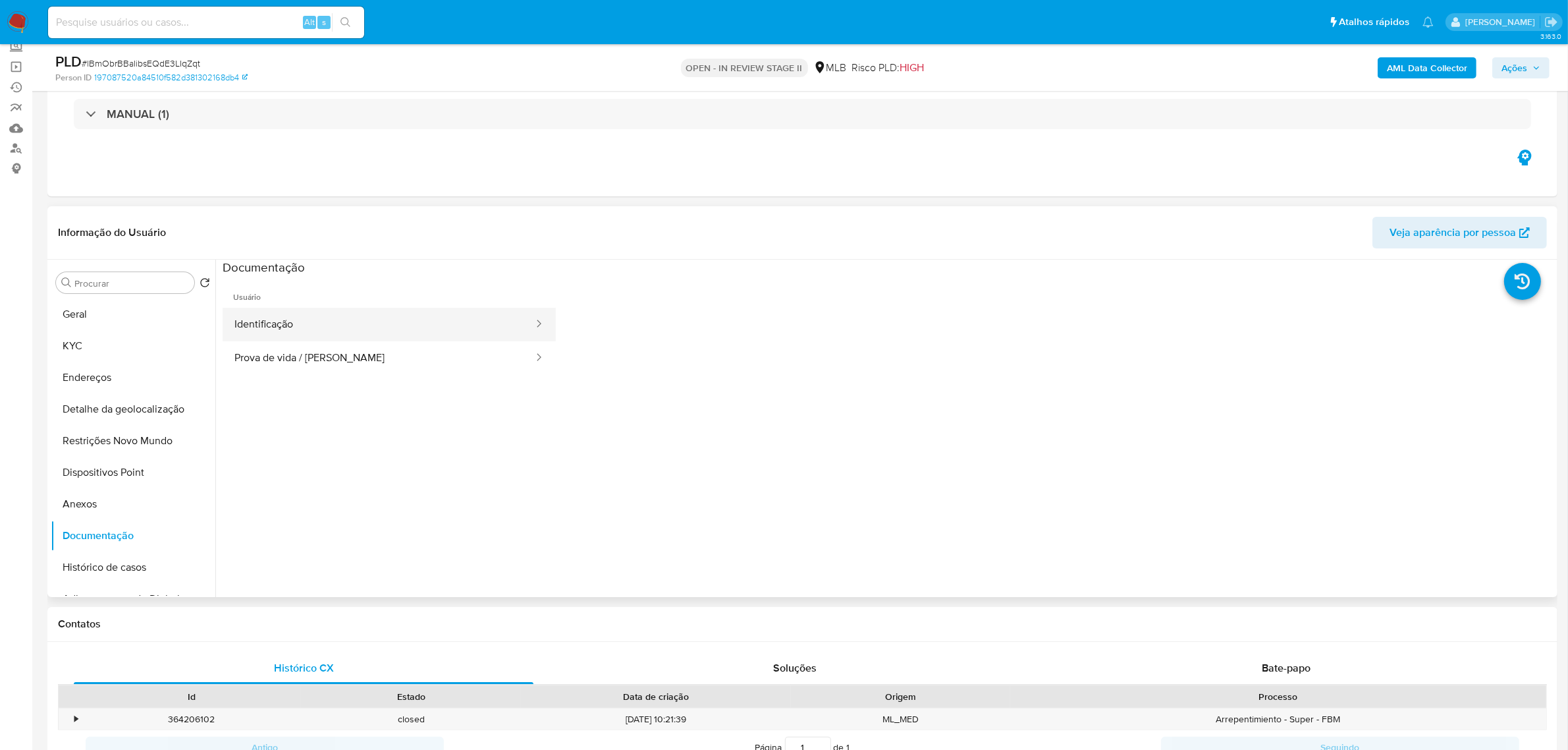
click at [297, 330] on button "Identificação" at bounding box center [378, 324] width 312 height 33
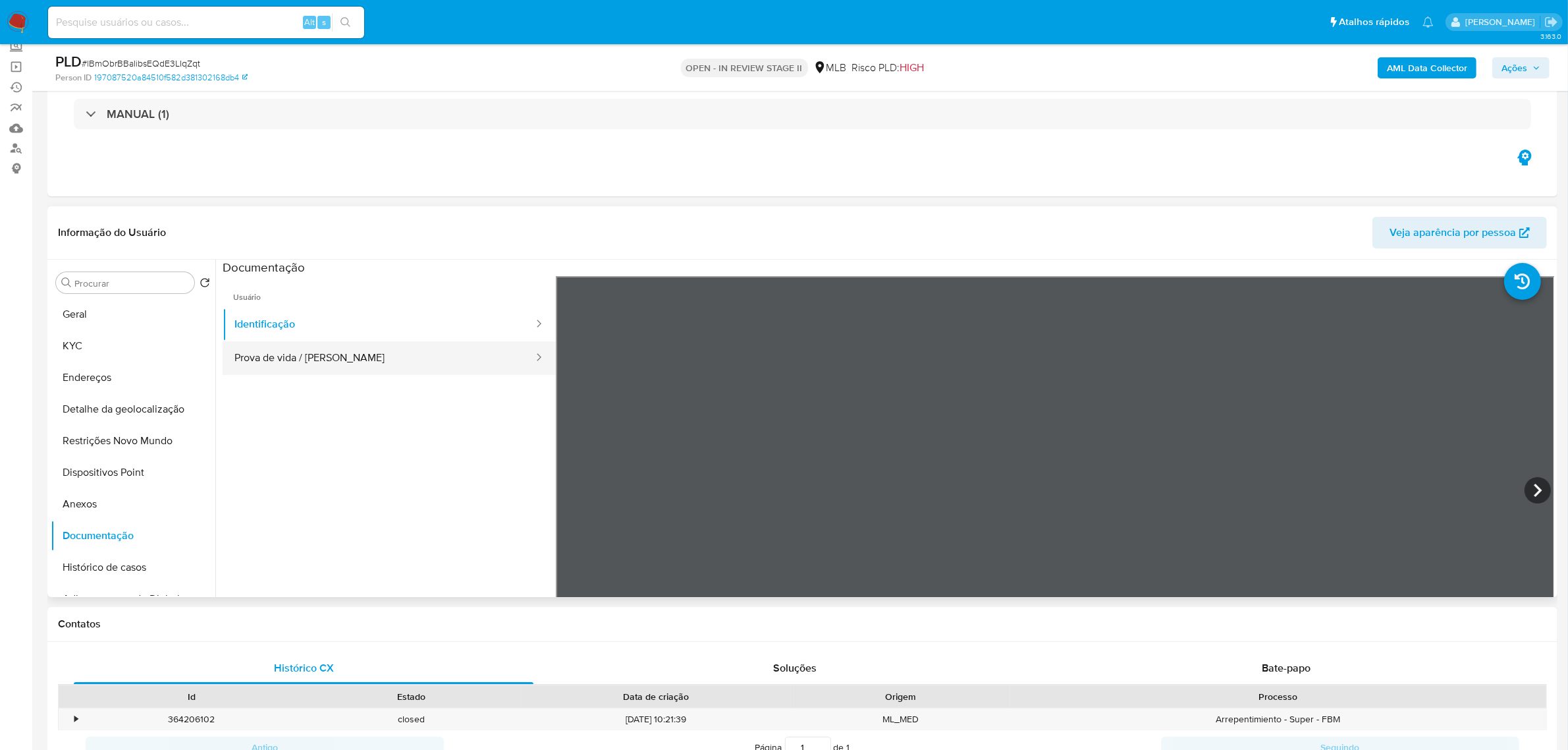
click at [291, 351] on button "Prova de vida / [PERSON_NAME]" at bounding box center [378, 358] width 312 height 33
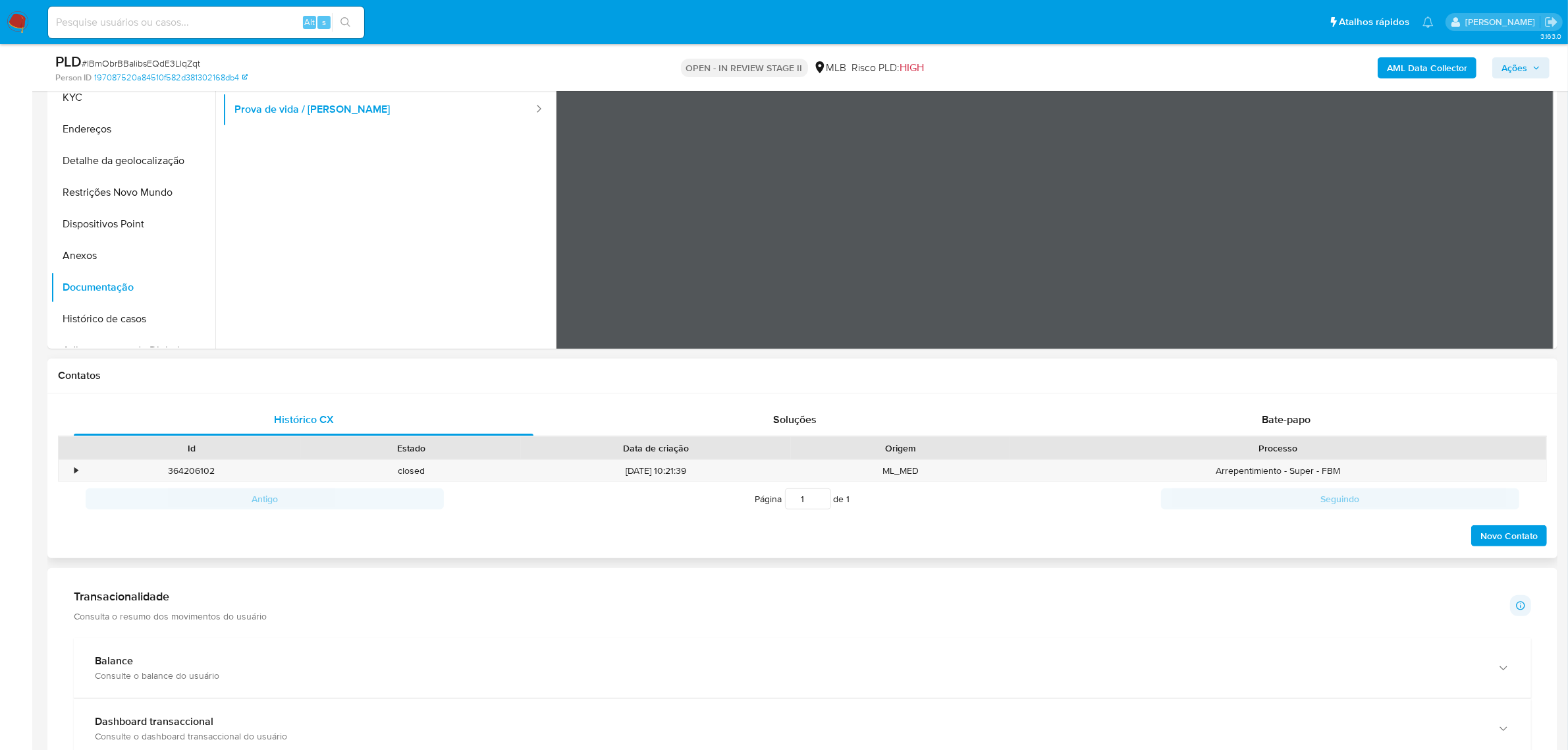
scroll to position [412, 0]
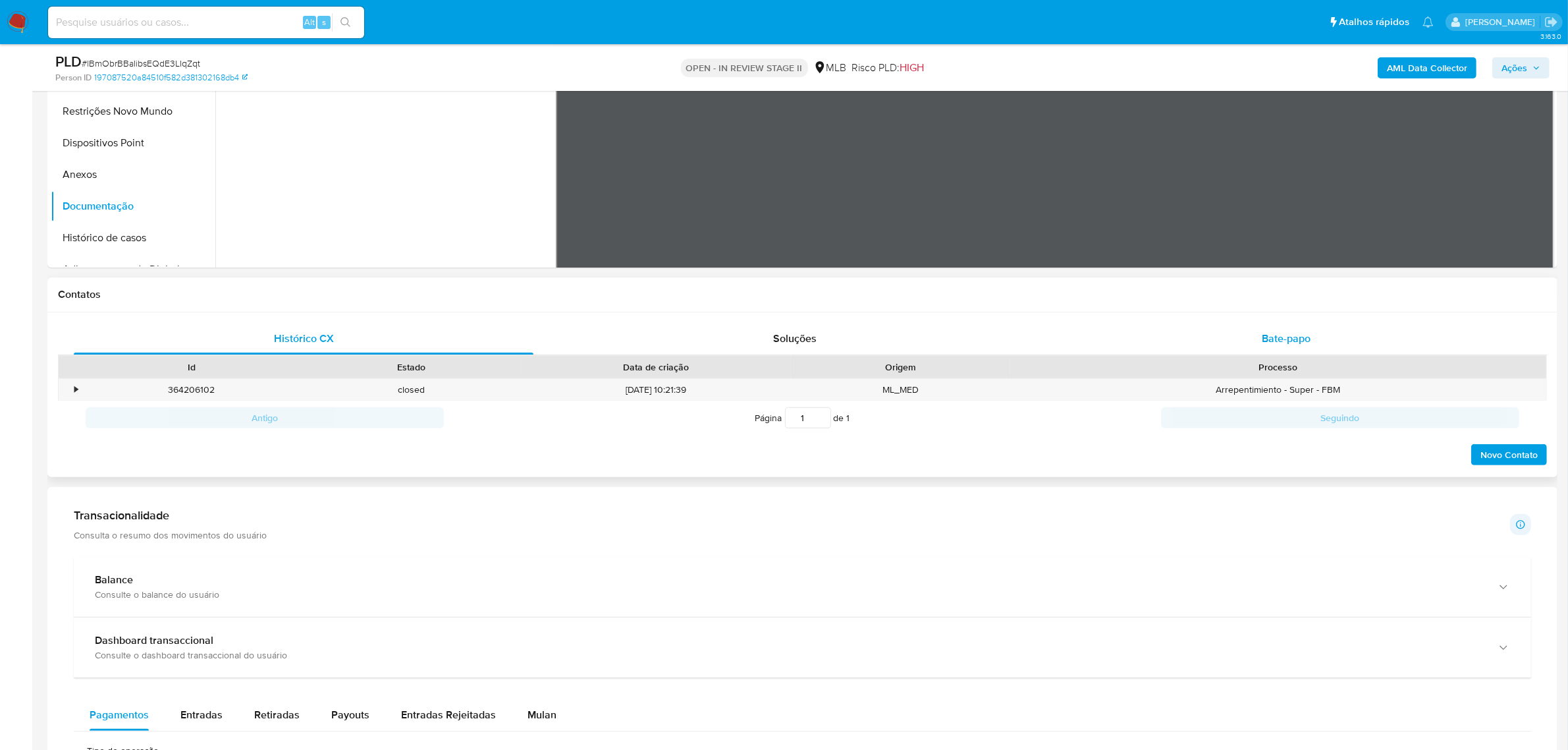
click at [1288, 336] on span "Bate-papo" at bounding box center [1287, 338] width 49 height 15
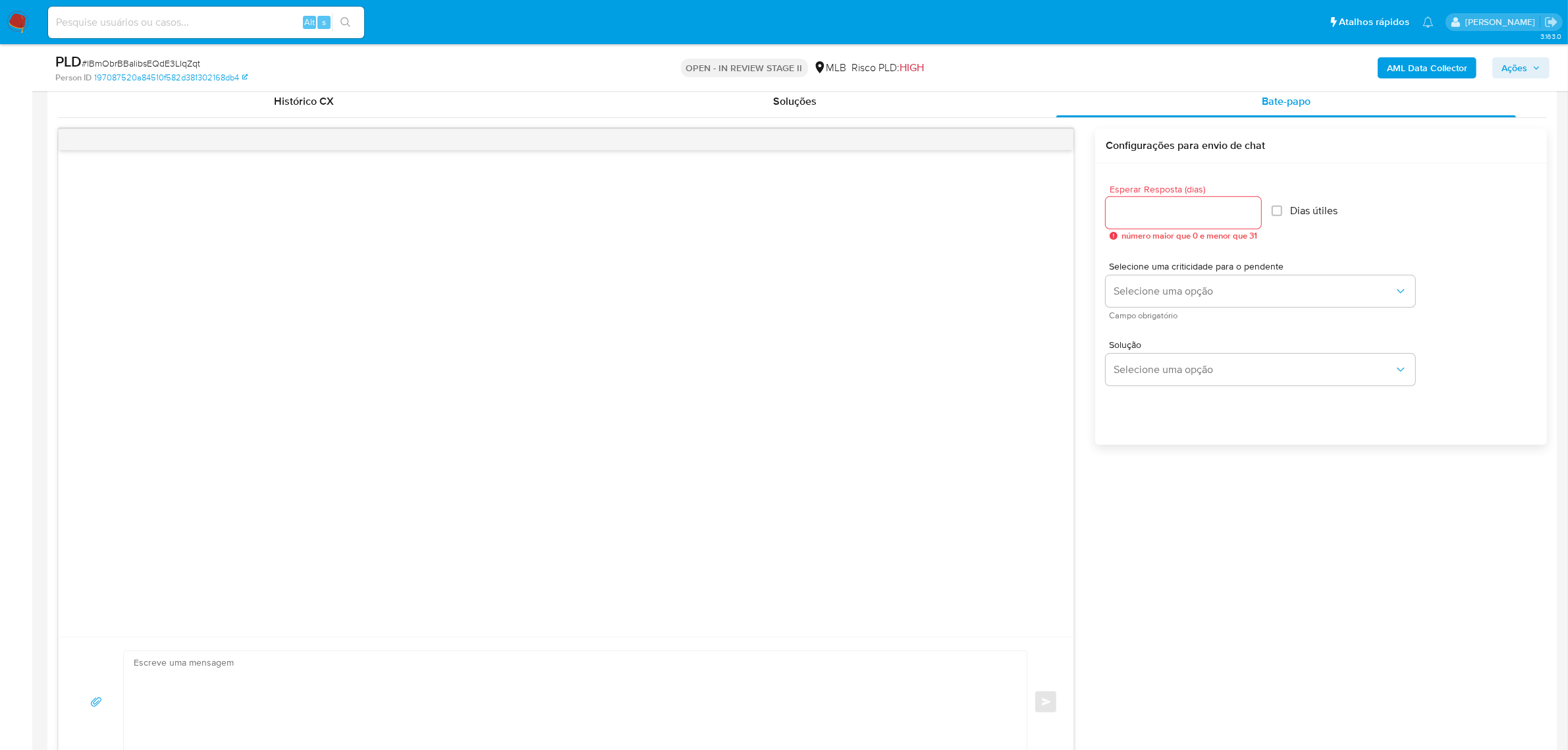
scroll to position [659, 0]
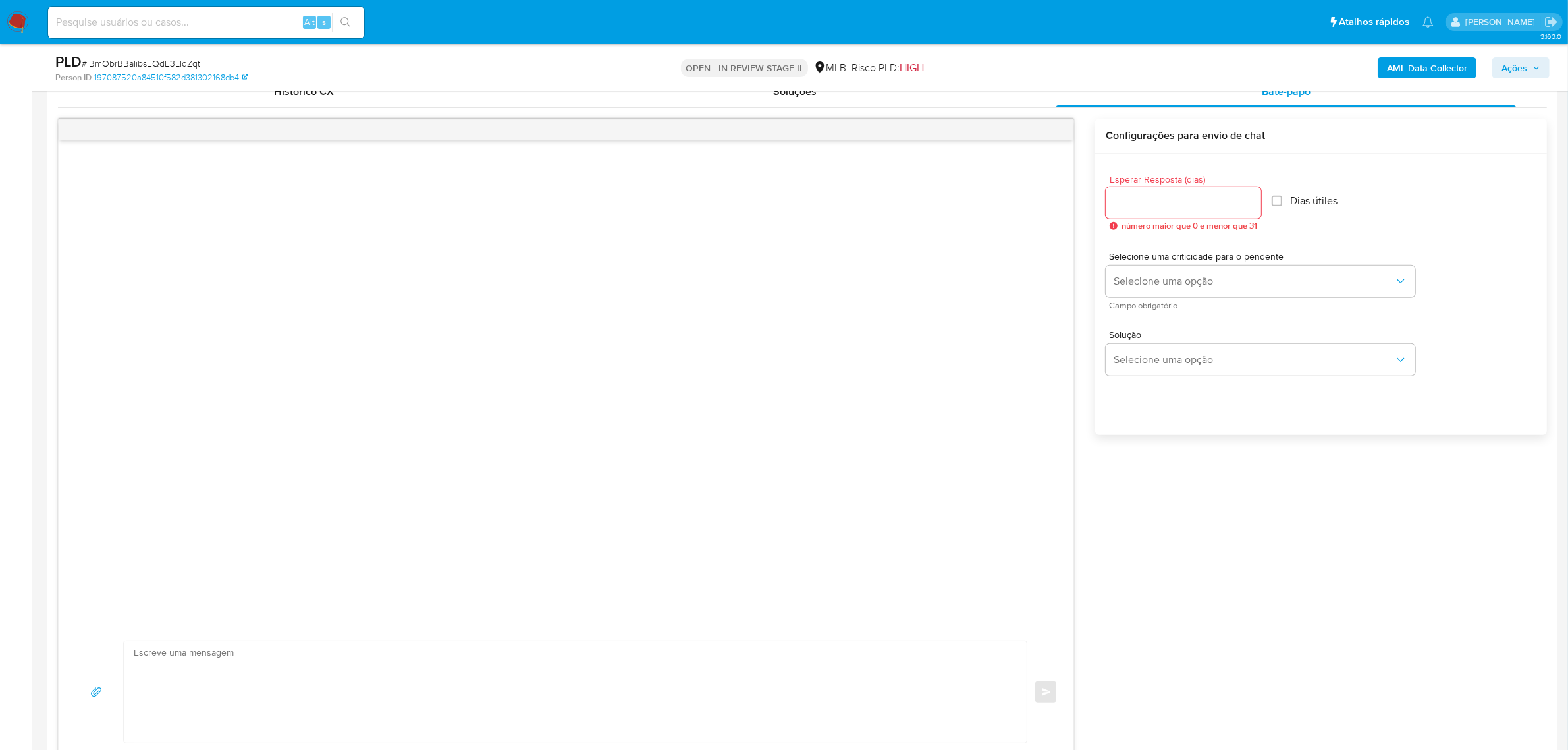
click at [1196, 194] on input "Esperar Resposta (dias)" at bounding box center [1184, 202] width 156 height 17
type input "3"
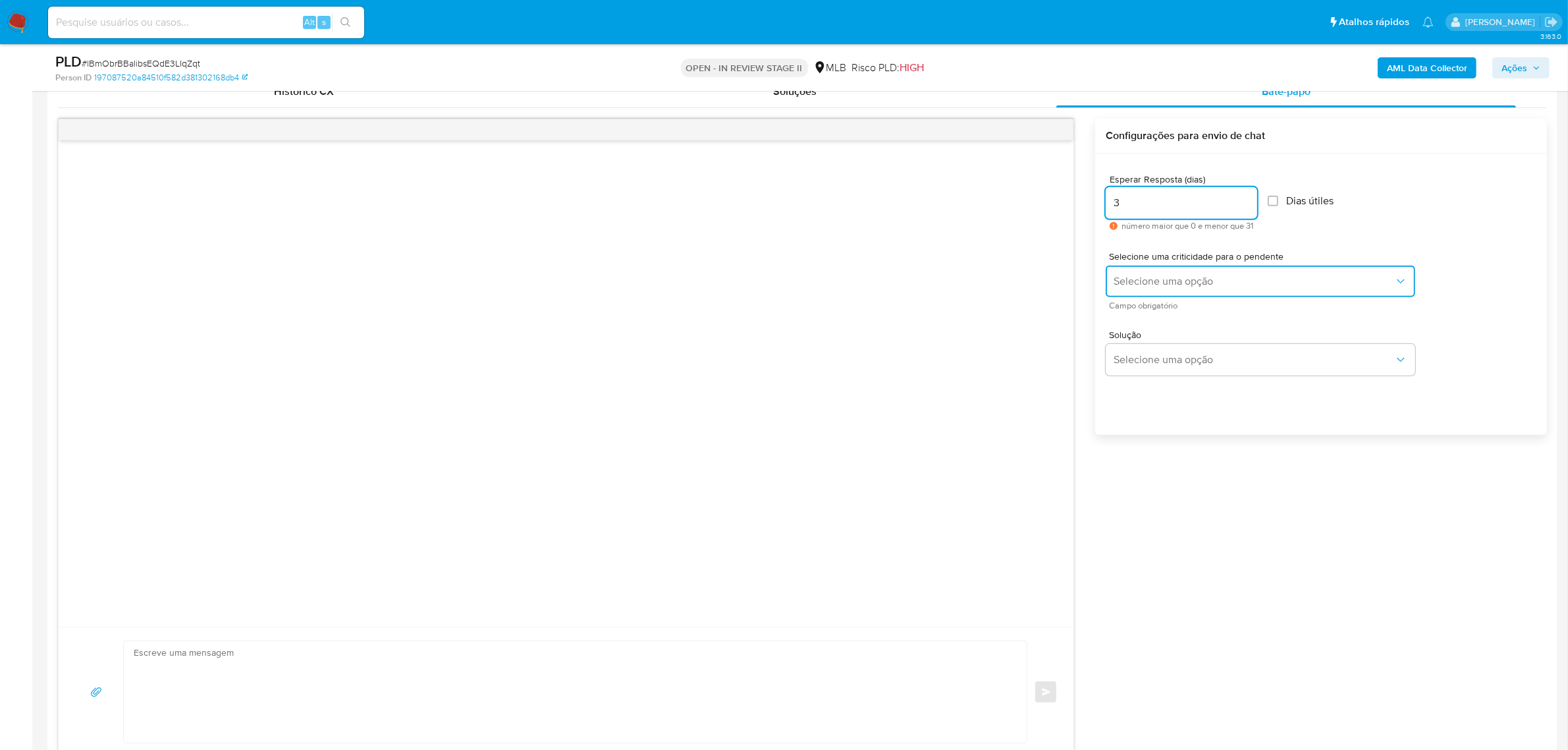
click at [1202, 276] on span "Selecione uma opção" at bounding box center [1254, 282] width 281 height 13
click at [1167, 285] on div "LOW" at bounding box center [1254, 283] width 281 height 27
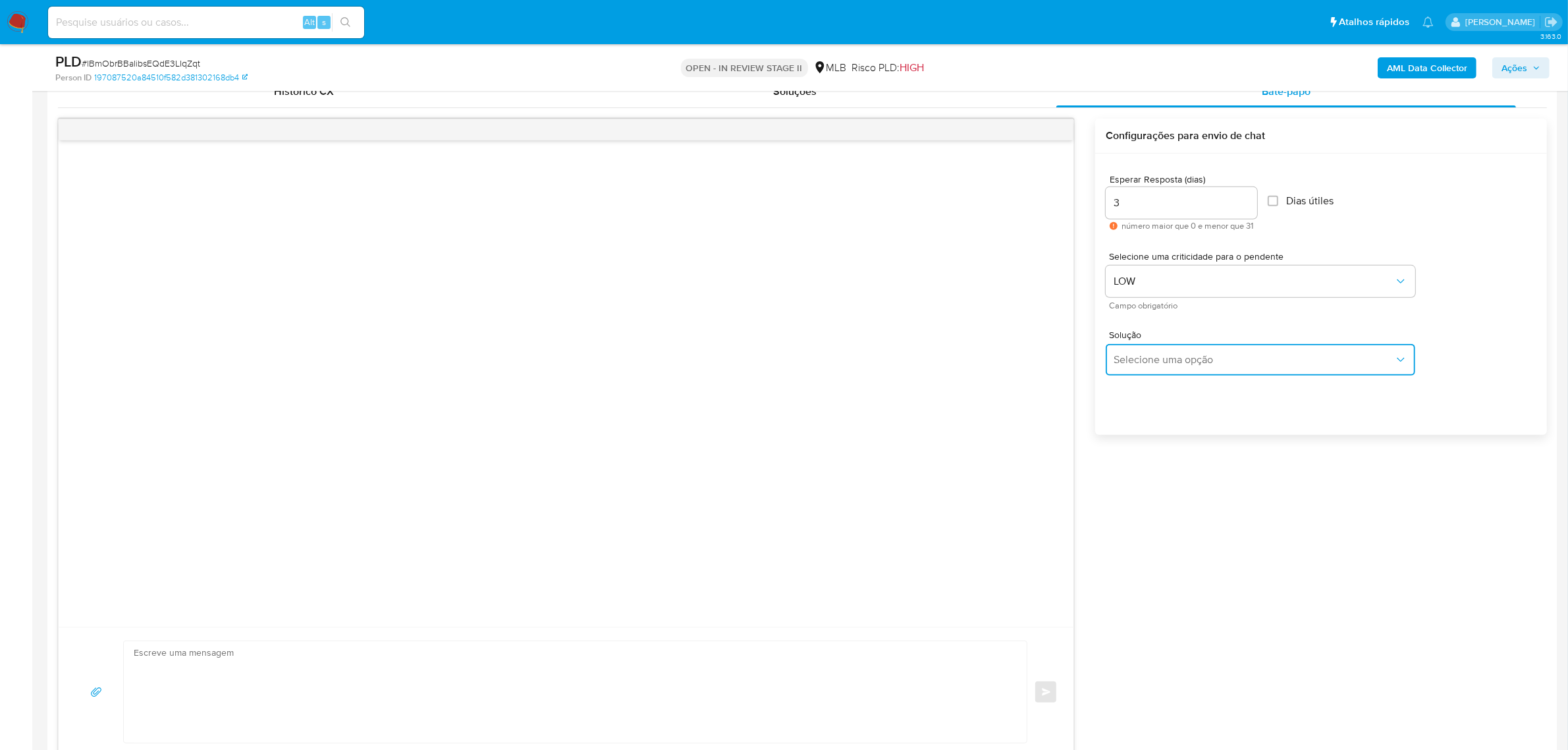
click at [1171, 359] on span "Selecione uma opção" at bounding box center [1254, 360] width 281 height 13
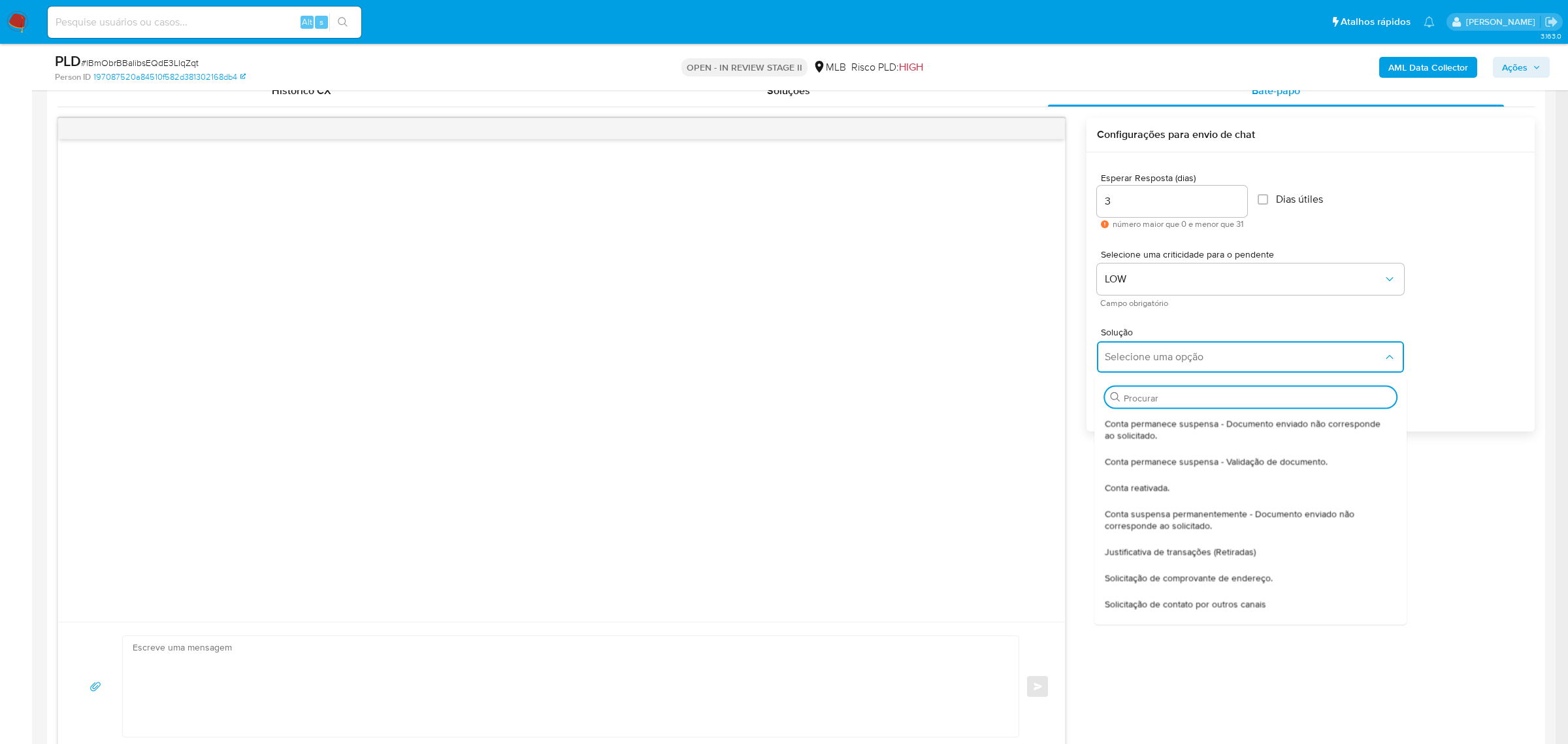
click at [1229, 554] on span "Justificativa de transações (Retiradas)" at bounding box center [1180, 551] width 151 height 12
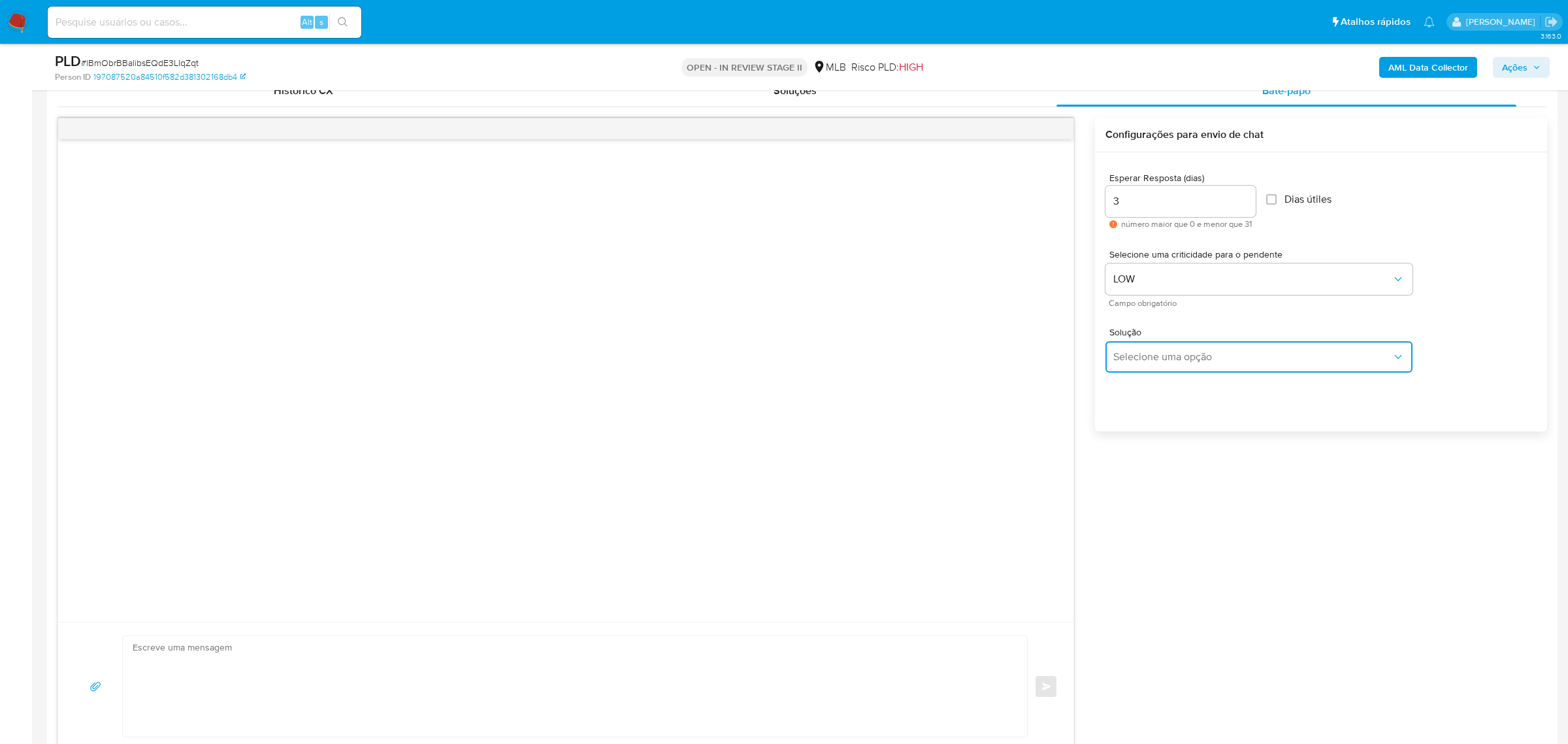
type textarea "Olá,Suspendemos a sua conta para uma verificação adicional de segurança.Por fav…"
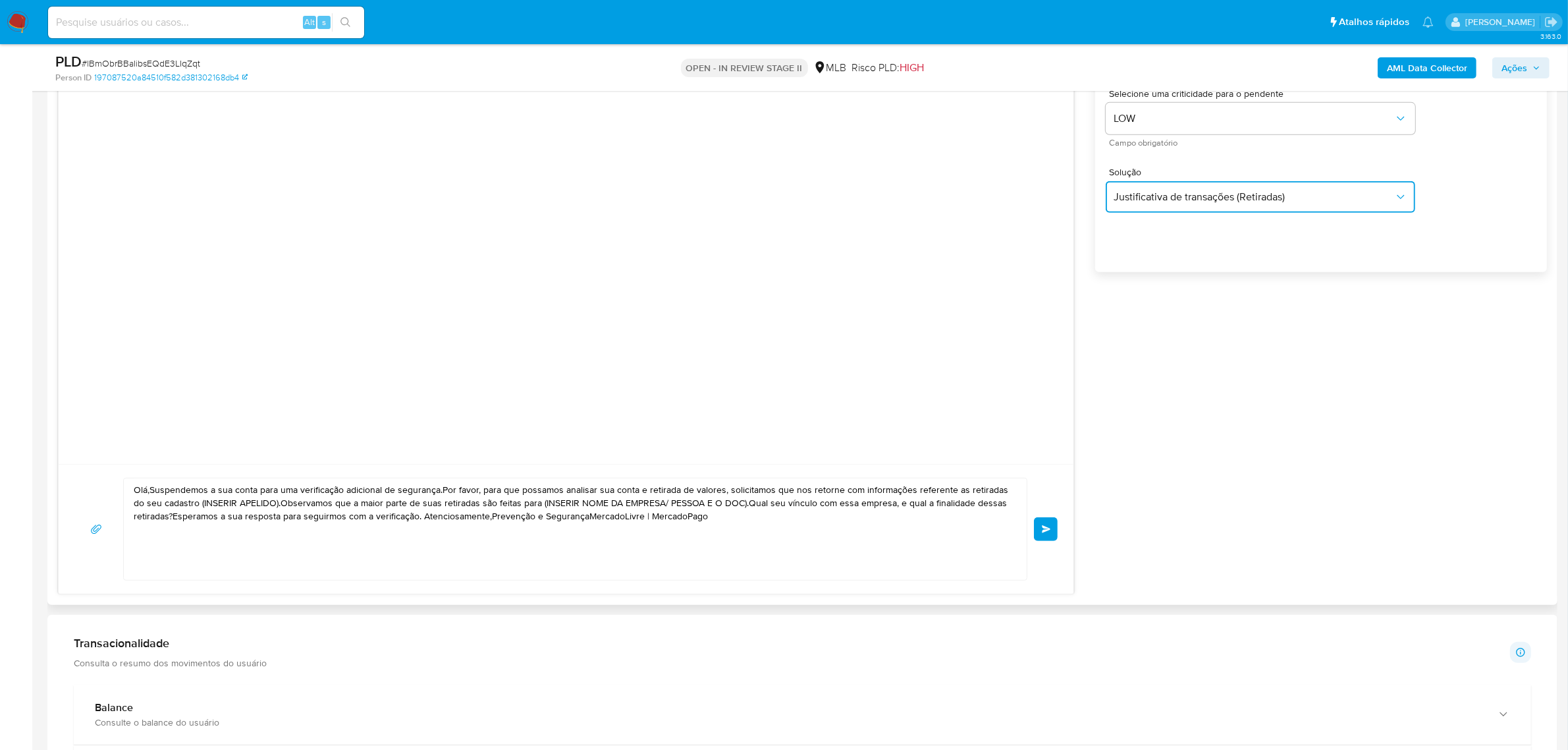
scroll to position [823, 0]
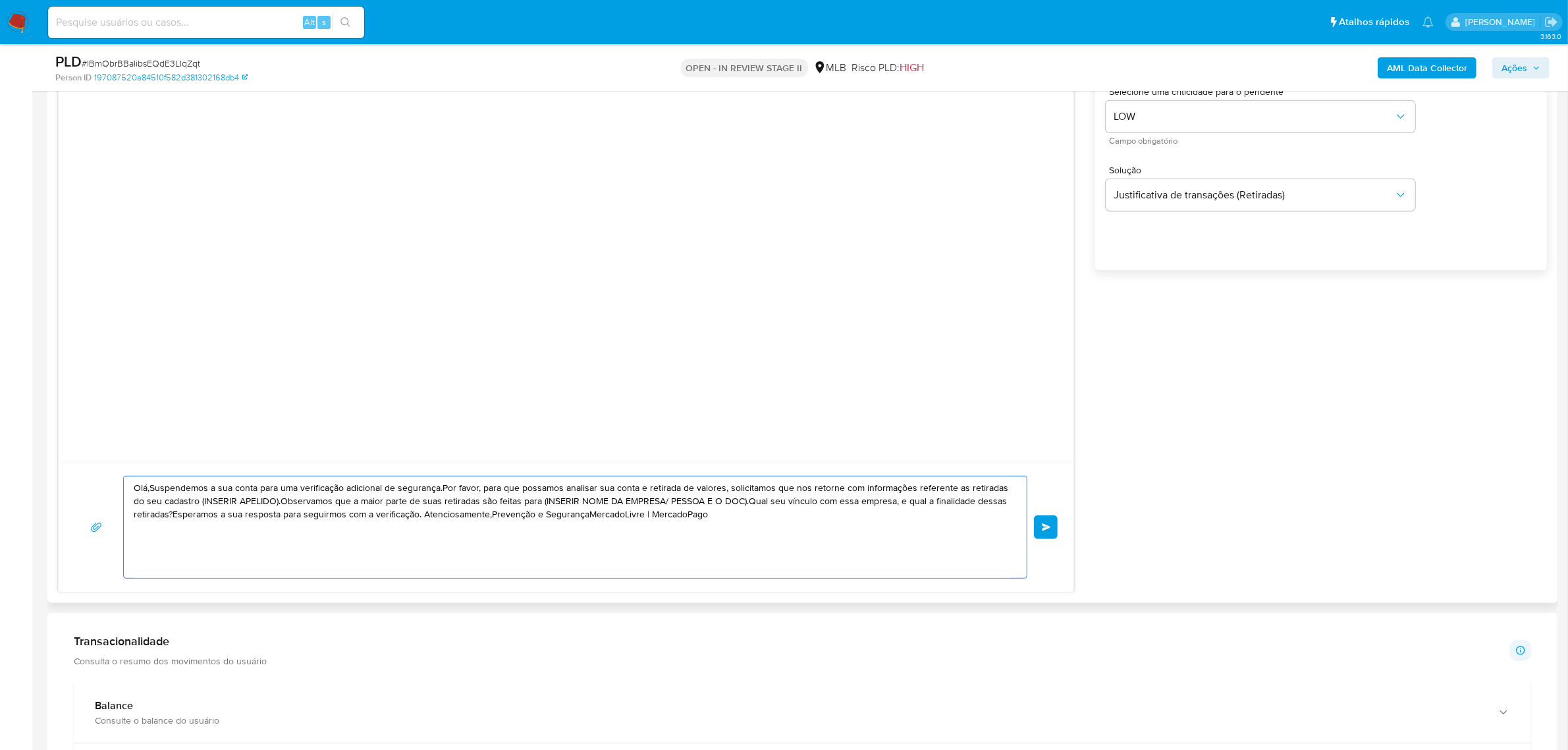
drag, startPoint x: 718, startPoint y: 521, endPoint x: 121, endPoint y: 490, distance: 597.8
click at [121, 490] on div "Olá,Suspendemos a sua conta para uma verificação adicional de segurança.Por fav…" at bounding box center [565, 527] width 983 height 103
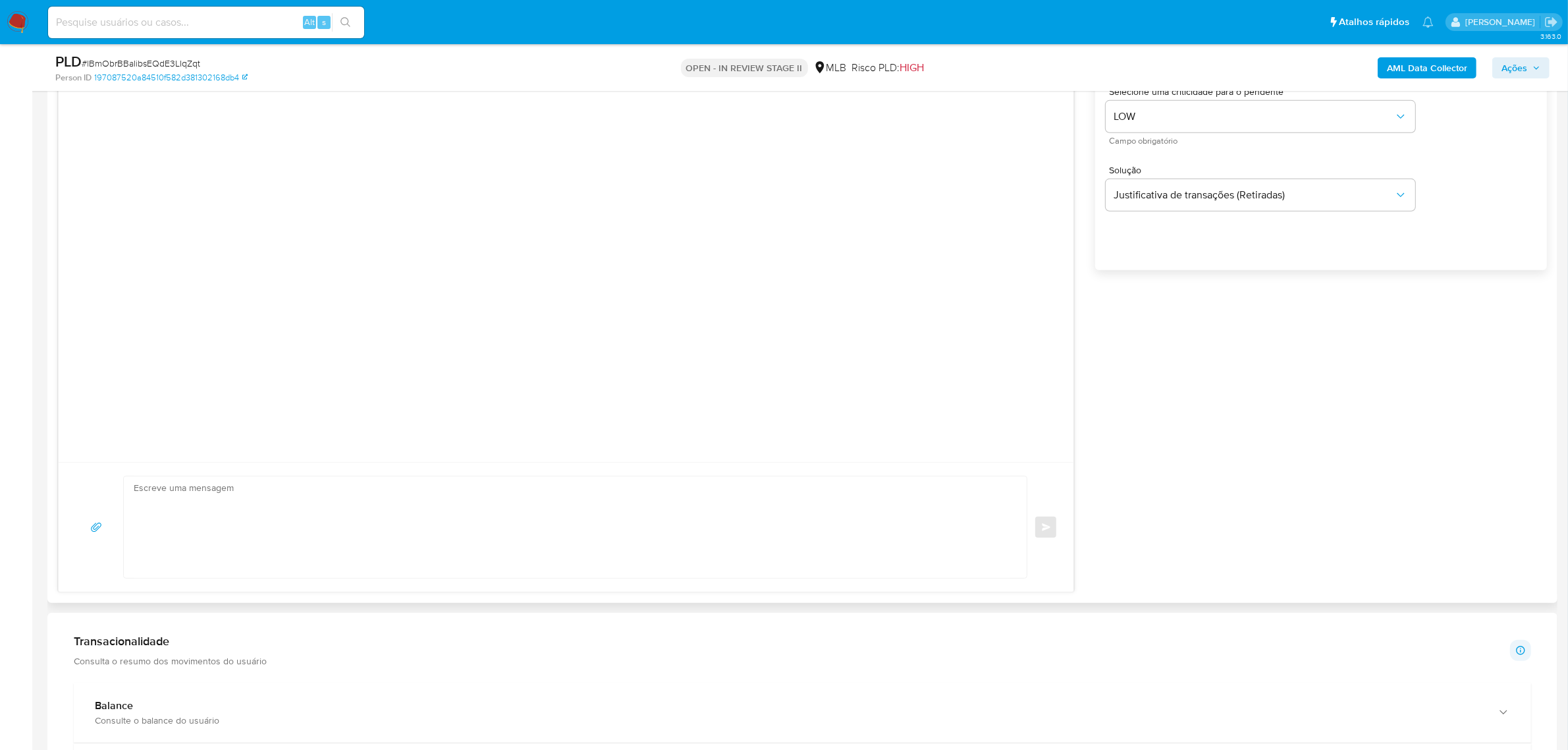
click at [173, 514] on textarea at bounding box center [571, 527] width 876 height 102
paste textarea "Olá! Estamos realizando uma verificação adicional de segurança em contas de usu…"
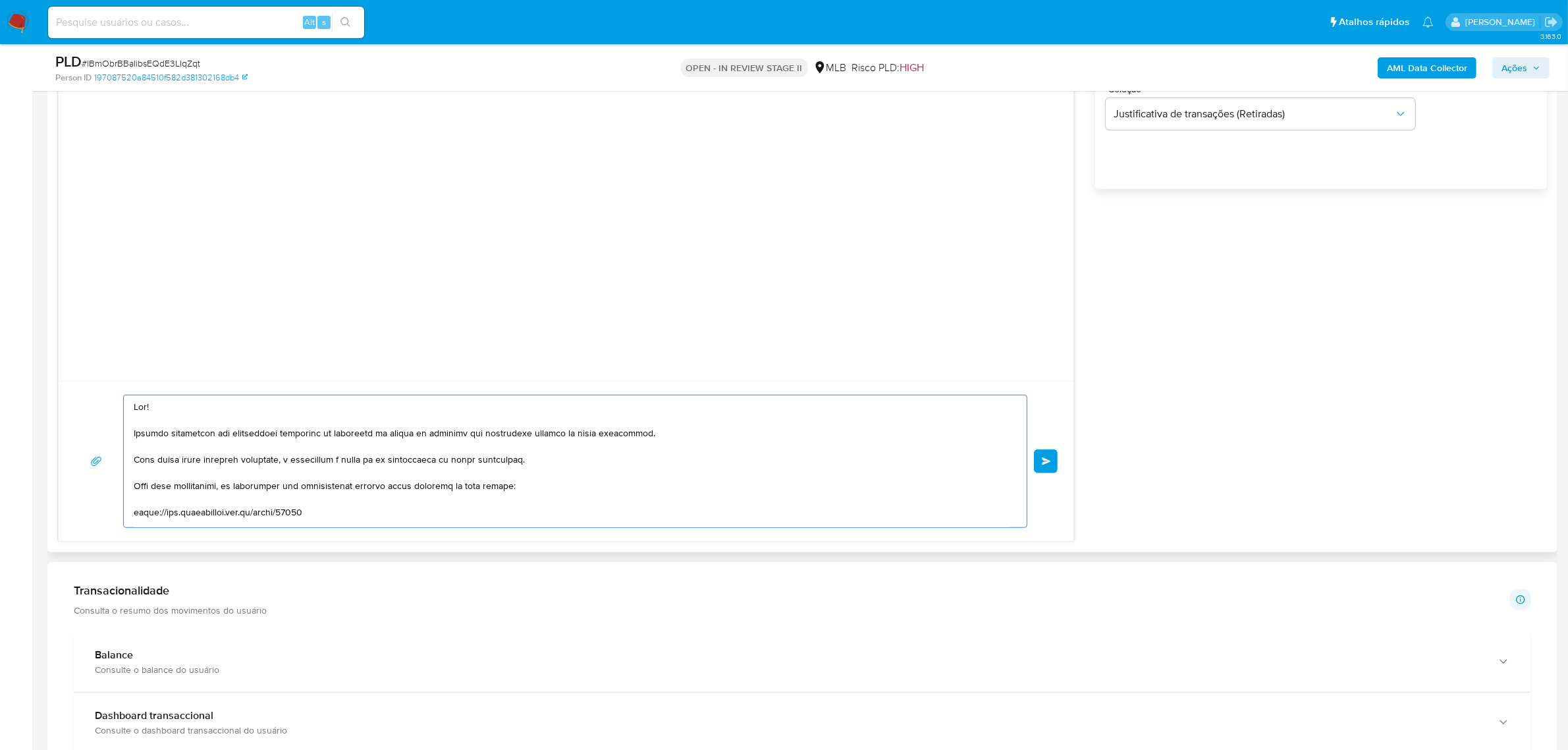
scroll to position [906, 0]
type textarea "Olá! Estamos realizando uma verificação adicional de segurança em contas de usu…"
click at [1045, 459] on span "common.send" at bounding box center [1047, 459] width 9 height 8
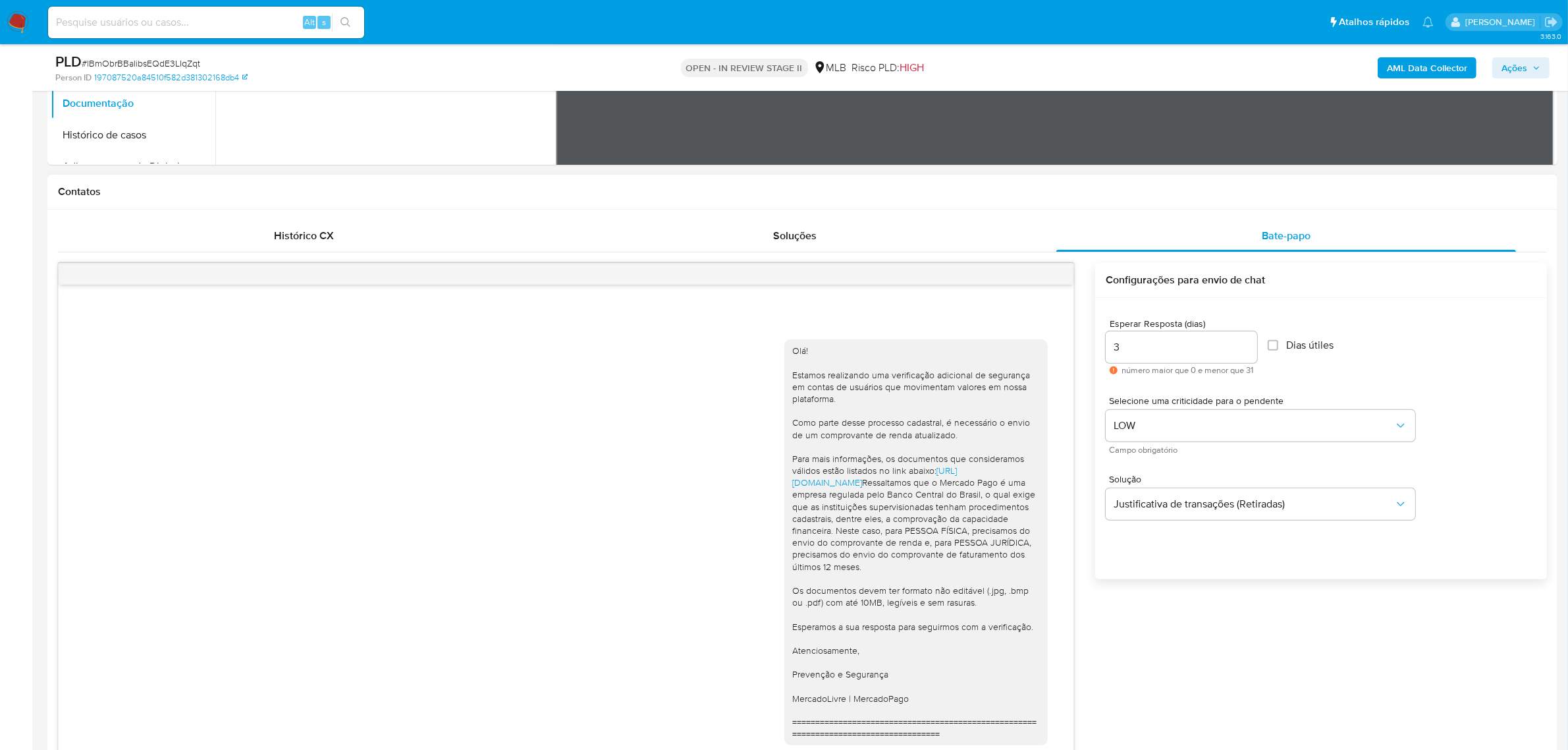
scroll to position [494, 0]
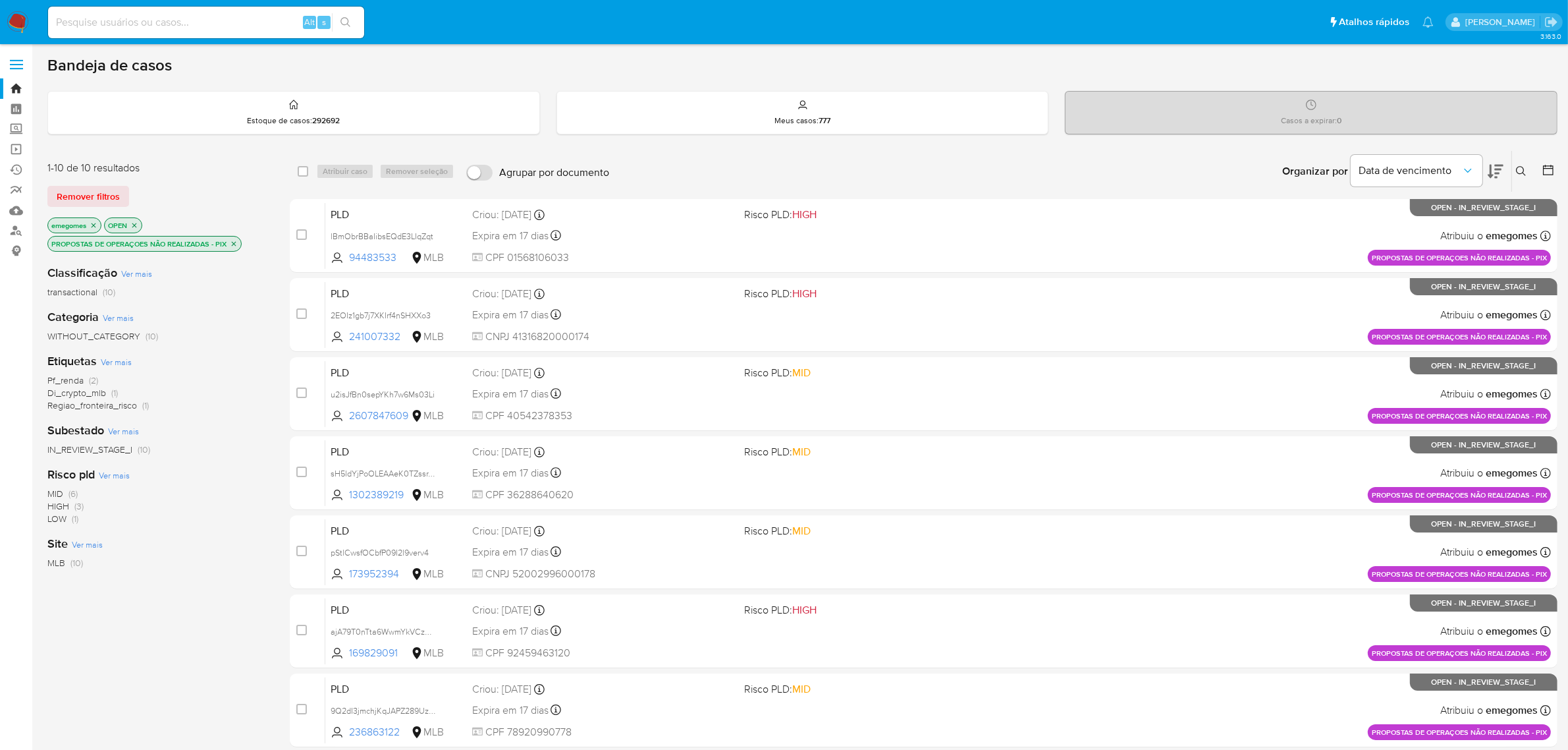
click at [238, 245] on icon "close-filter" at bounding box center [233, 244] width 8 height 8
